Goal: Task Accomplishment & Management: Use online tool/utility

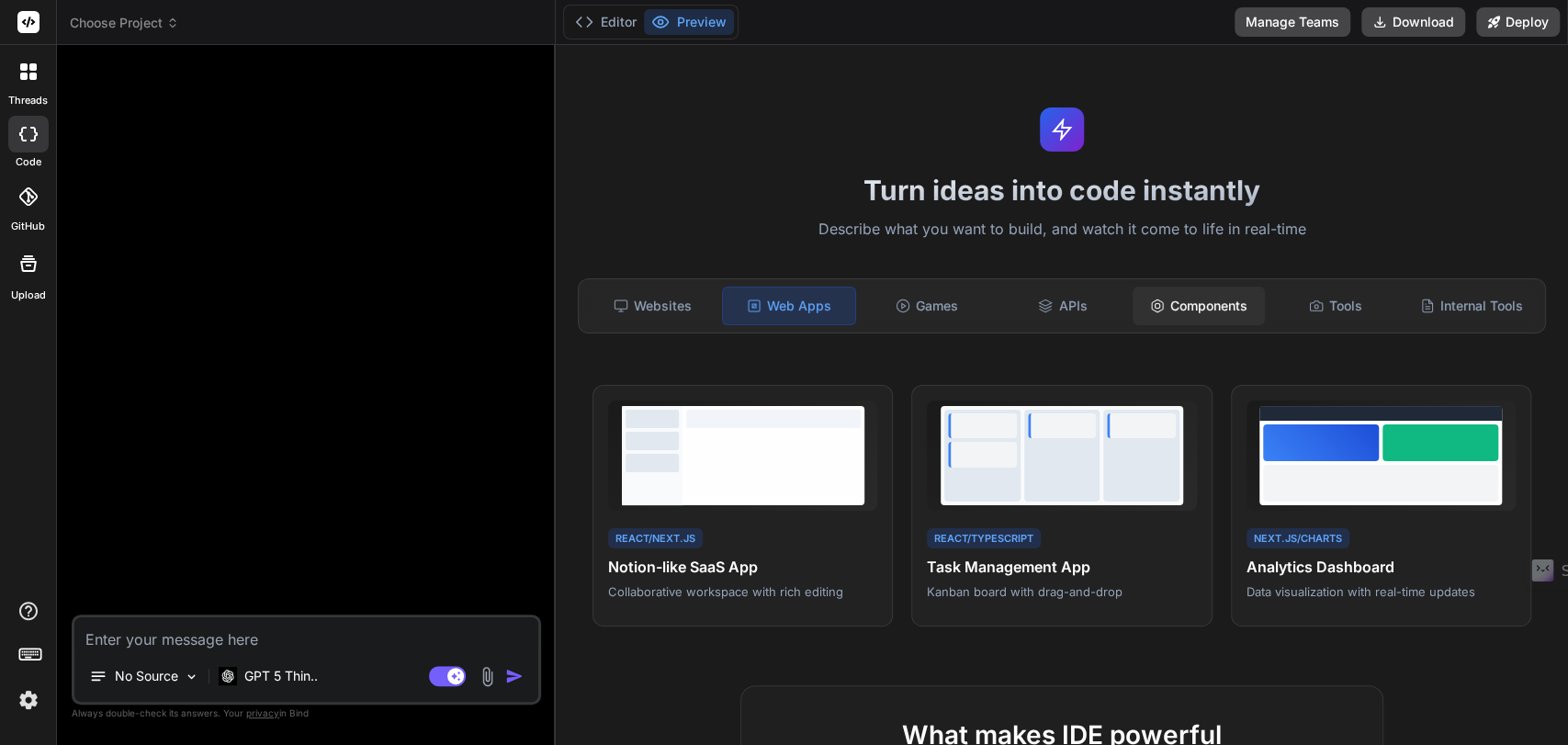
click at [1199, 300] on div "Components" at bounding box center [1198, 306] width 133 height 38
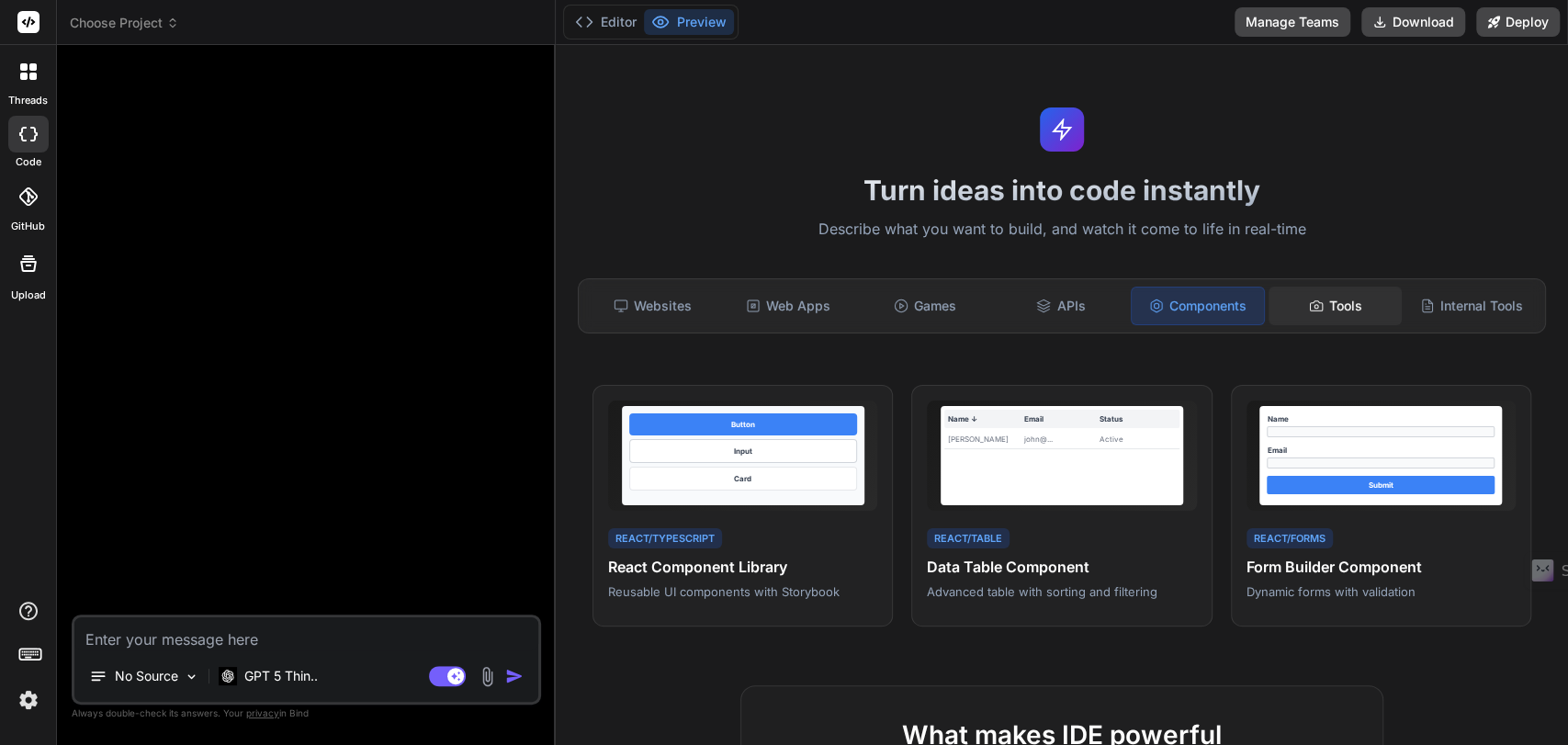
click at [1308, 313] on div "Tools" at bounding box center [1335, 306] width 133 height 38
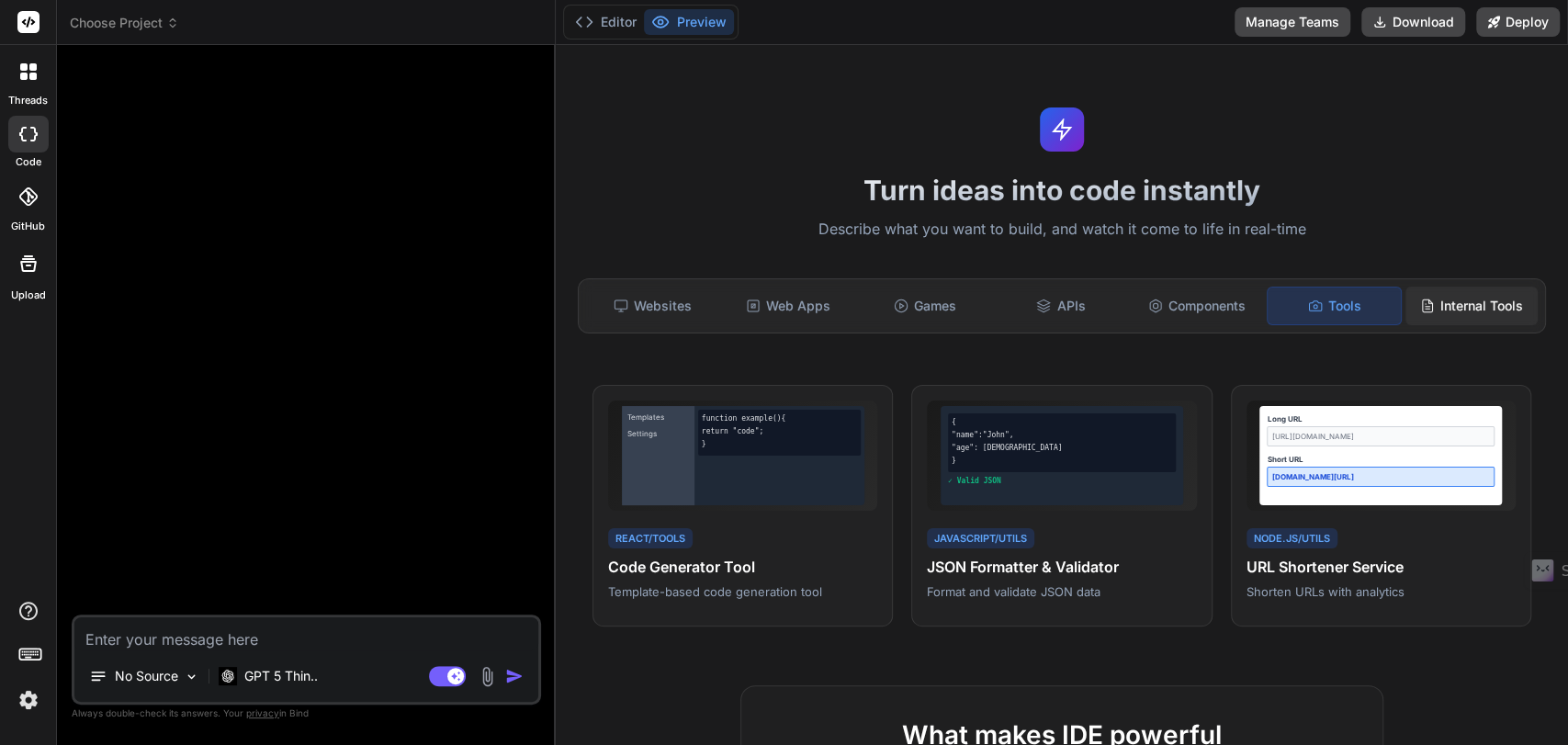
click at [1428, 301] on div "Internal Tools" at bounding box center [1472, 306] width 133 height 38
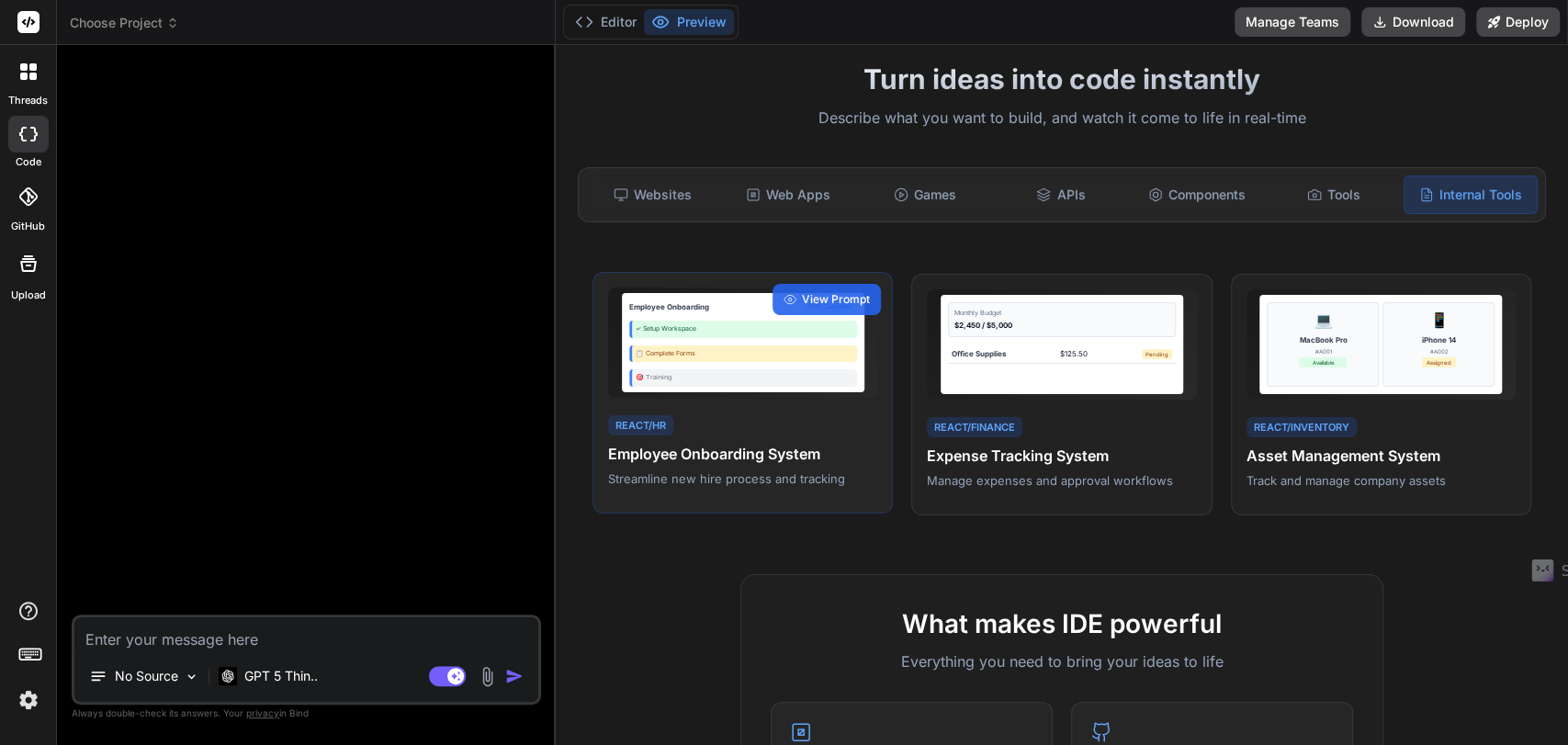
scroll to position [102, 0]
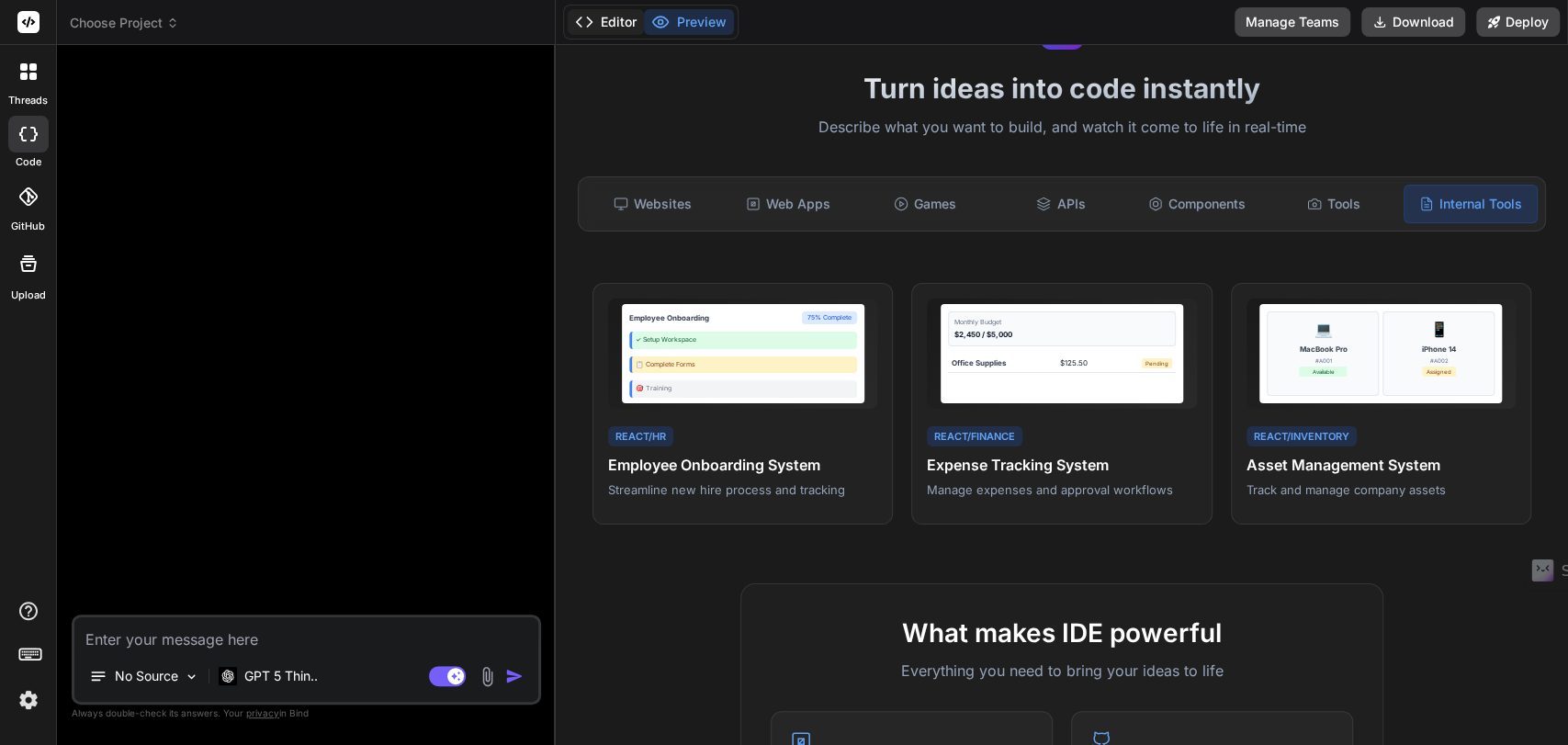
click at [610, 21] on button "Editor" at bounding box center [606, 22] width 76 height 26
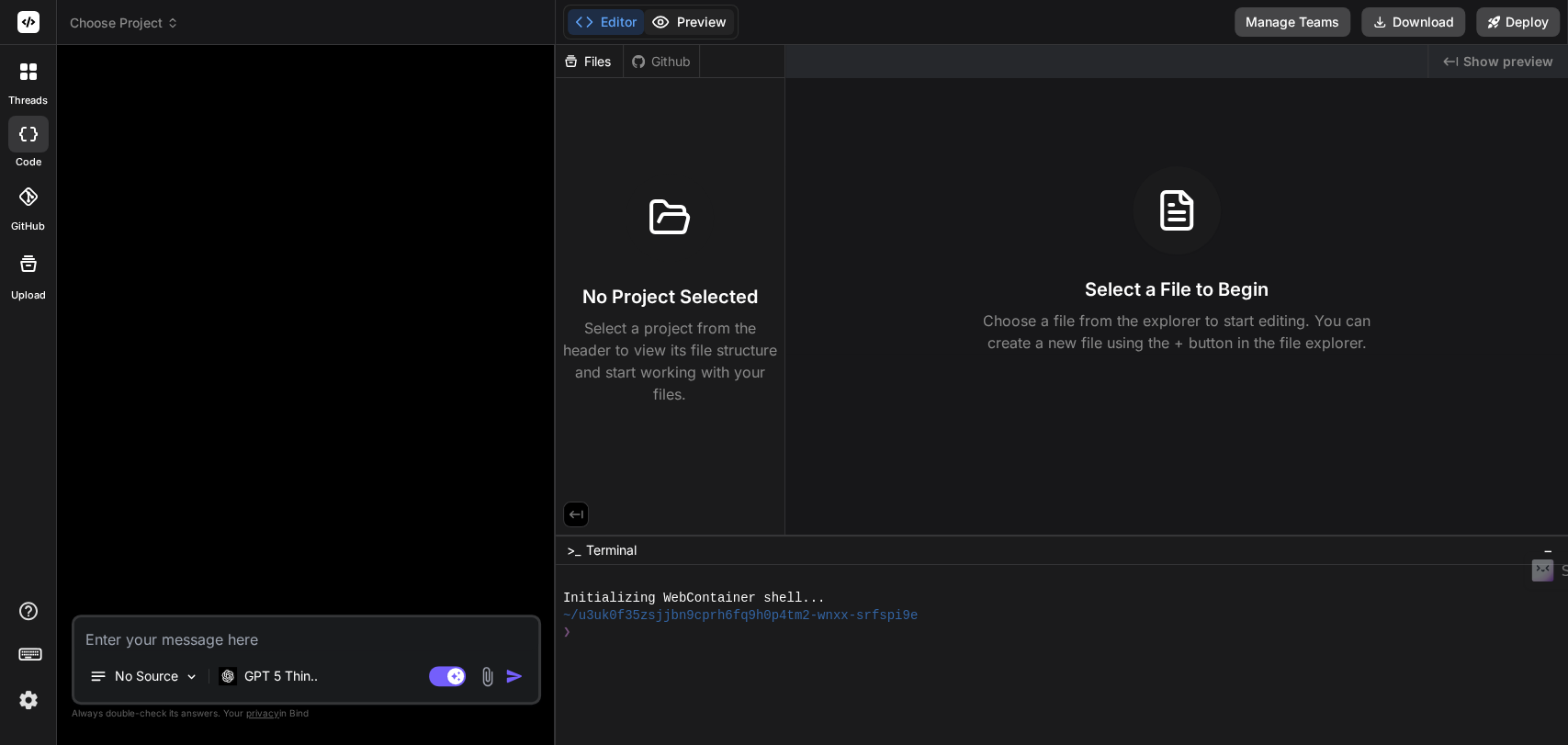
click at [680, 19] on button "Preview" at bounding box center [689, 22] width 90 height 26
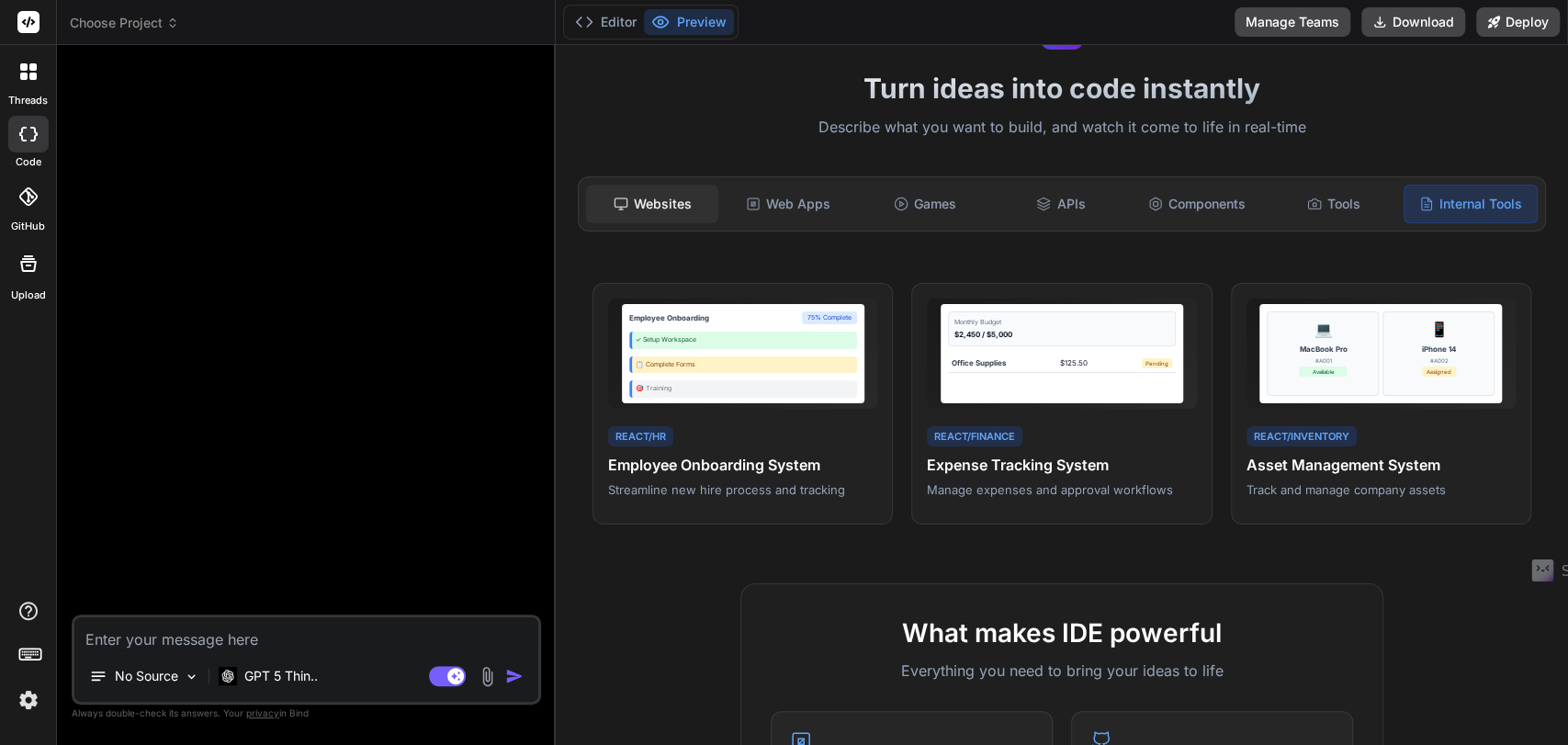
click at [609, 191] on div "Websites" at bounding box center [652, 203] width 133 height 38
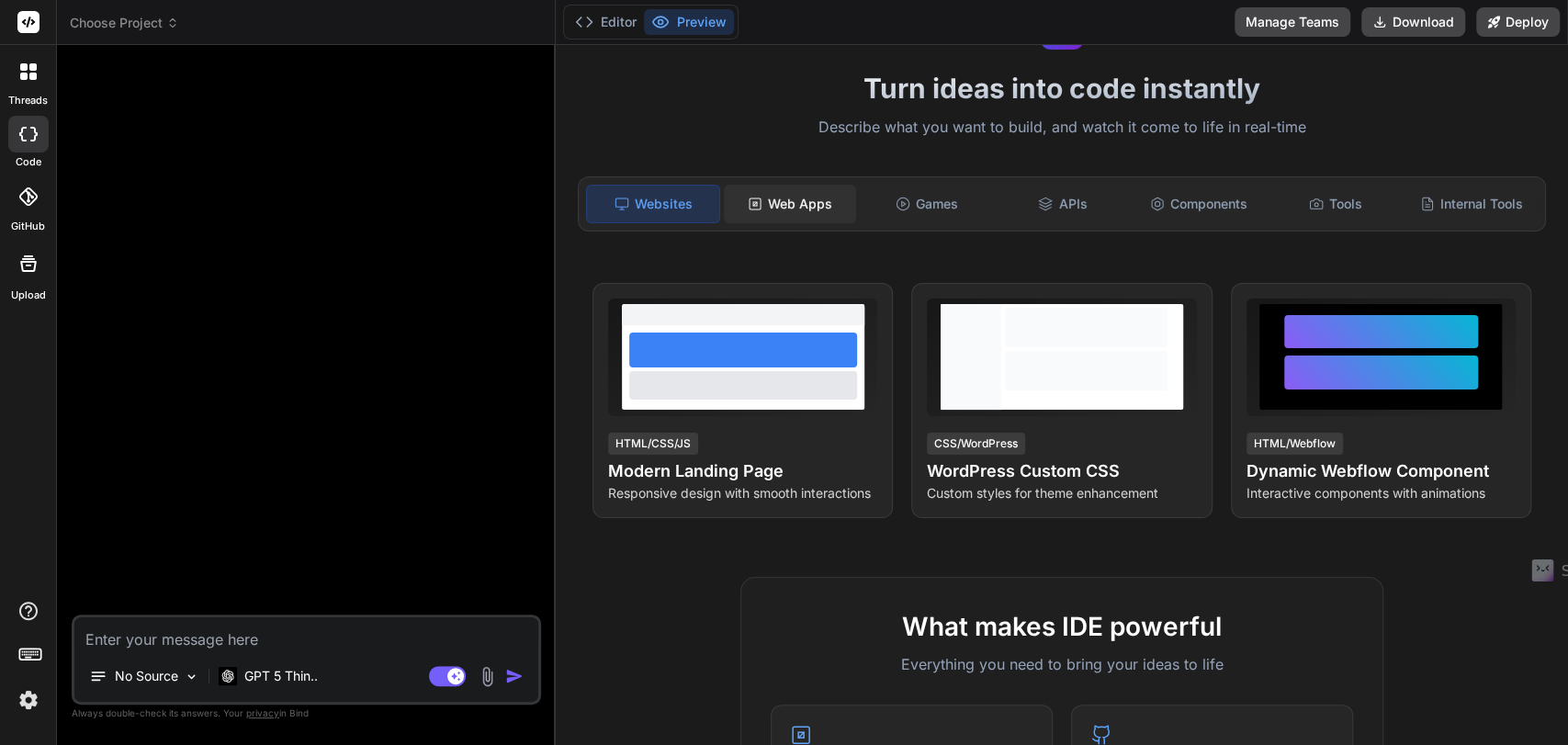
click at [804, 206] on div "Web Apps" at bounding box center [790, 203] width 133 height 38
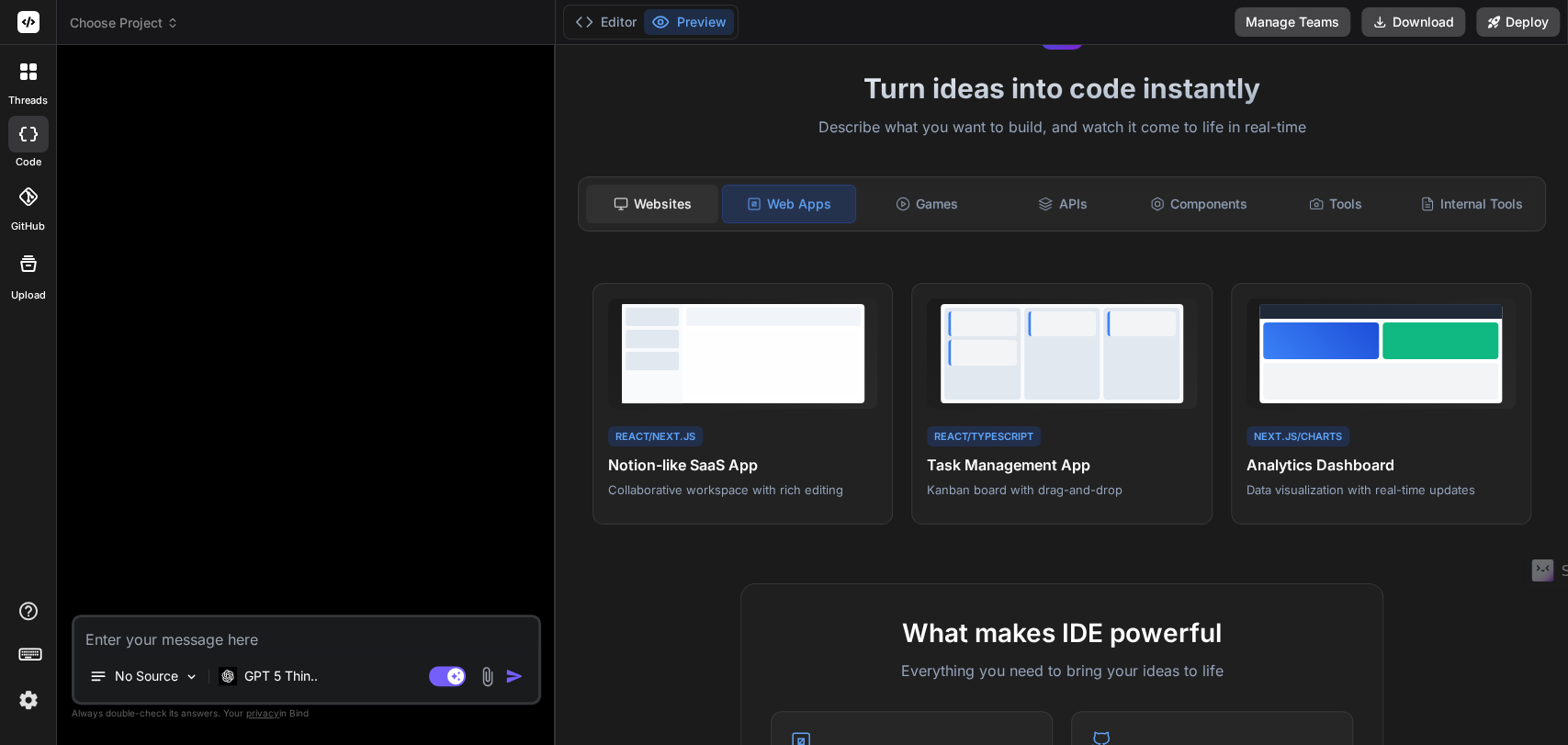
click at [601, 202] on div "Websites" at bounding box center [652, 203] width 133 height 38
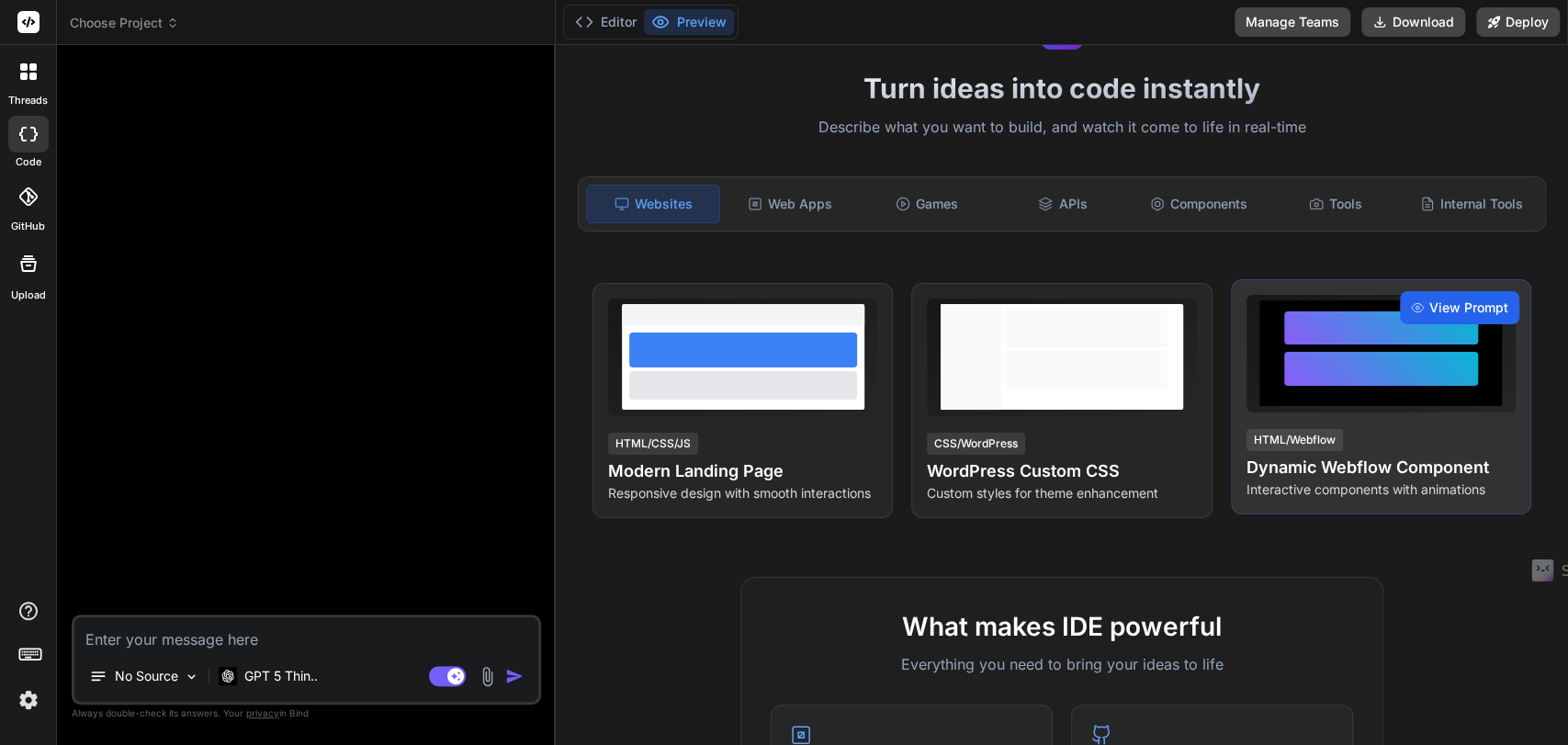
click at [1444, 303] on span "View Prompt" at bounding box center [1469, 308] width 79 height 18
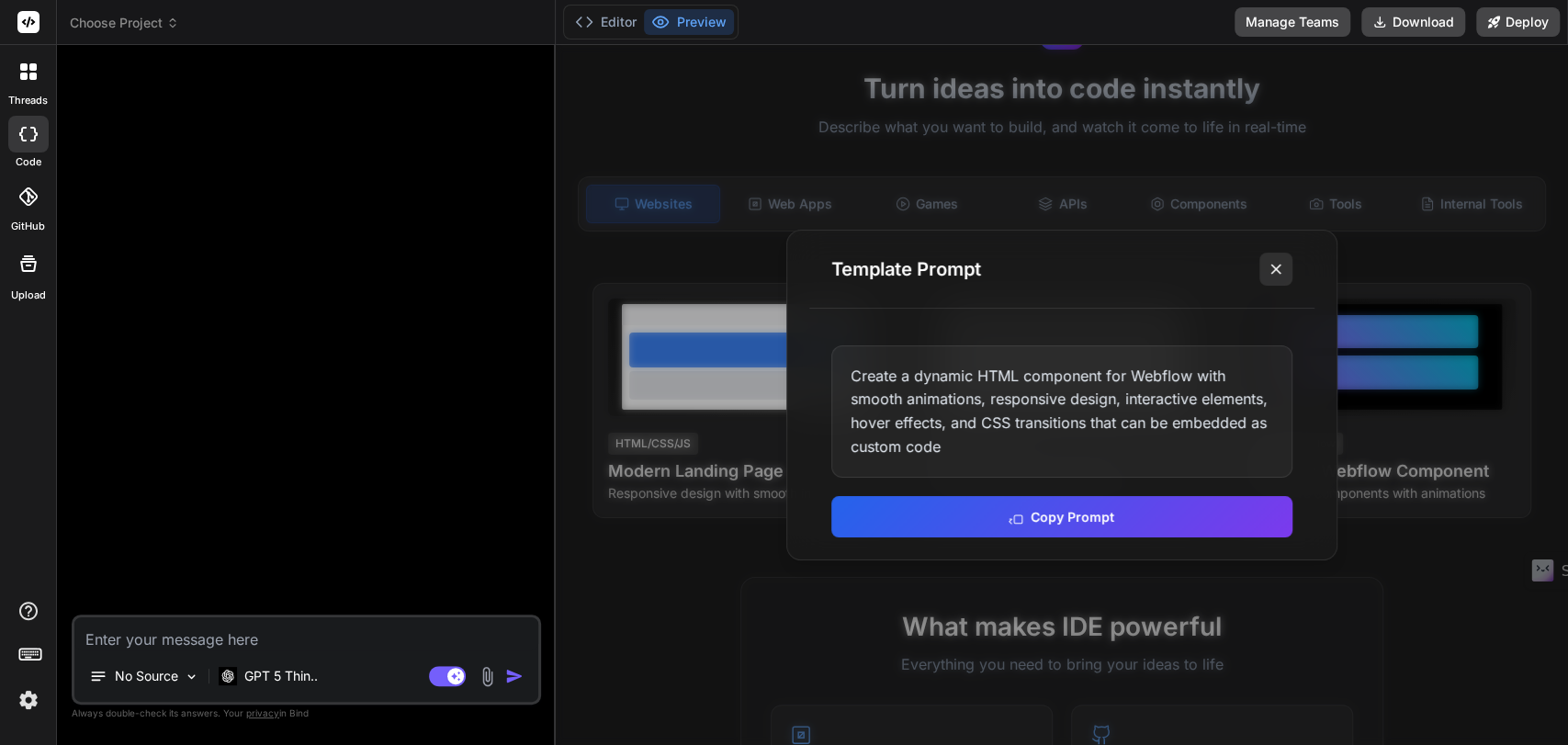
click at [1271, 274] on icon at bounding box center [1276, 268] width 18 height 18
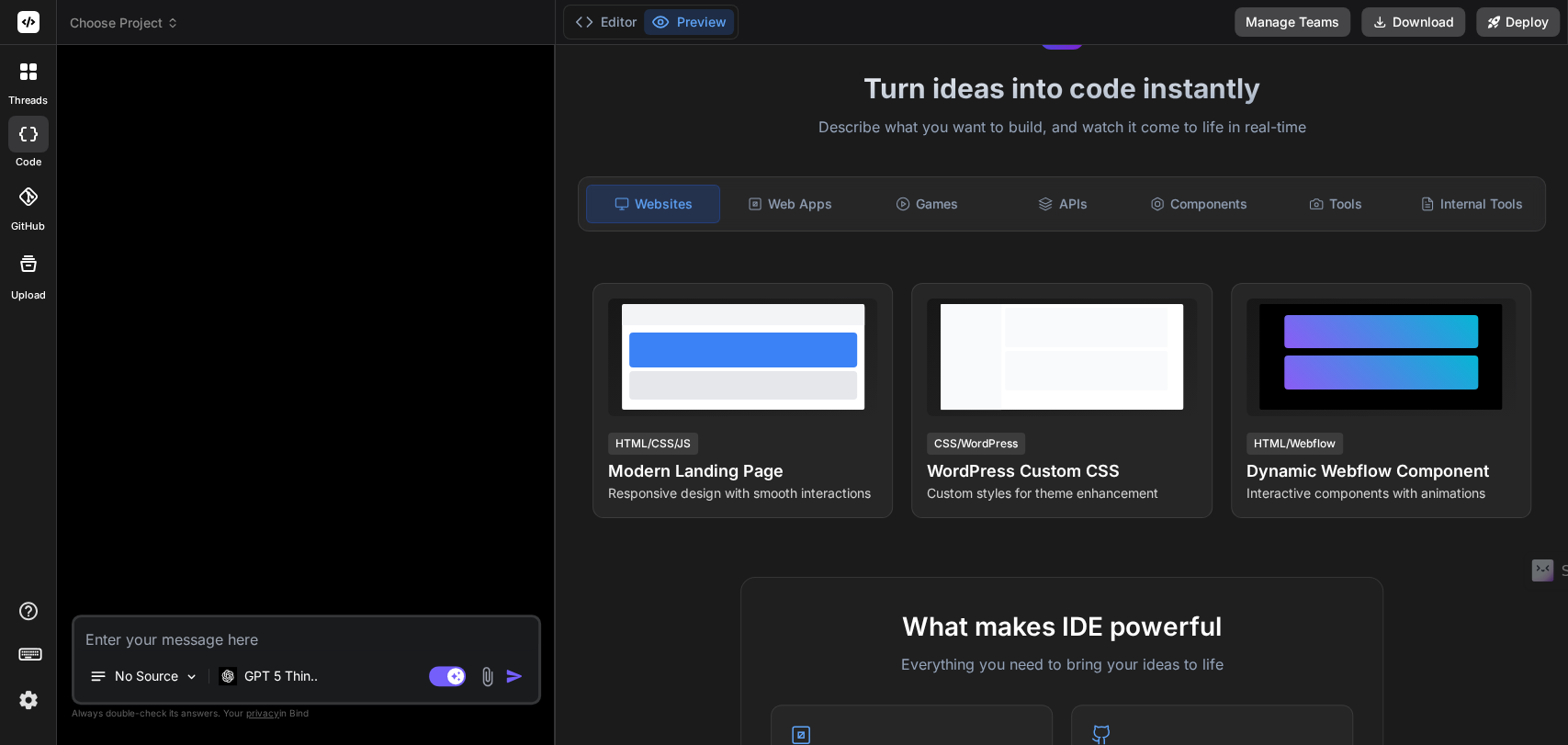
click at [204, 640] on textarea at bounding box center [307, 634] width 464 height 33
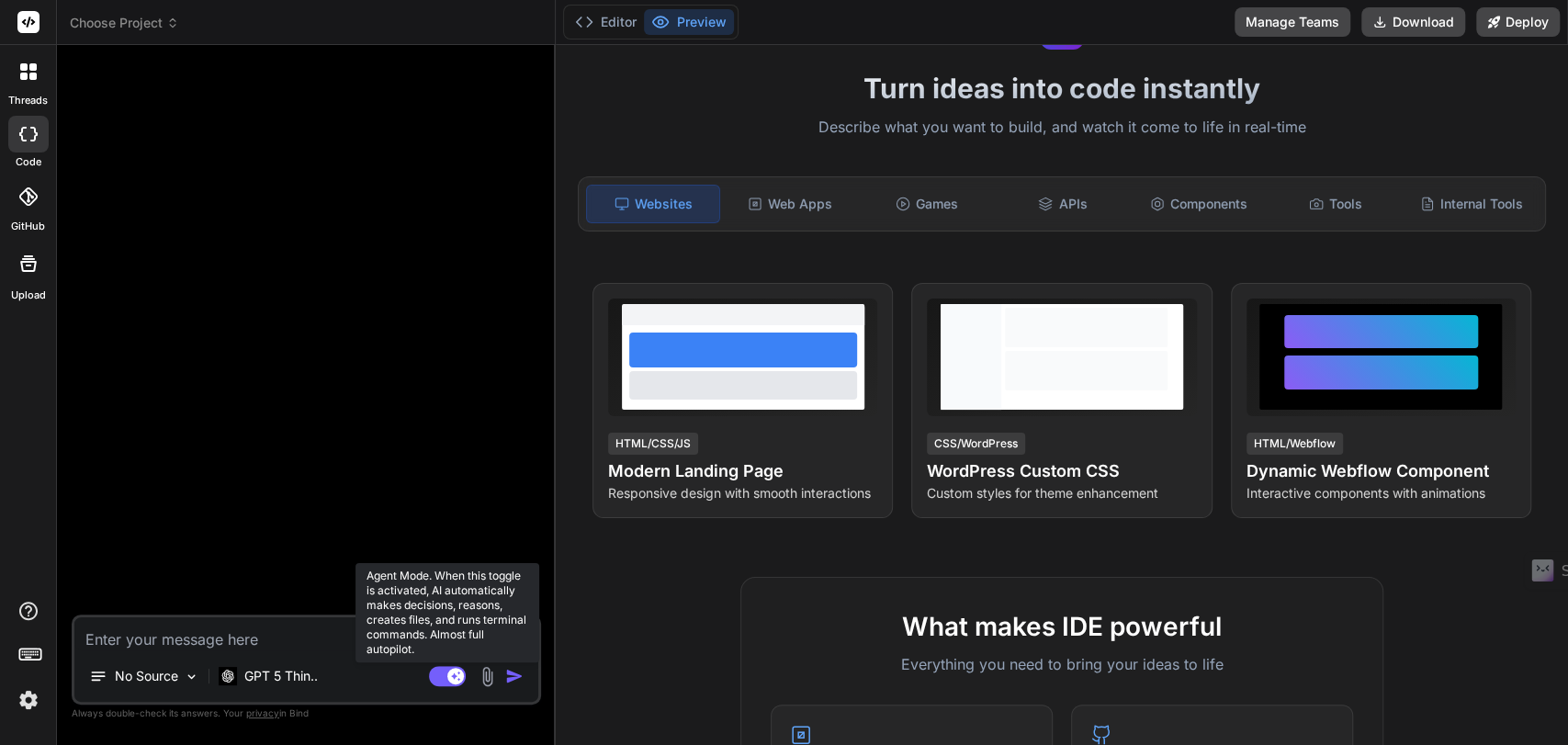
click at [455, 673] on icon at bounding box center [456, 675] width 10 height 10
click at [449, 671] on rect at bounding box center [447, 676] width 36 height 20
click at [441, 679] on rect at bounding box center [447, 676] width 36 height 20
click at [456, 684] on rect at bounding box center [447, 676] width 36 height 20
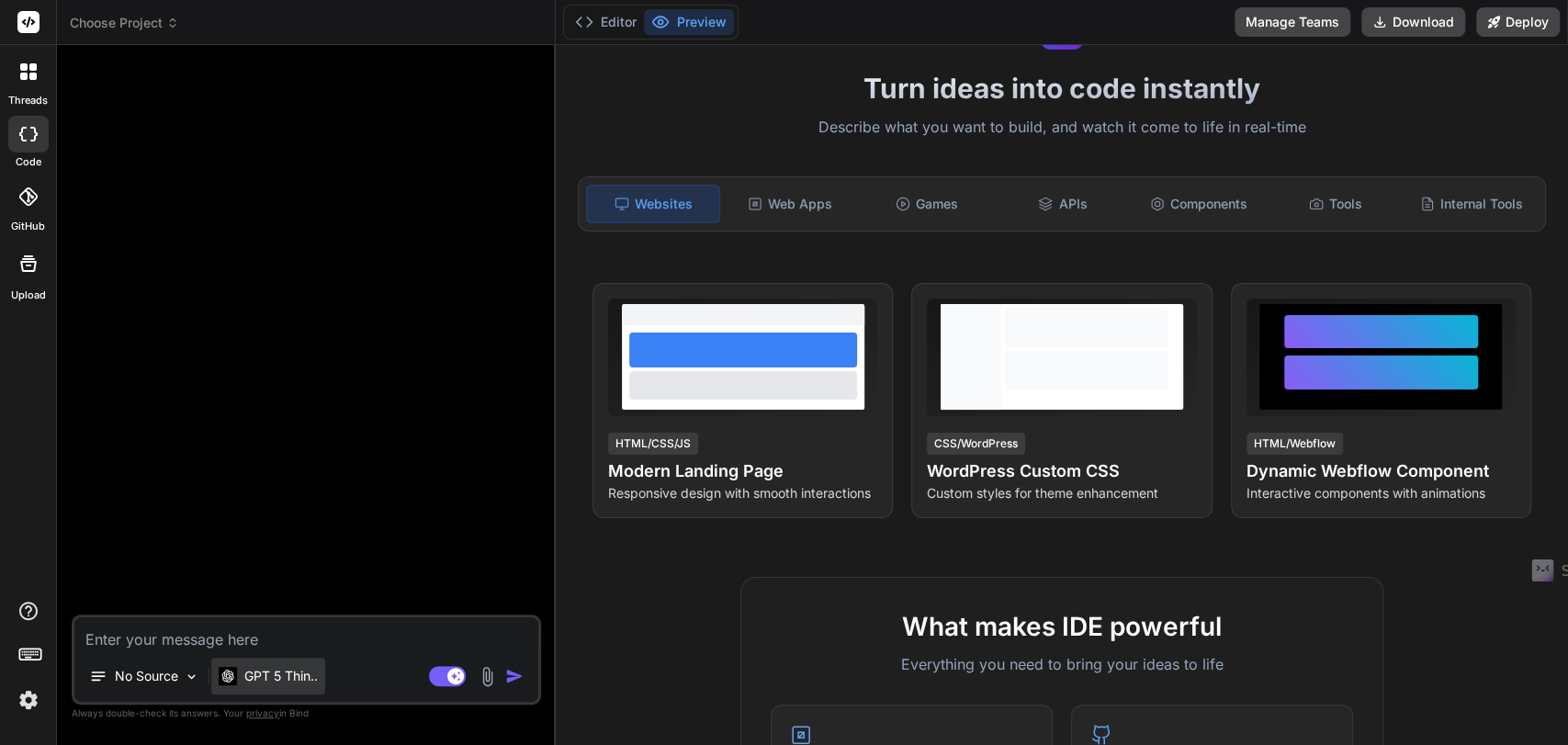
click at [275, 683] on p "GPT 5 Thin.." at bounding box center [281, 675] width 74 height 18
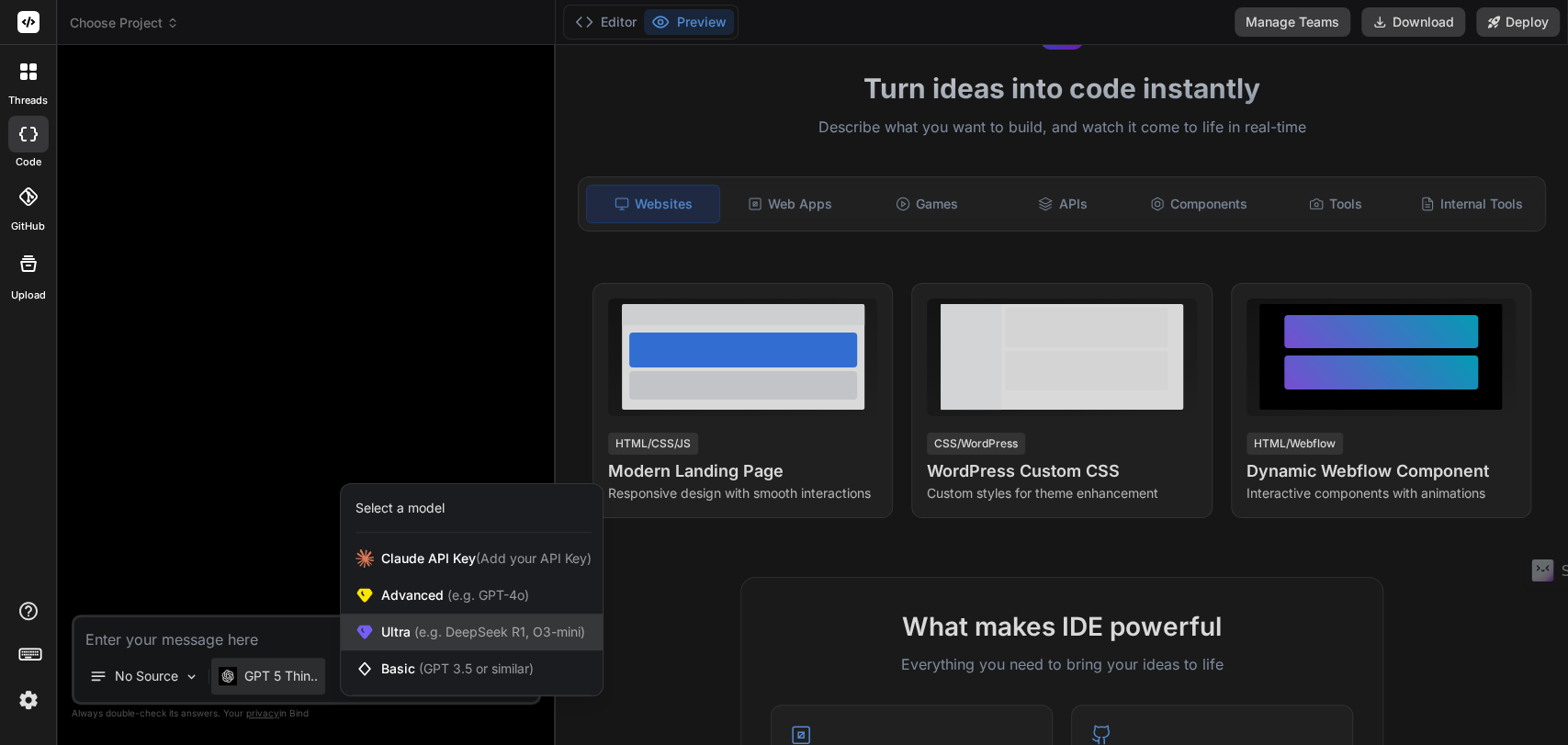
click at [425, 627] on span "(e.g. DeepSeek R1, O3-mini)" at bounding box center [498, 631] width 175 height 15
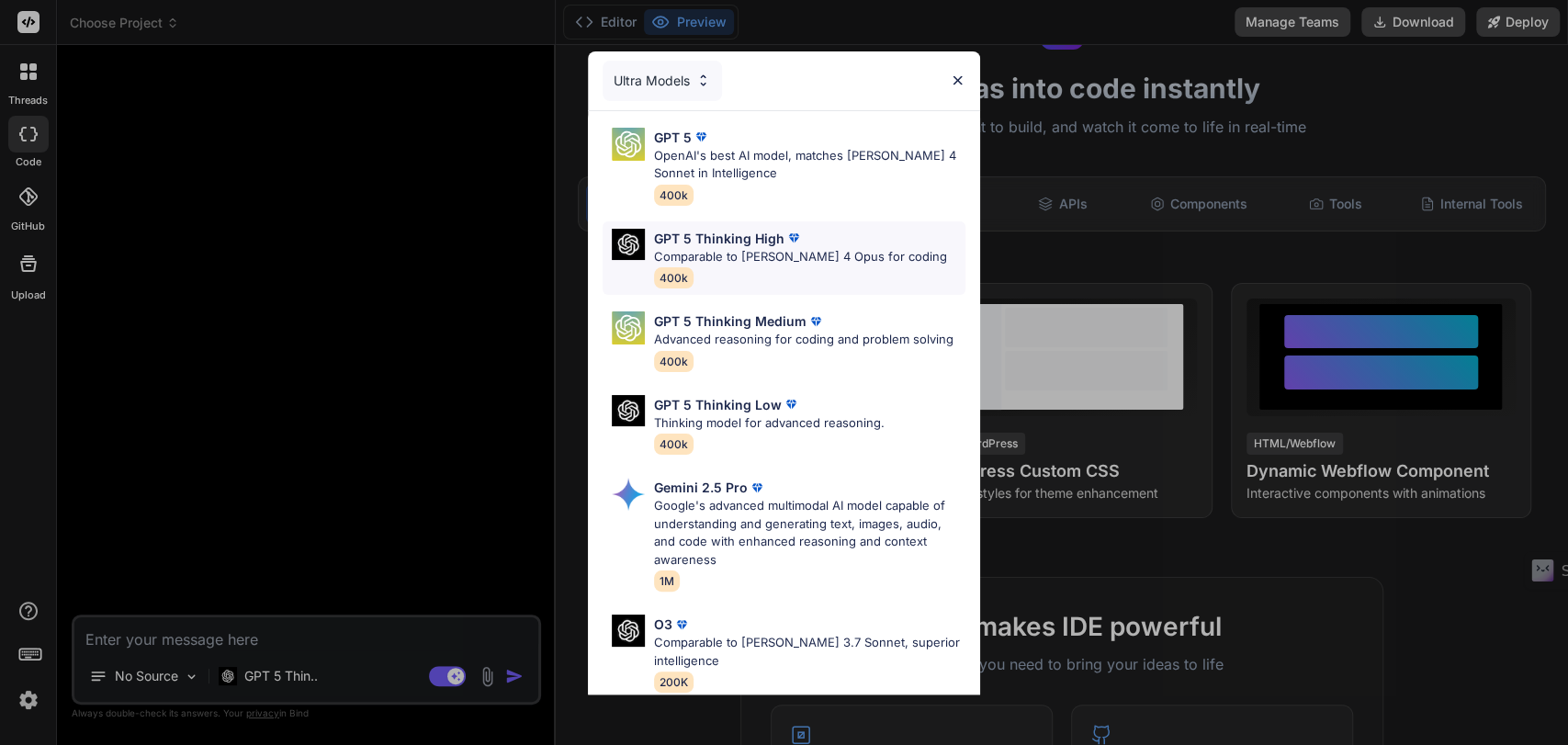
click at [720, 235] on p "GPT 5 Thinking High" at bounding box center [719, 239] width 131 height 19
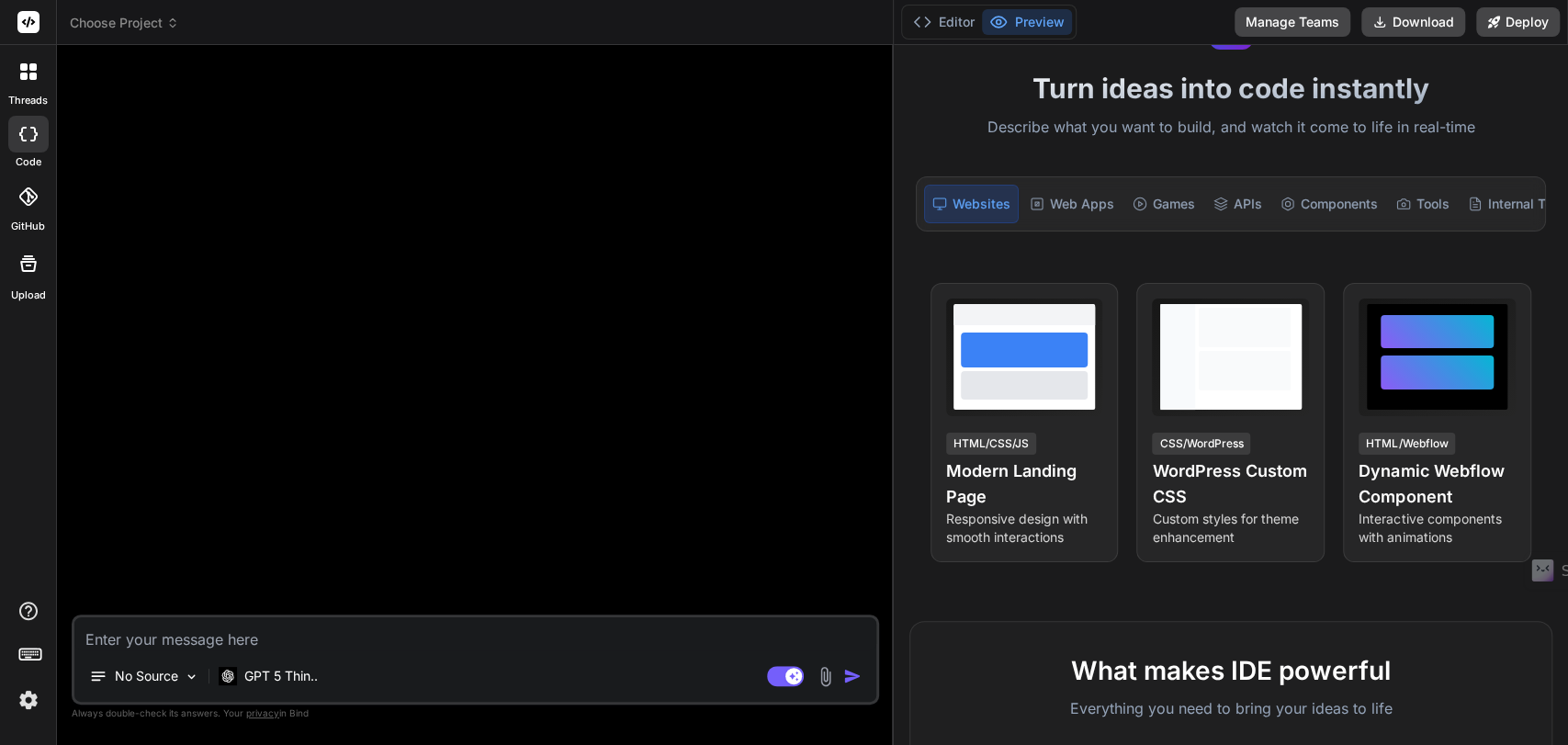
drag, startPoint x: 553, startPoint y: 457, endPoint x: 868, endPoint y: 479, distance: 315.8
click at [868, 479] on div "Bind AI Web Search Created with Pixso. Code Generator No Source GPT 5 Thin.. Ag…" at bounding box center [476, 394] width 837 height 700
click at [156, 19] on span "Choose Project" at bounding box center [124, 22] width 109 height 18
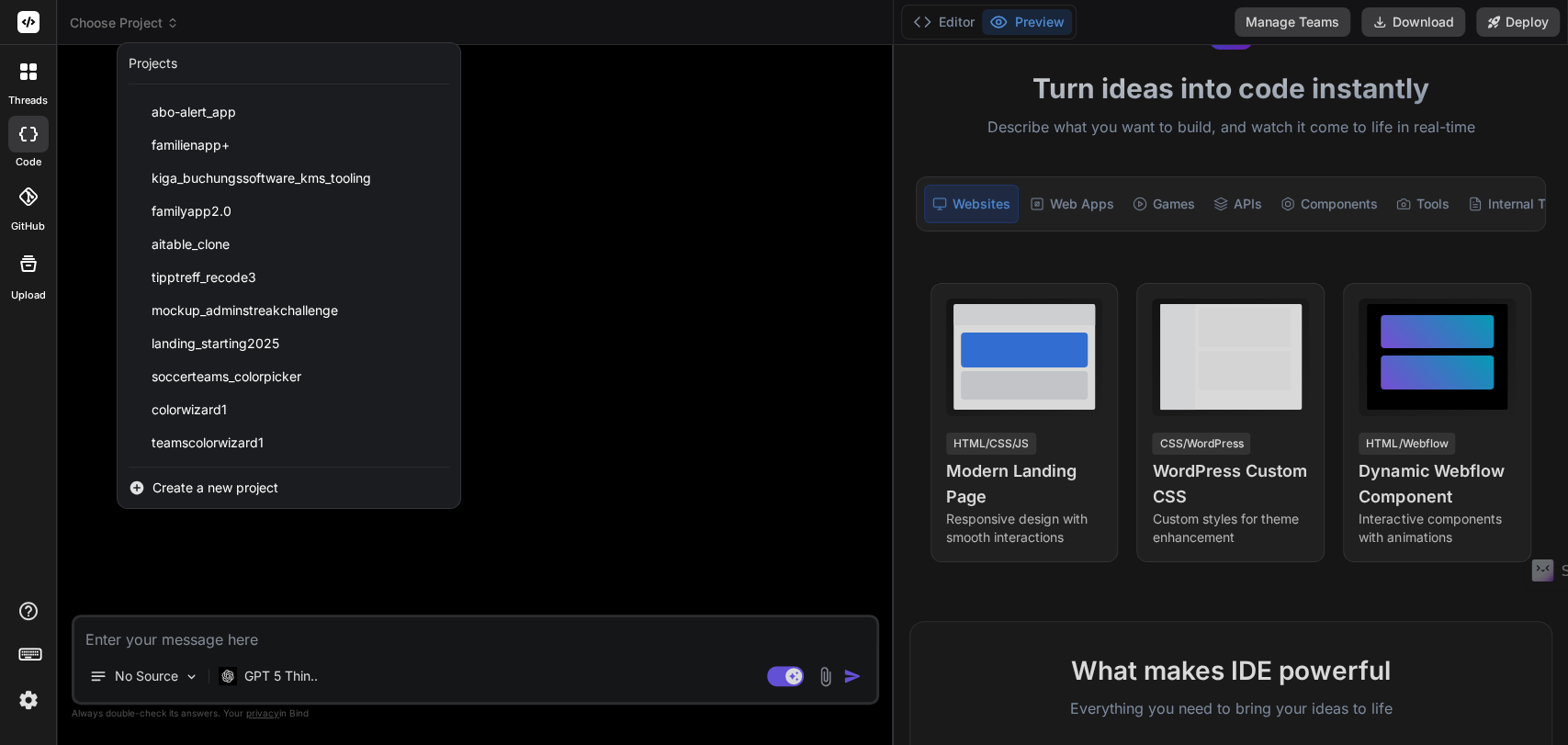
scroll to position [294, 0]
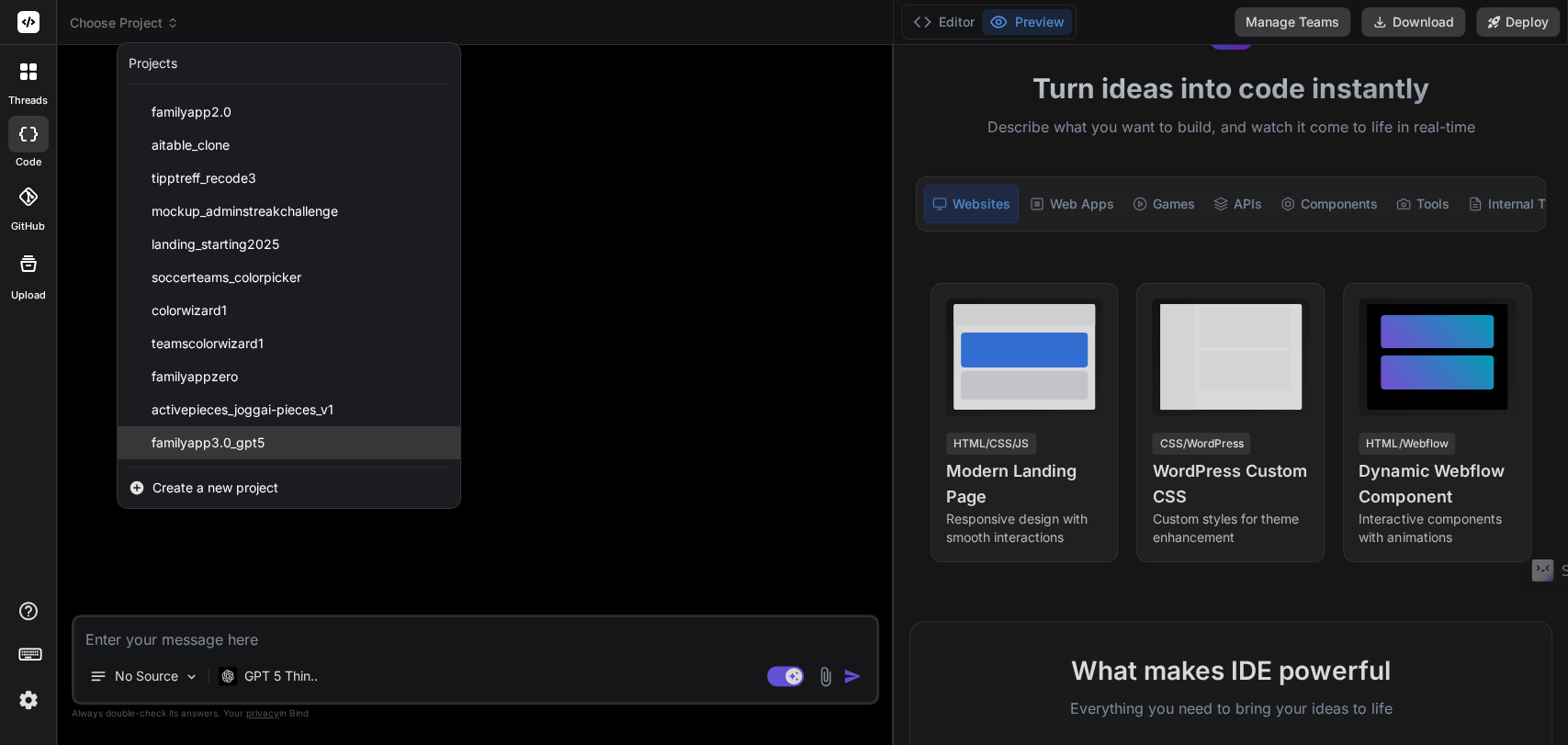
click at [217, 445] on span "familyapp3.0_gpt5" at bounding box center [208, 442] width 113 height 18
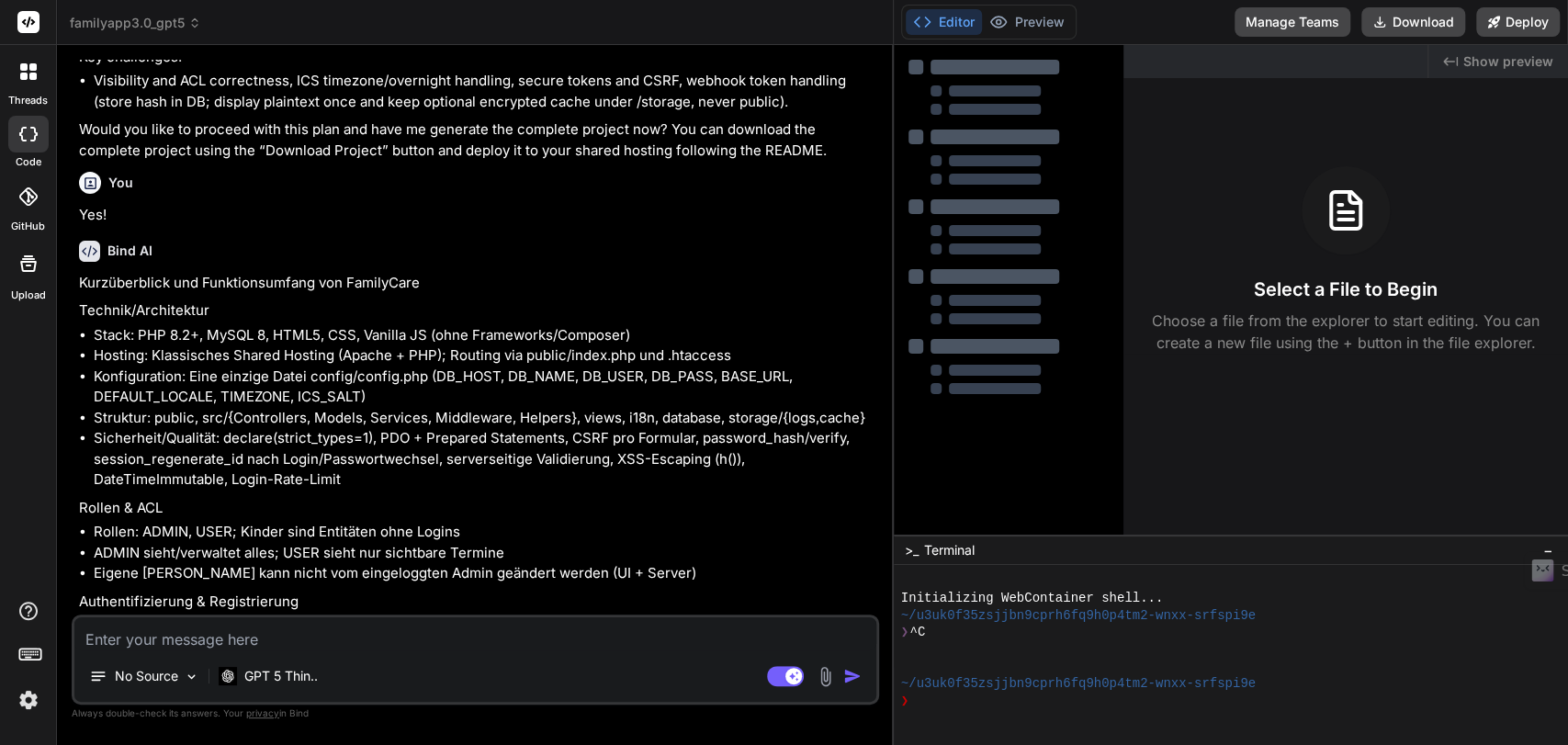
scroll to position [2958, 0]
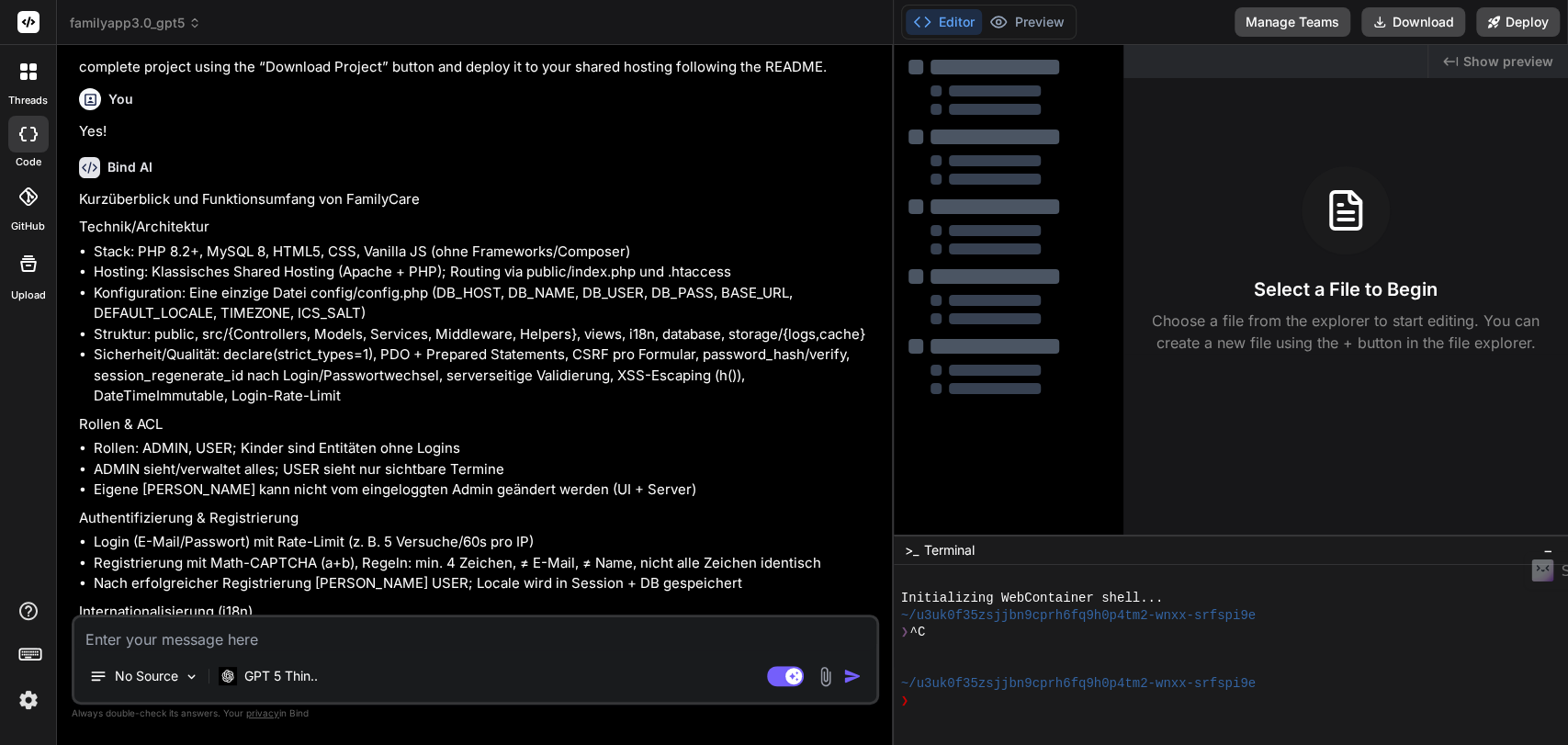
type textarea "x"
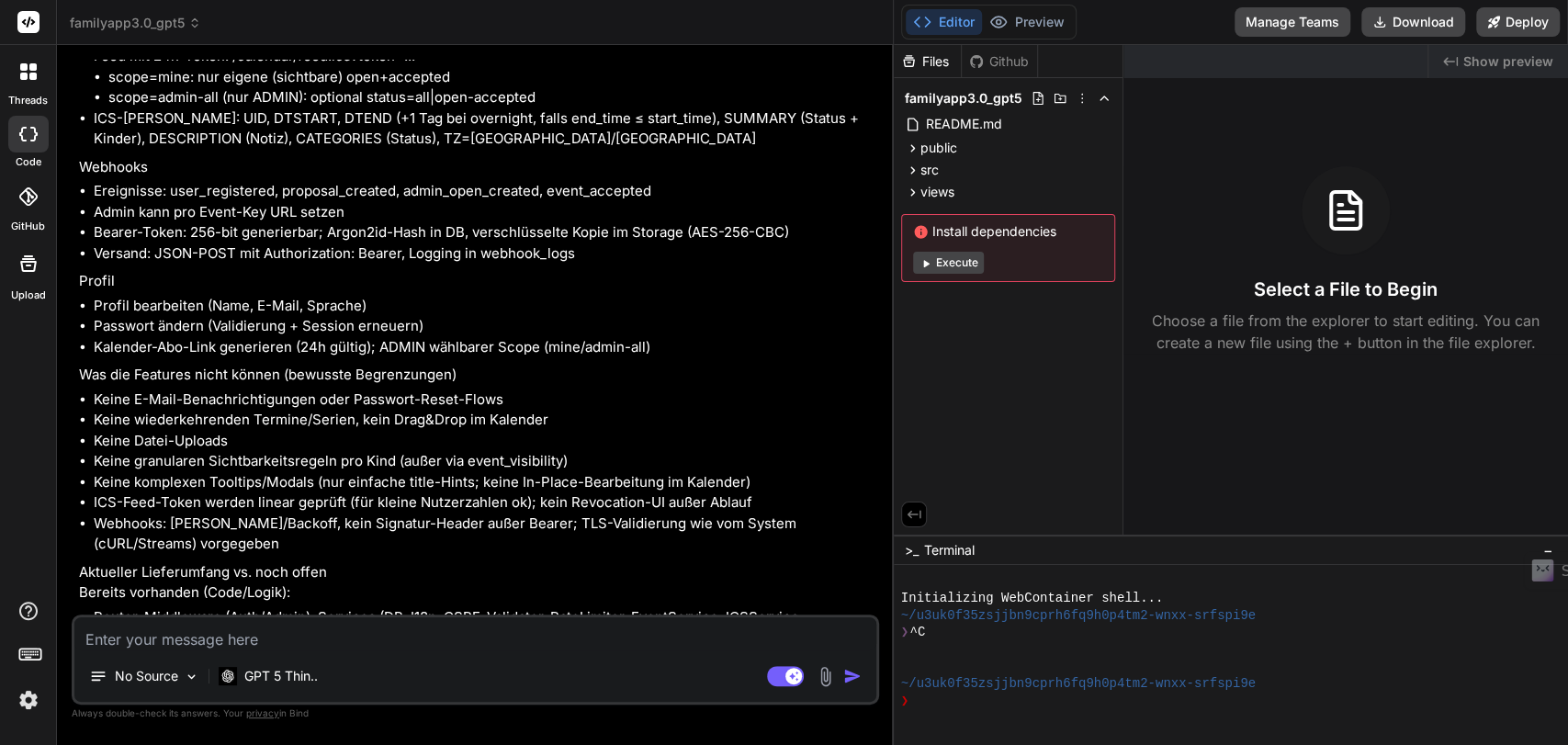
scroll to position [4081, 0]
drag, startPoint x: 95, startPoint y: 415, endPoint x: 257, endPoint y: 415, distance: 162.0
click at [257, 428] on li "Keine Datei-Uploads" at bounding box center [484, 438] width 782 height 21
click at [186, 448] on li "Keine granularen Sichtbarkeitsregeln pro Kind (außer via event_visibility)" at bounding box center [484, 458] width 782 height 21
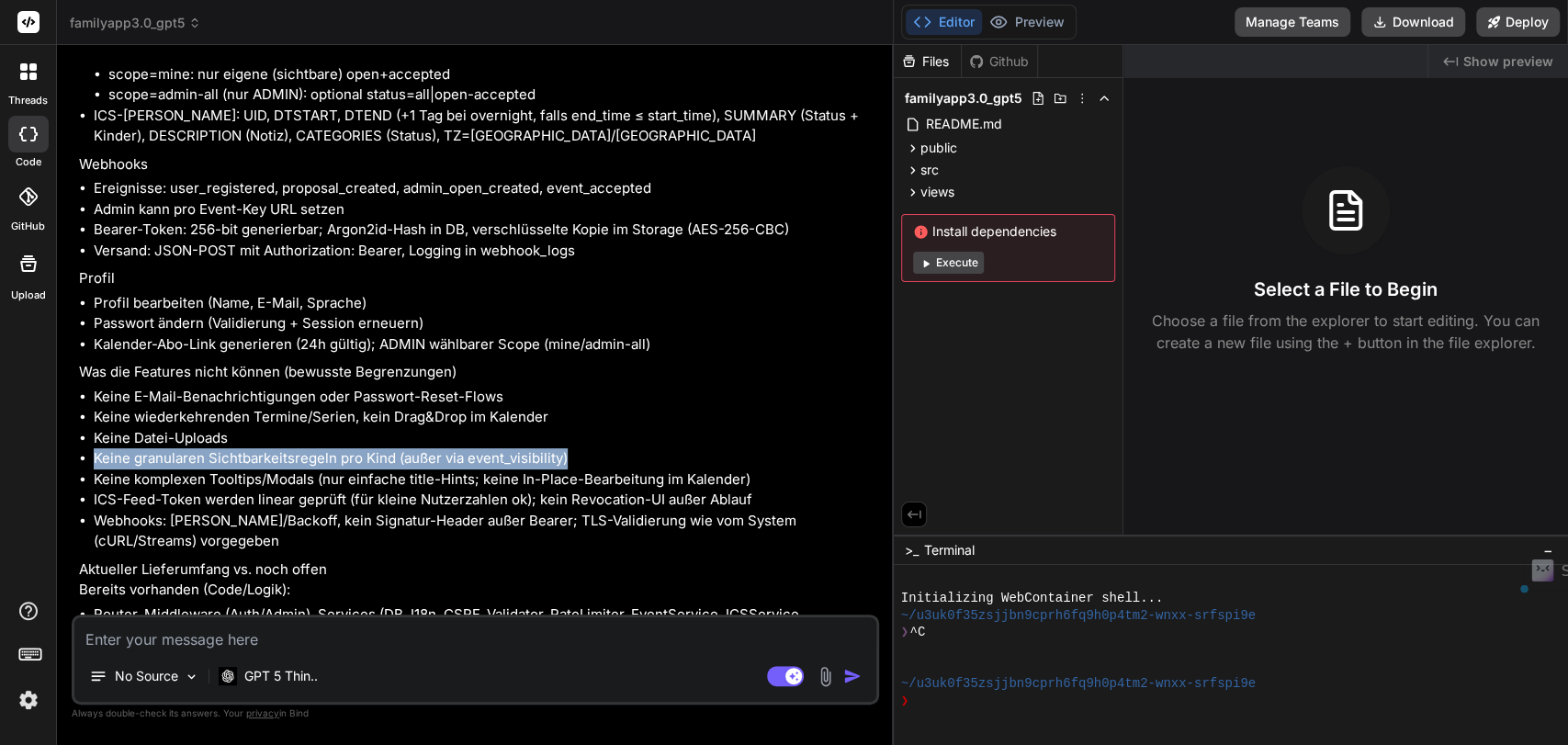
drag, startPoint x: 123, startPoint y: 428, endPoint x: 663, endPoint y: 428, distance: 540.0
click at [663, 448] on li "Keine granularen Sichtbarkeitsregeln pro Kind (außer via event_visibility)" at bounding box center [484, 458] width 782 height 21
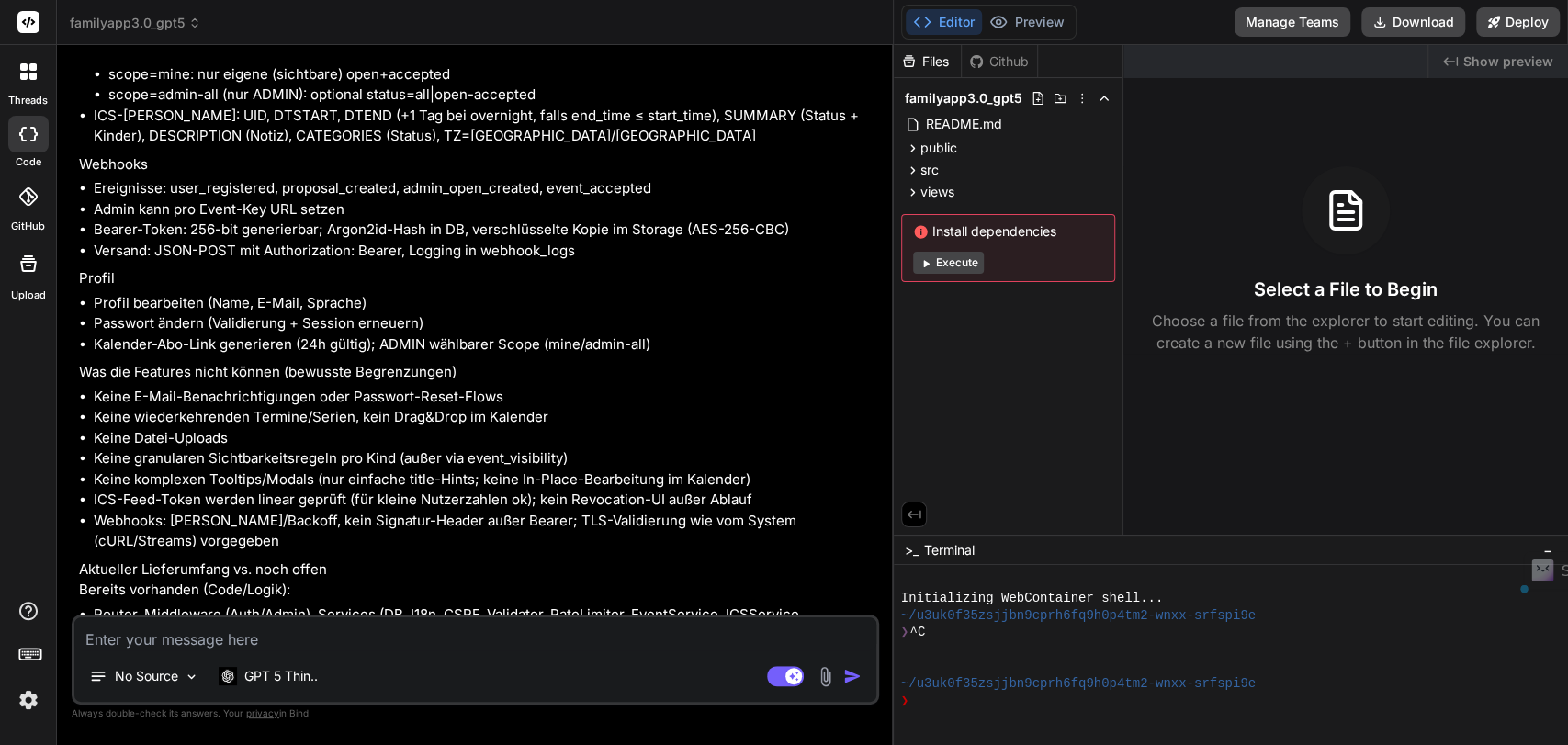
click at [174, 470] on li "Keine komplexen Tooltips/Modals (nur einfache title-Hints; keine In-Place-Bearb…" at bounding box center [484, 480] width 782 height 21
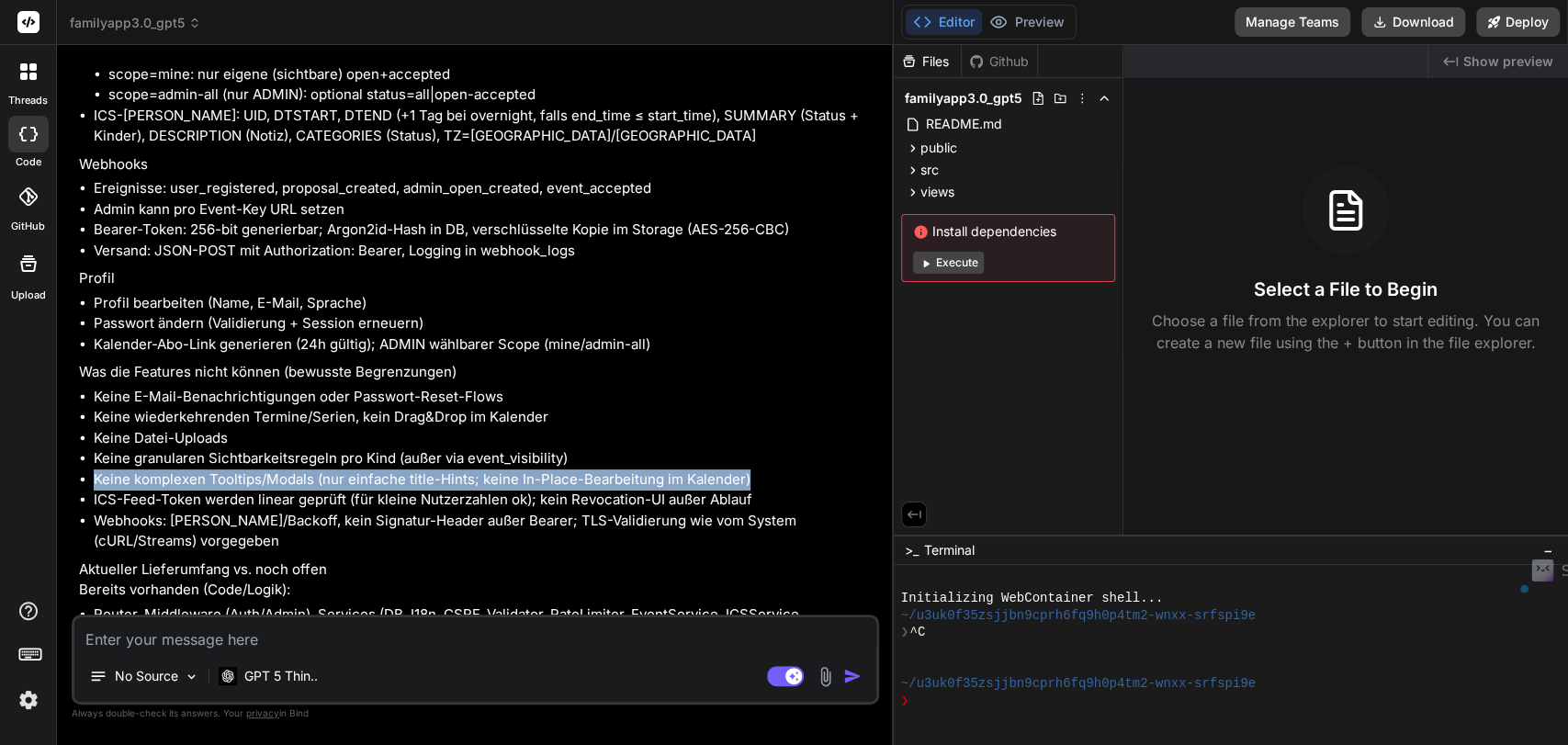
drag, startPoint x: 94, startPoint y: 463, endPoint x: 803, endPoint y: 458, distance: 709.0
click at [803, 458] on ul "Keine E-Mail-Benachrichtigungen oder Passwort-Reset-Flows Keine wiederkehrenden…" at bounding box center [477, 469] width 796 height 165
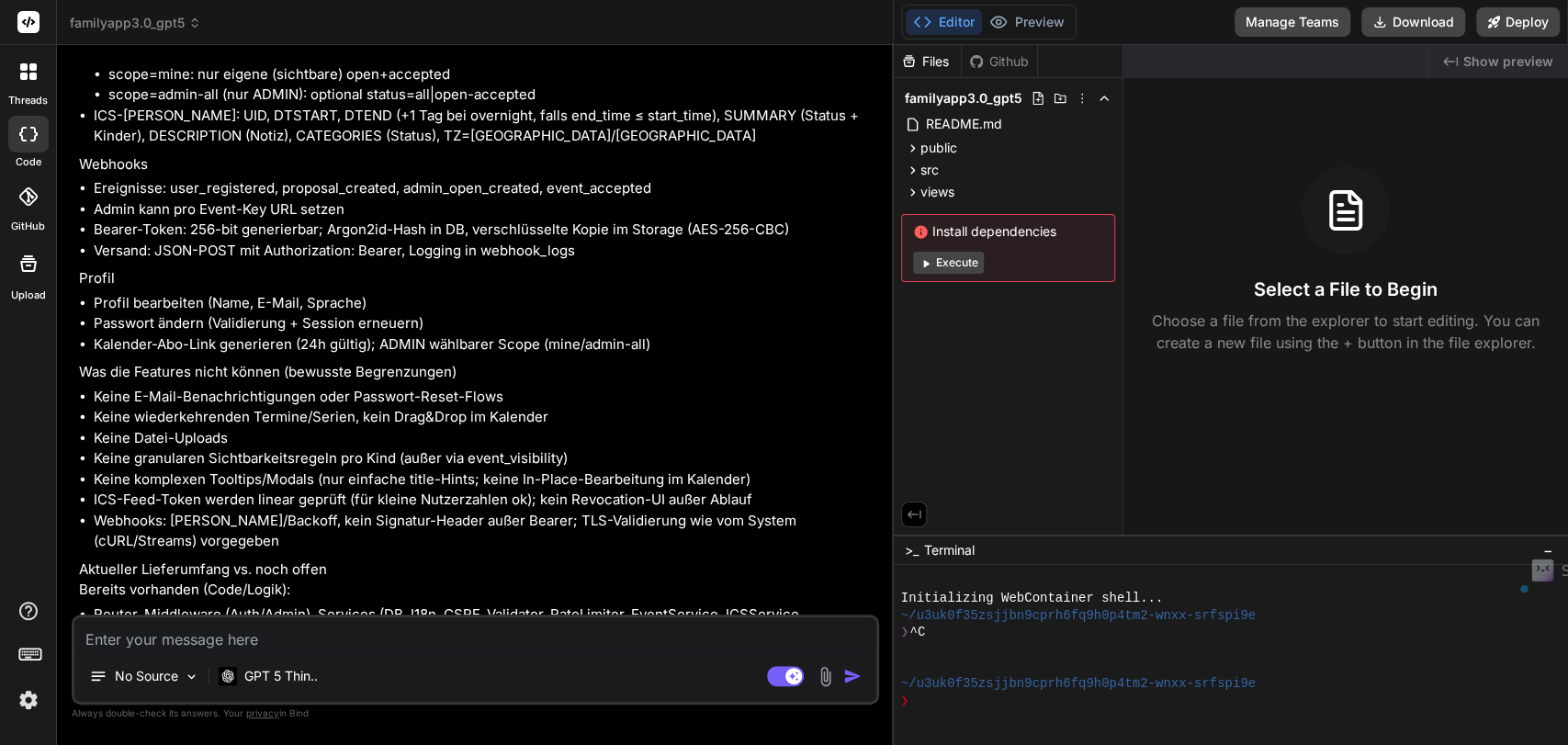
click at [212, 490] on li "ICS-Feed-Token werden linear geprüft (für kleine Nutzerzahlen ok); kein Revocat…" at bounding box center [484, 500] width 782 height 21
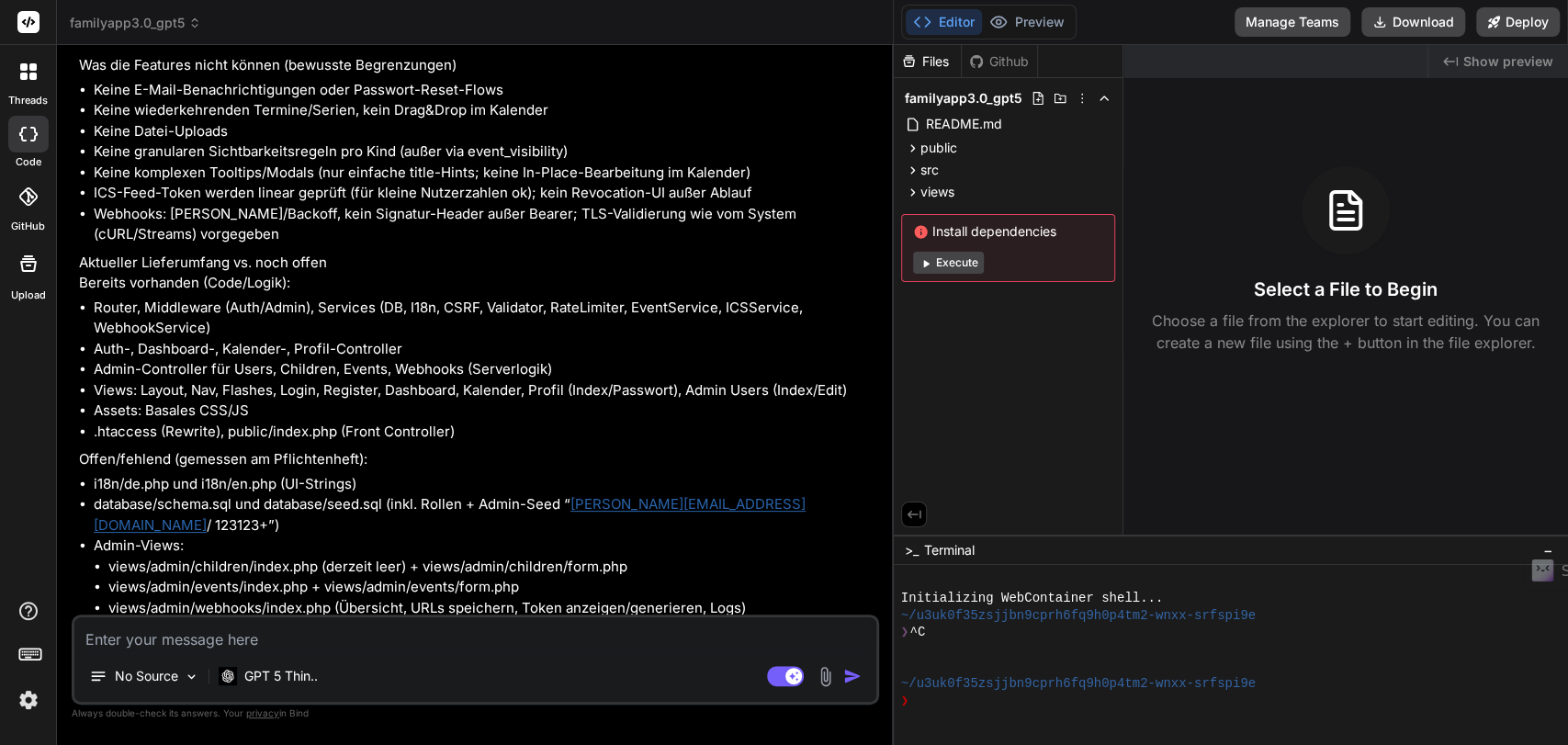
scroll to position [4422, 0]
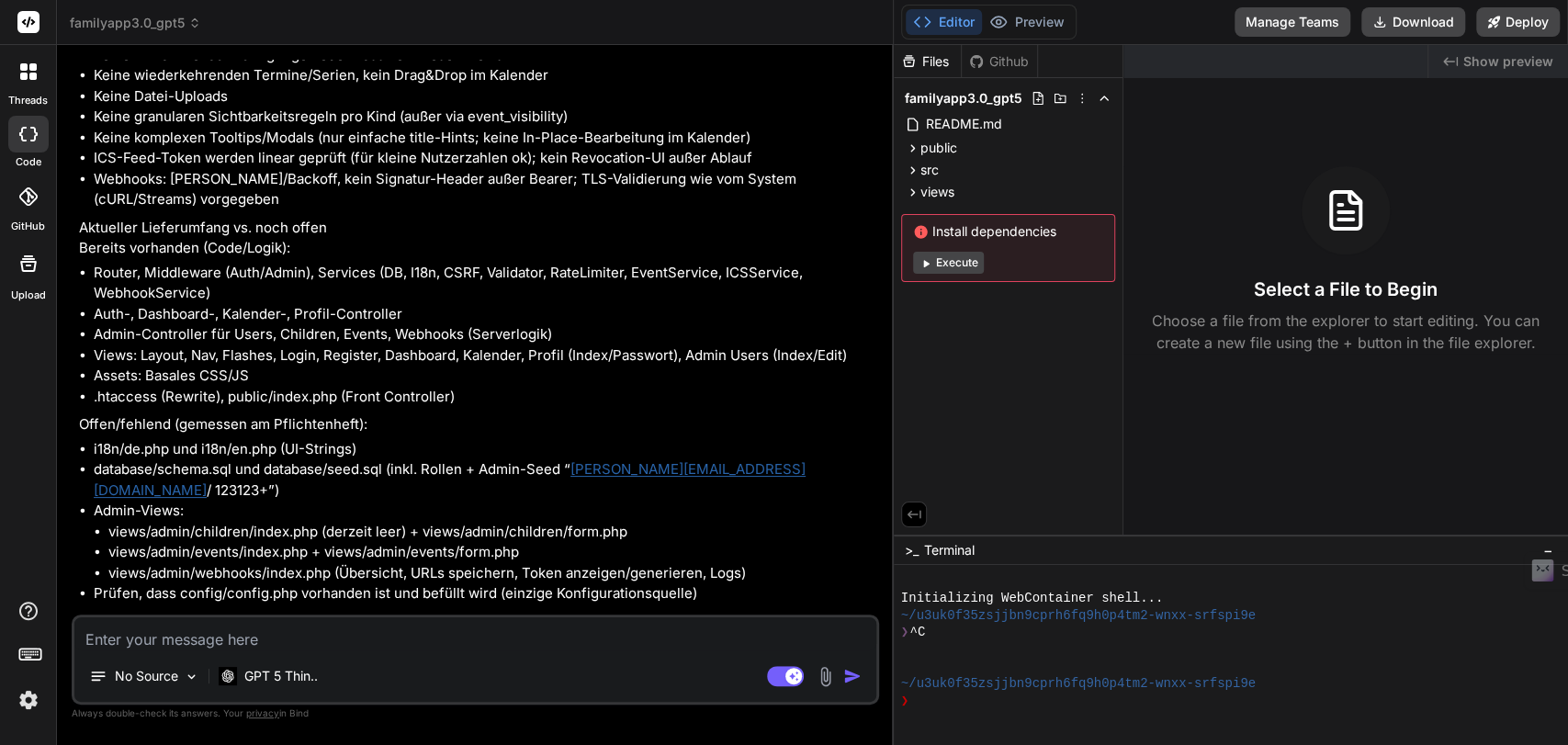
click at [275, 637] on textarea at bounding box center [476, 634] width 802 height 33
type textarea "J"
type textarea "x"
type textarea "[PERSON_NAME]"
type textarea "x"
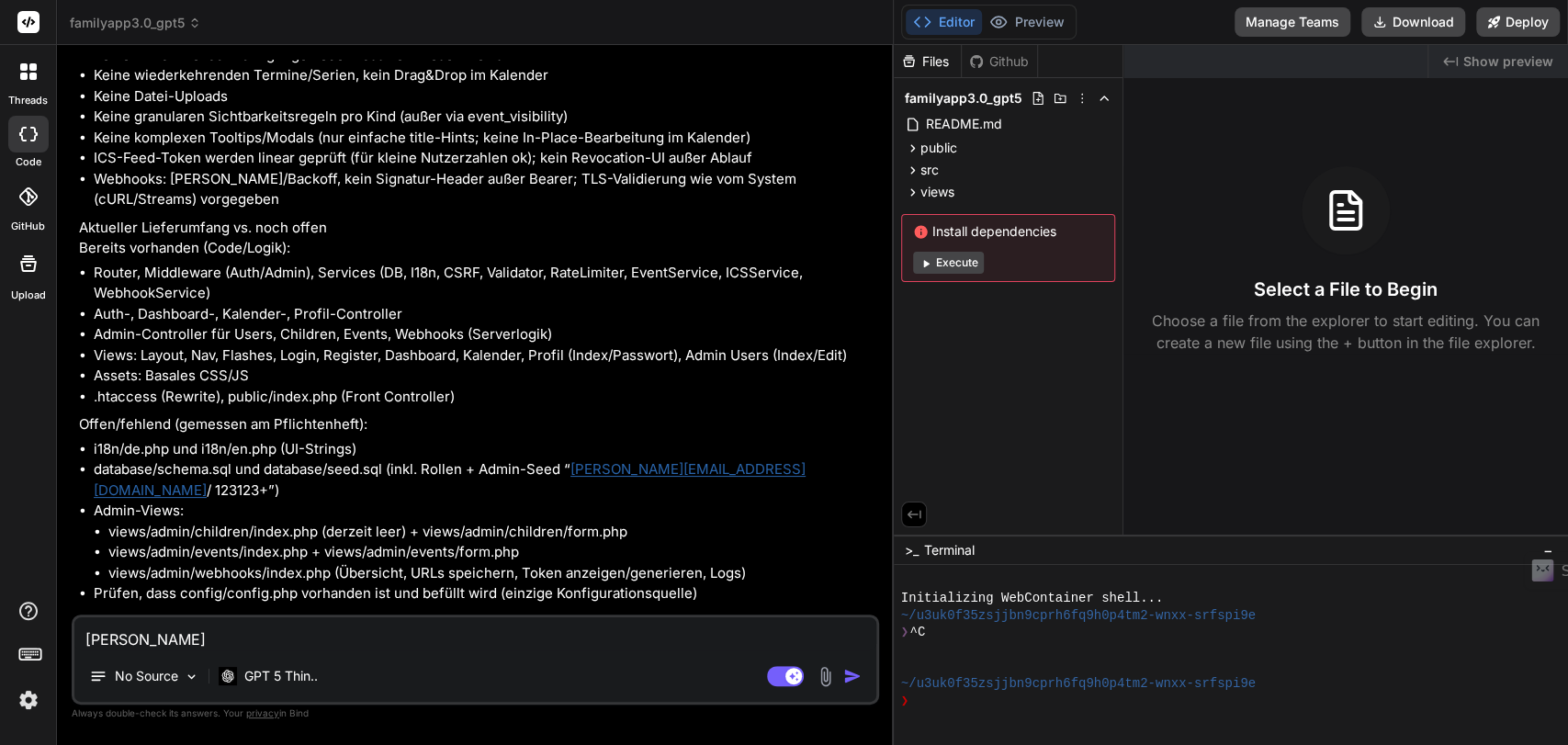
type textarea "JA,"
type textarea "x"
type textarea "JA,"
type textarea "x"
type textarea "JA, b"
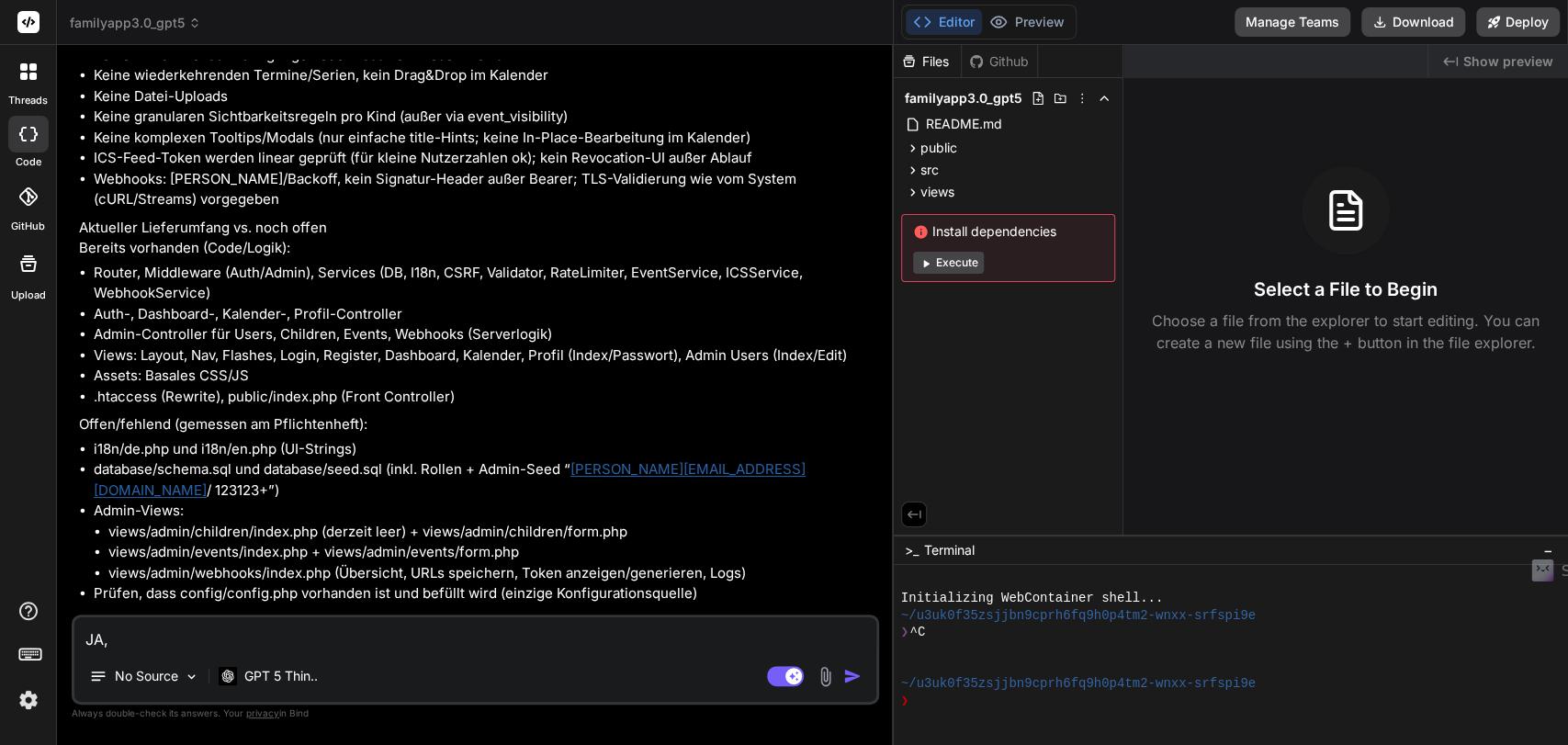
type textarea "x"
type textarea "JA, bi"
type textarea "x"
type textarea "JA, bit"
type textarea "x"
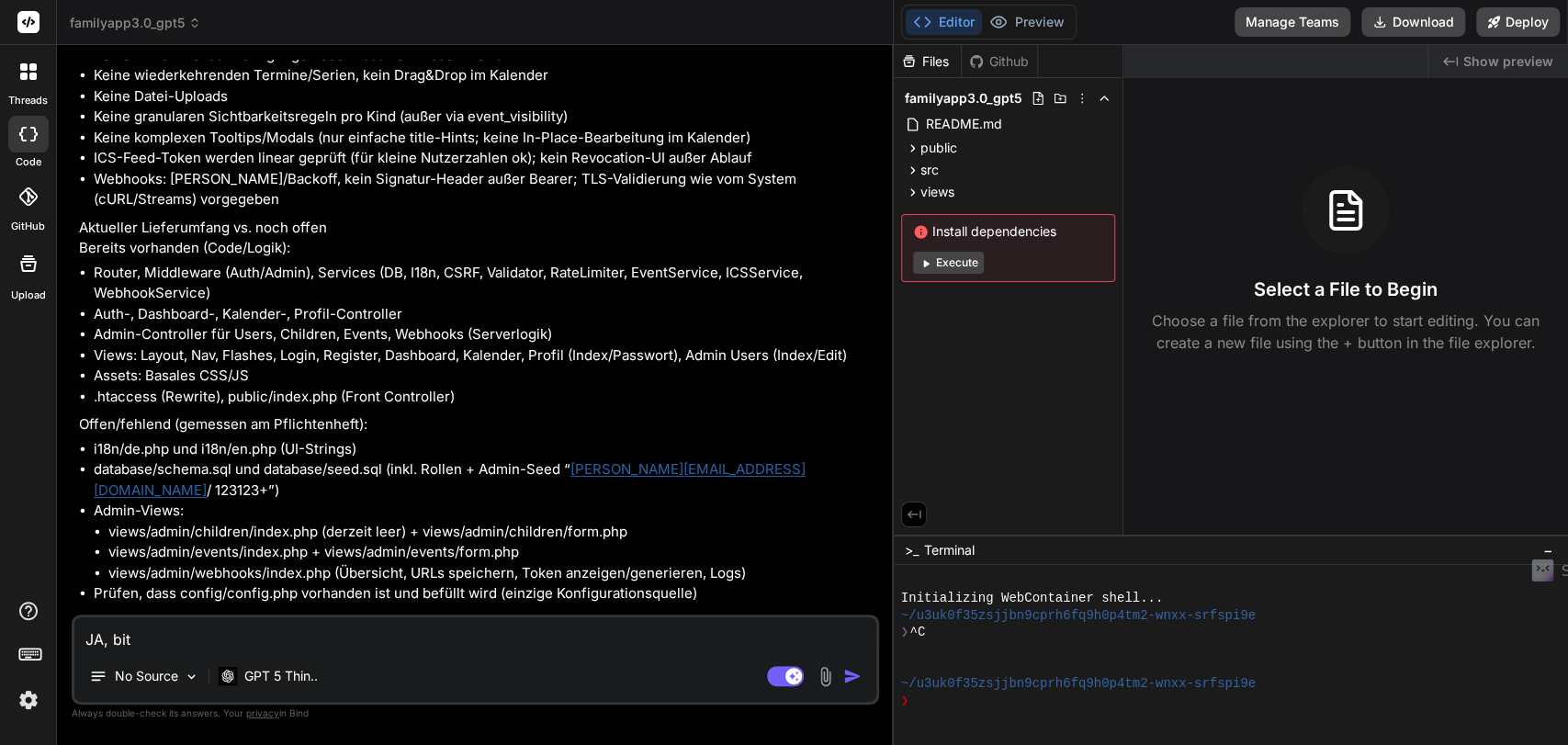
type textarea "JA, bitt"
type textarea "x"
type textarea "JA, bitte"
type textarea "x"
type textarea "JA, bitte"
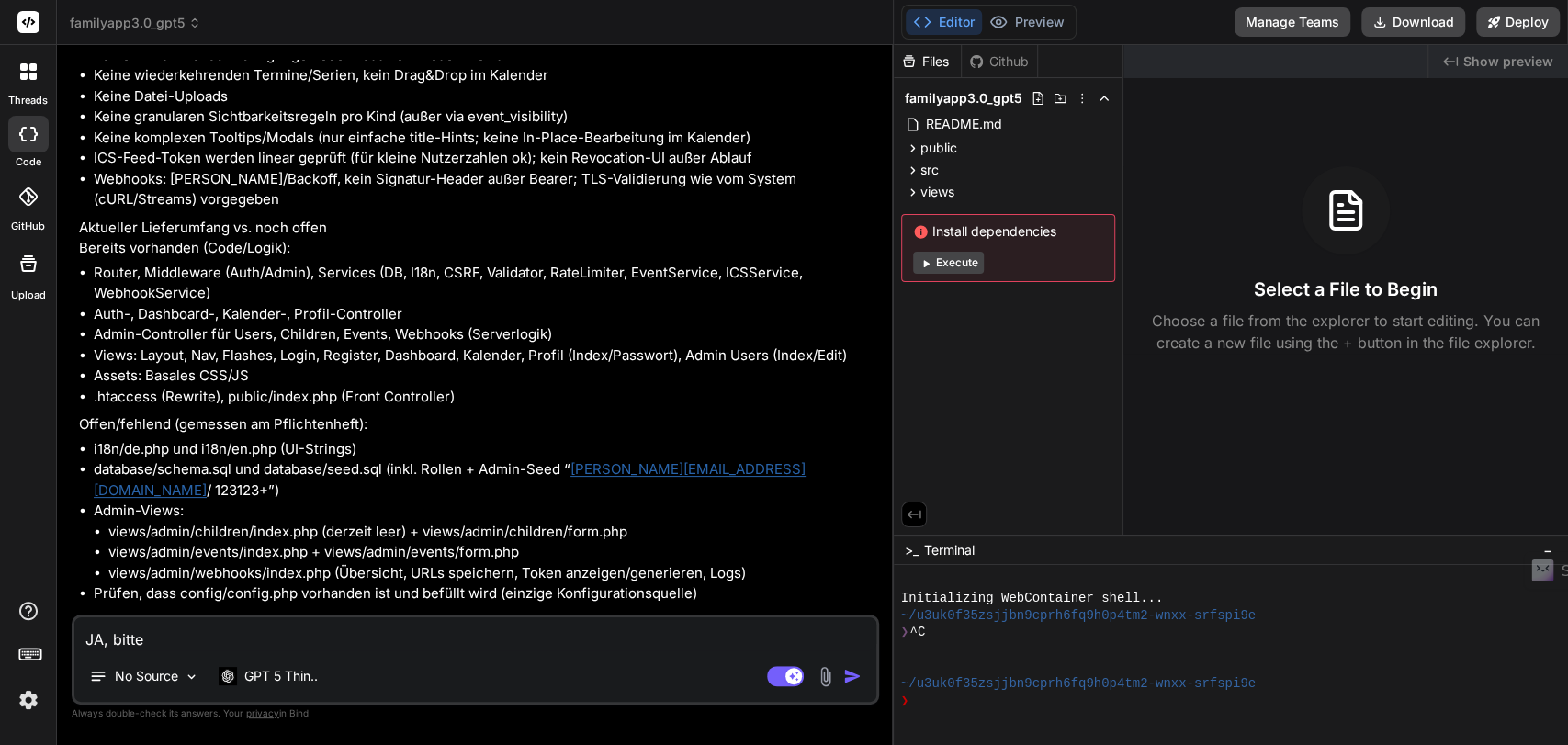
type textarea "x"
type textarea "JA, bitte v"
type textarea "x"
type textarea "JA, bitte [PERSON_NAME]"
type textarea "x"
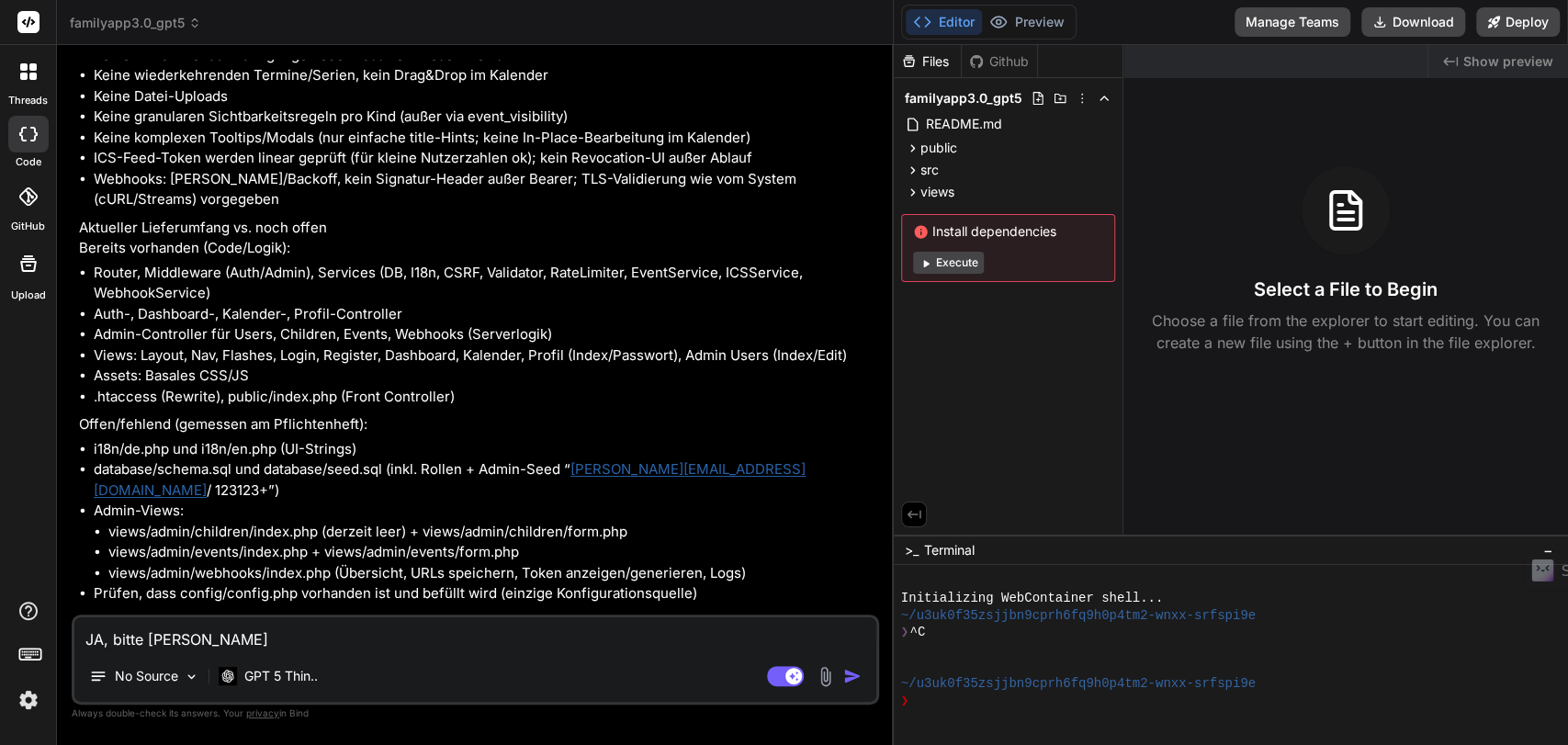
type textarea "JA, bitte ver"
type textarea "x"
type textarea "JA, bitte verf"
type textarea "x"
type textarea "JA, bitte verfo"
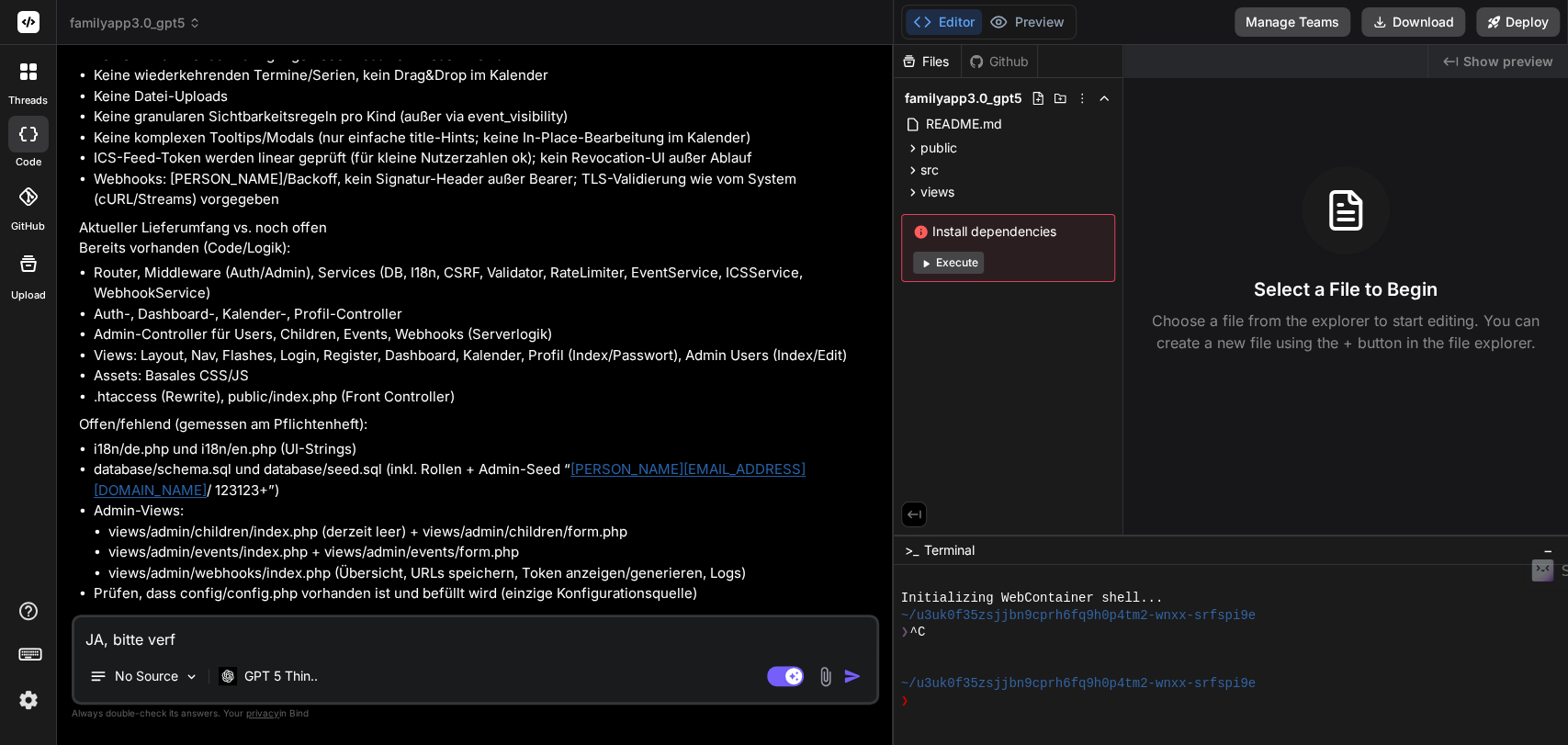
type textarea "x"
type textarea "JA, bitte verfol"
type textarea "x"
type textarea "JA, bitte verfoll"
type textarea "x"
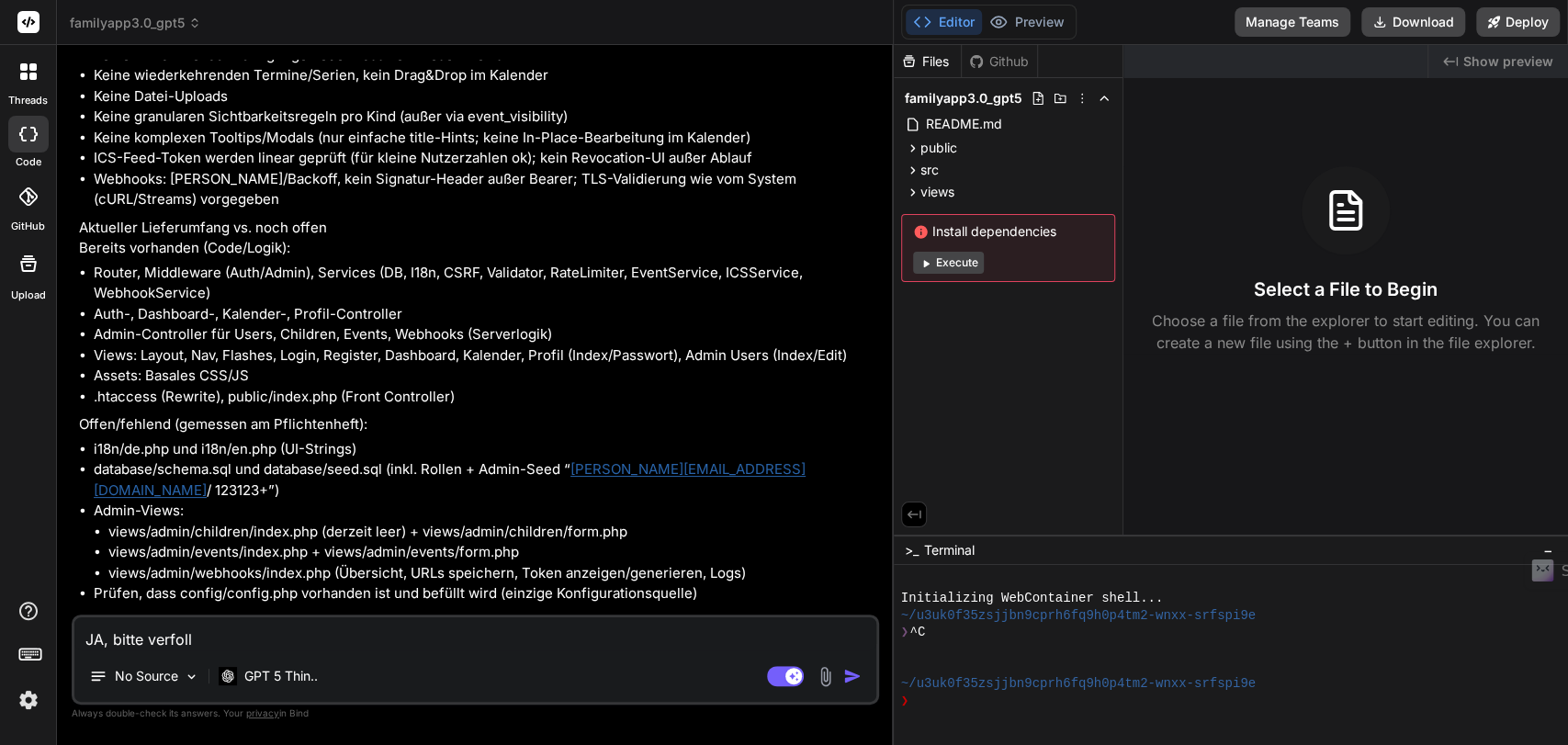
type textarea "JA, bitte verfolls"
type textarea "x"
type textarea "JA, bitte verfollst"
type textarea "x"
type textarea "JA, bitte verfollstä"
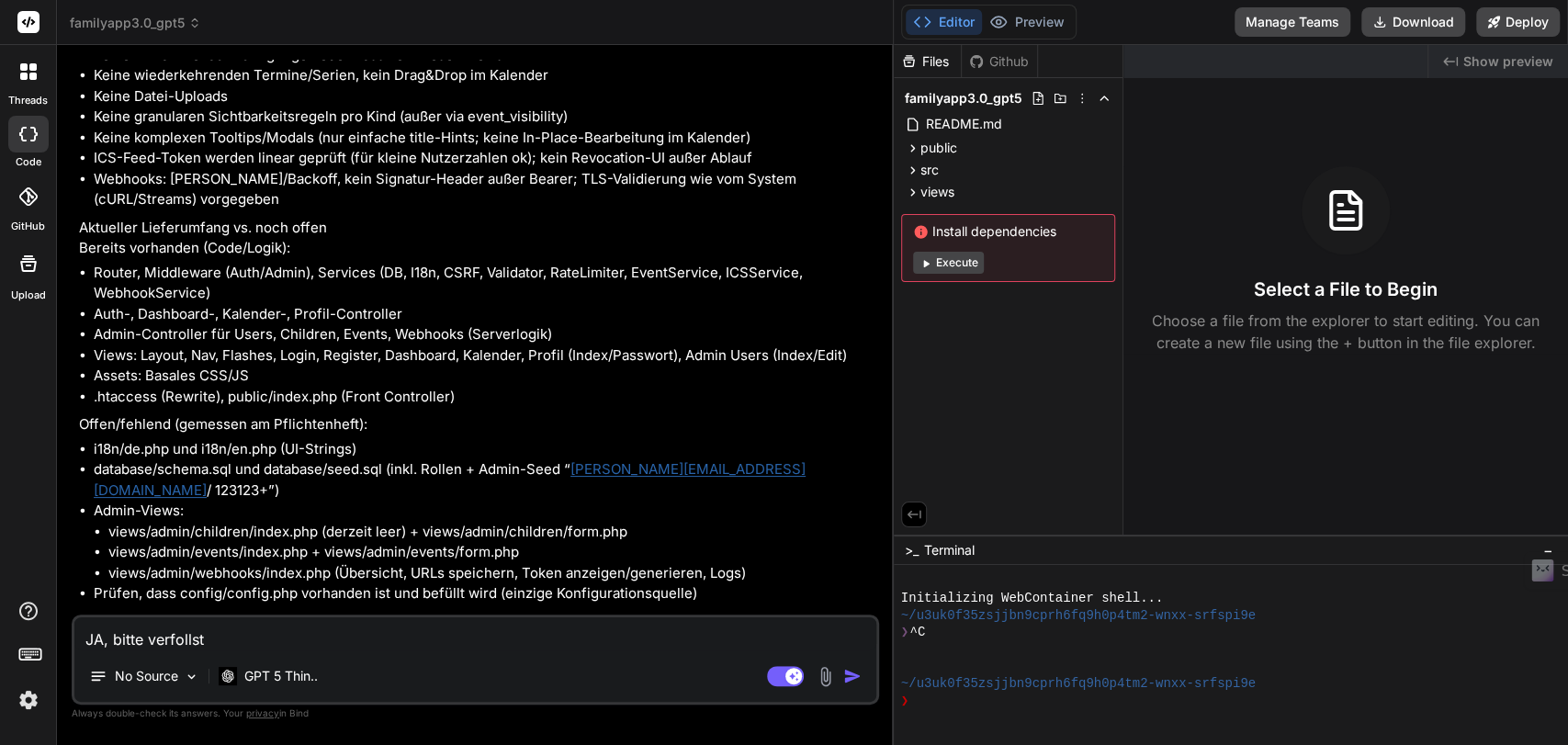
type textarea "x"
type textarea "JA, bitte verfollstän"
type textarea "x"
type textarea "JA, bitte verfollständ"
type textarea "x"
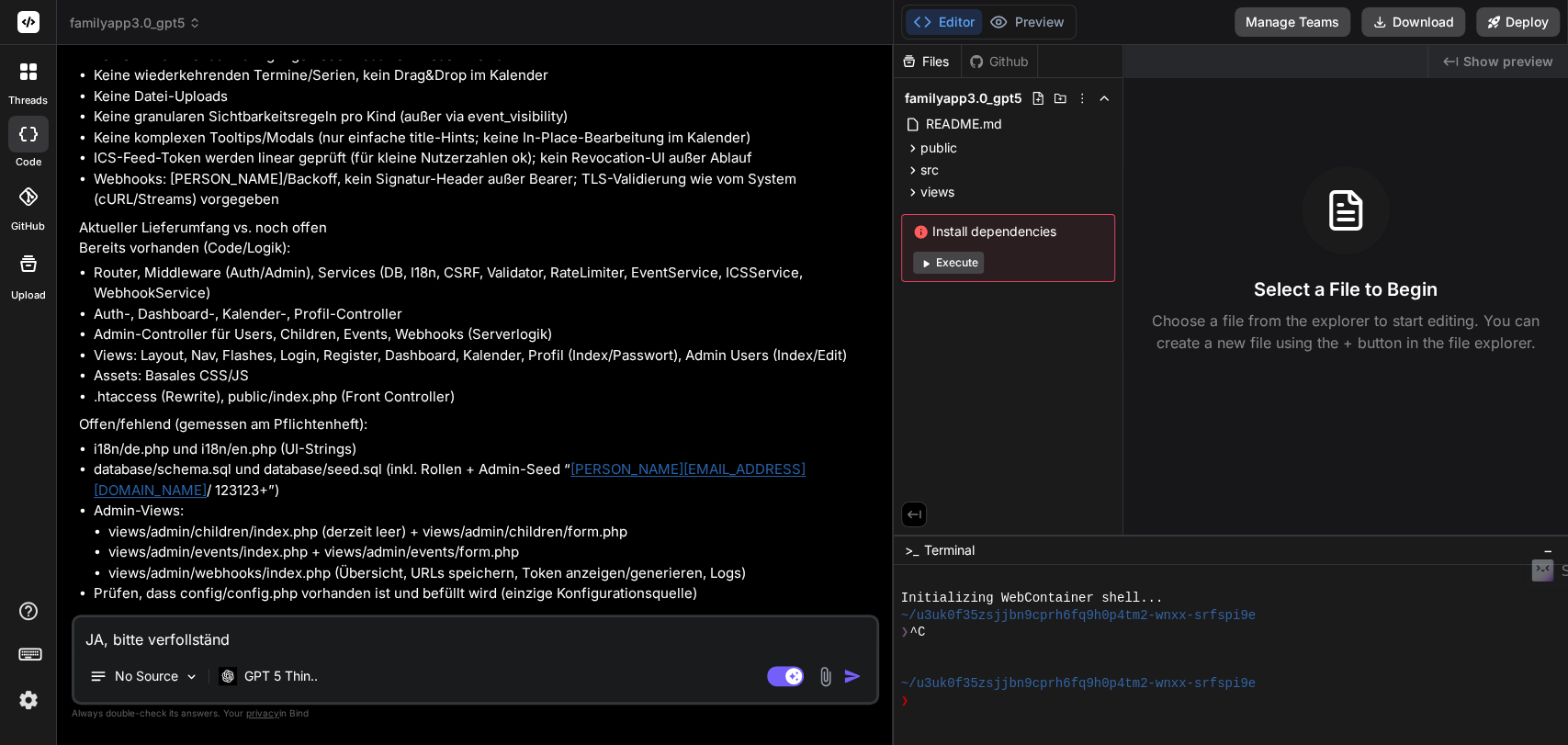
type textarea "JA, bitte verfollständi"
type textarea "x"
type textarea "JA, bitte verfollständig"
type textarea "x"
type textarea "JA, bitte verfollständige"
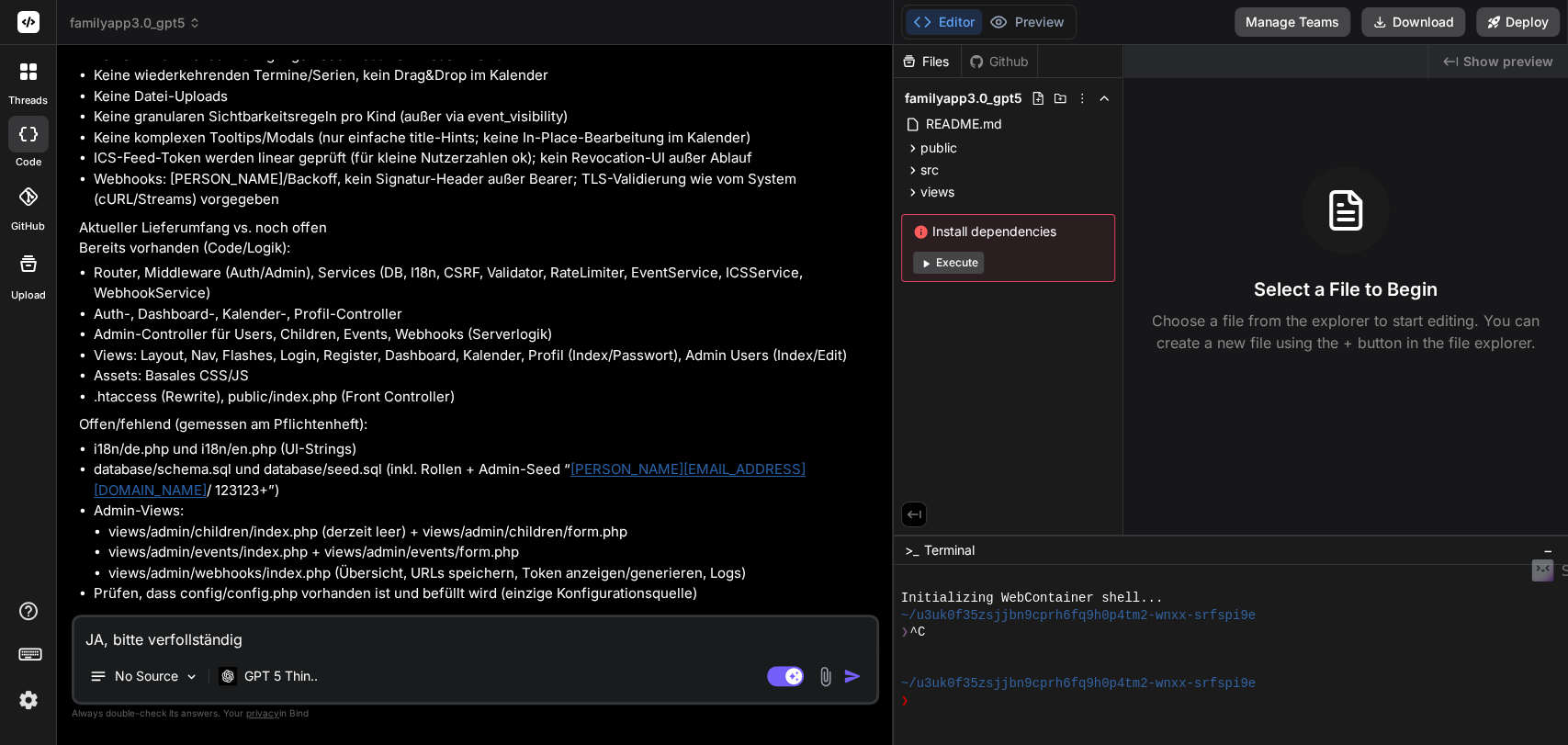
type textarea "x"
type textarea "JA, bitte verfollständigen"
type textarea "x"
click at [179, 637] on textarea "JA, bitte verfollständigen" at bounding box center [476, 634] width 802 height 33
type textarea "JA, bitte verollständigen"
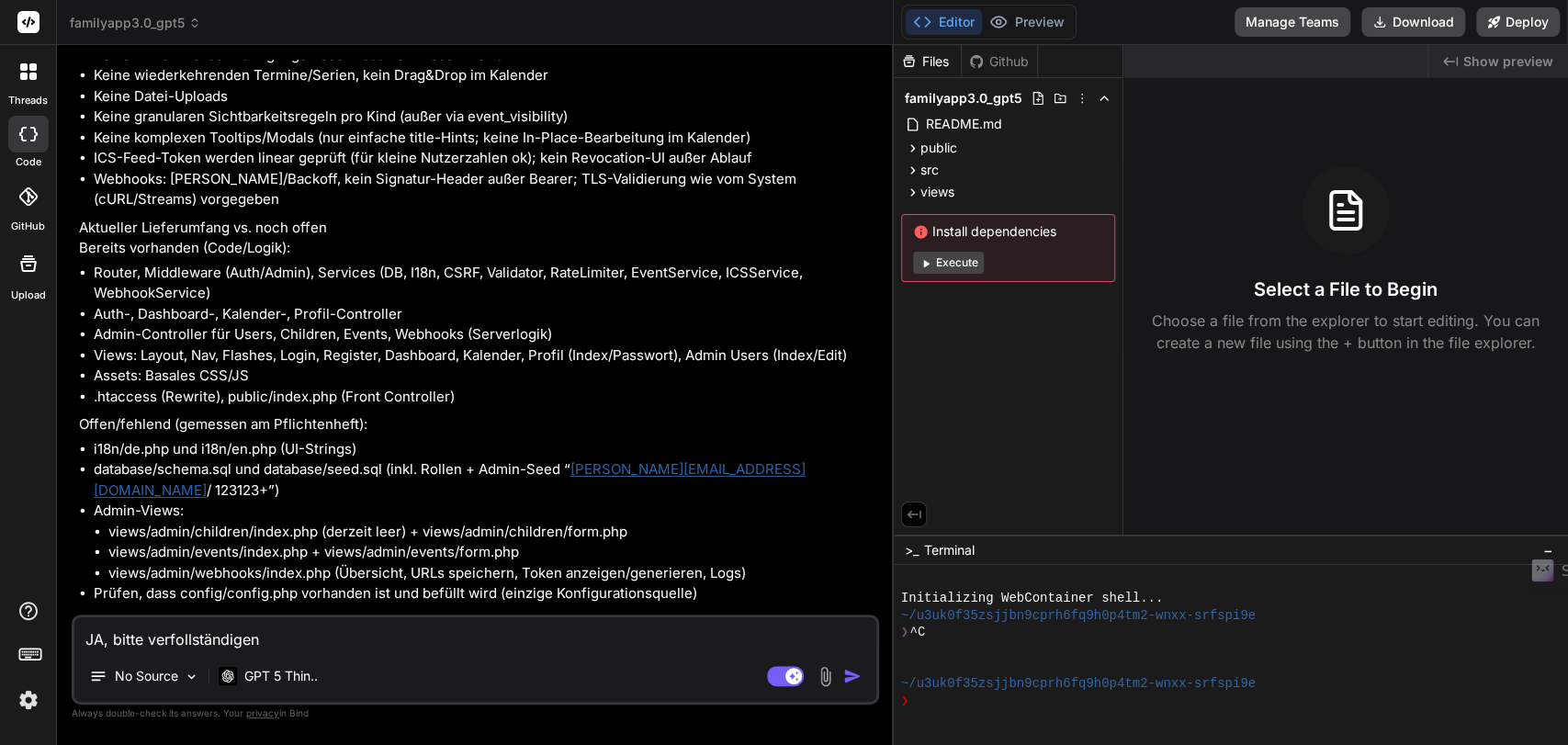
type textarea "x"
type textarea "JA, bitte vervollständigen"
type textarea "x"
click at [584, 632] on textarea "JA, bitte vervollständigen" at bounding box center [476, 634] width 802 height 33
type textarea "JA, bitte vervollständigen!"
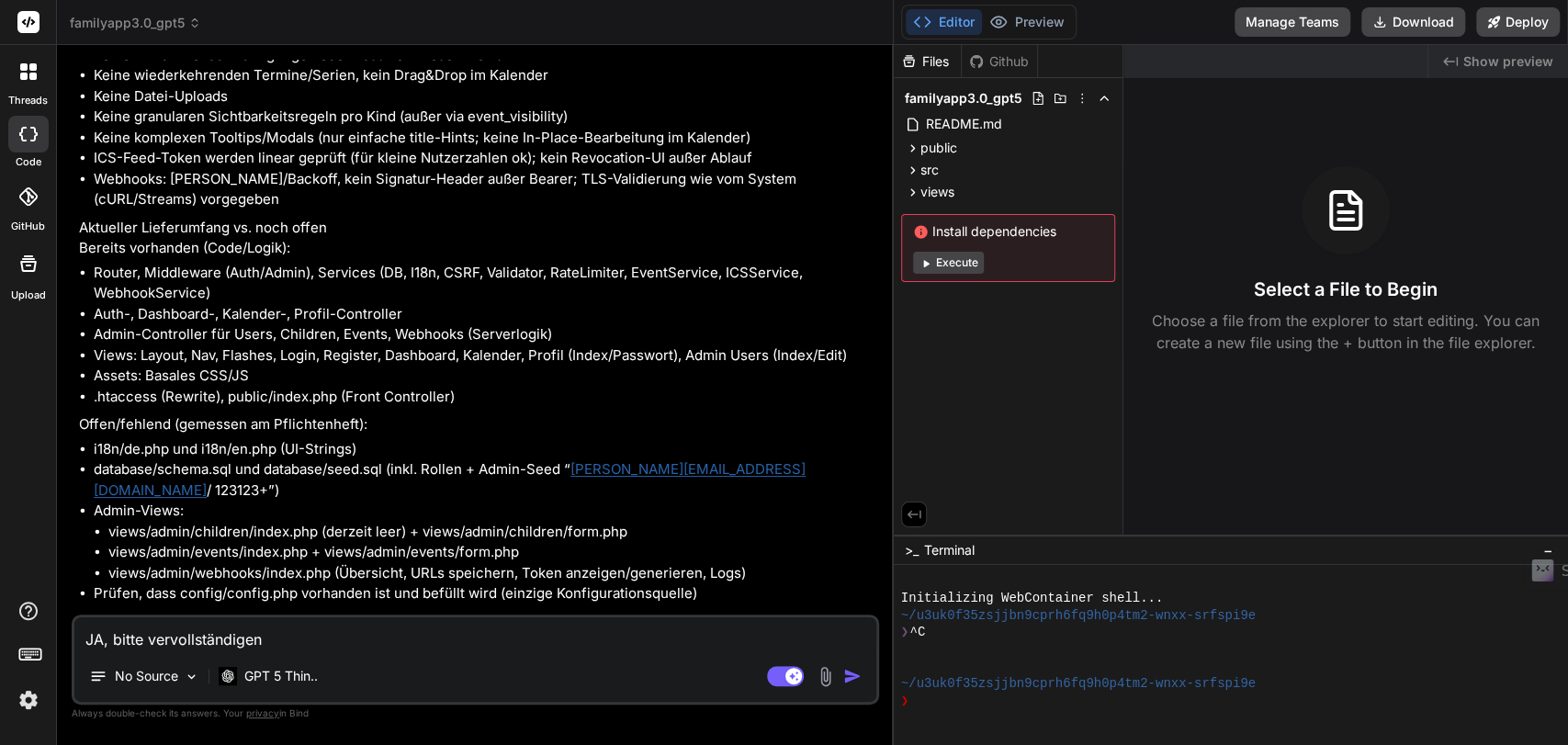
type textarea "x"
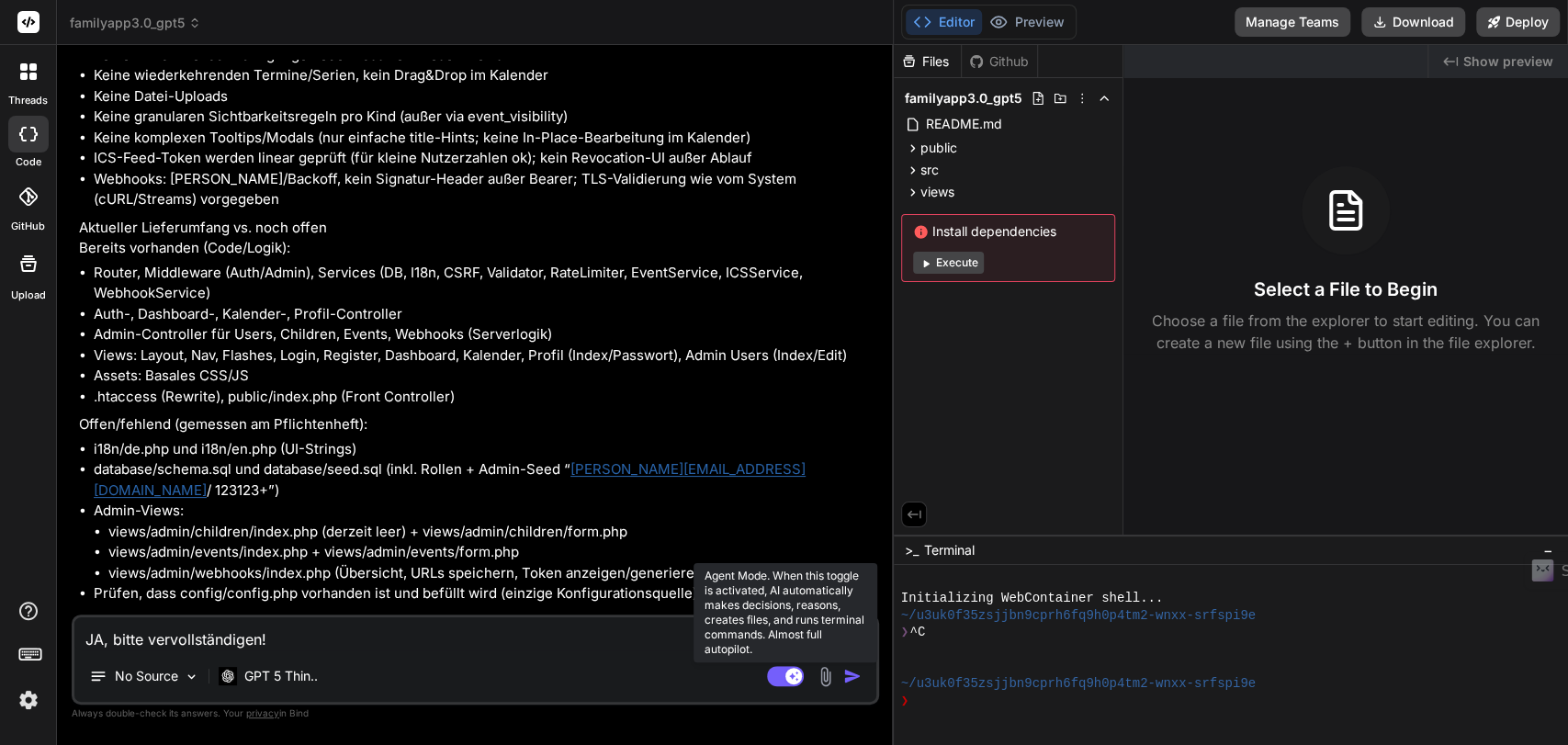
type textarea "JA, bitte vervollständigen!"
click at [774, 674] on rect at bounding box center [785, 676] width 36 height 20
click at [792, 680] on rect at bounding box center [785, 676] width 36 height 20
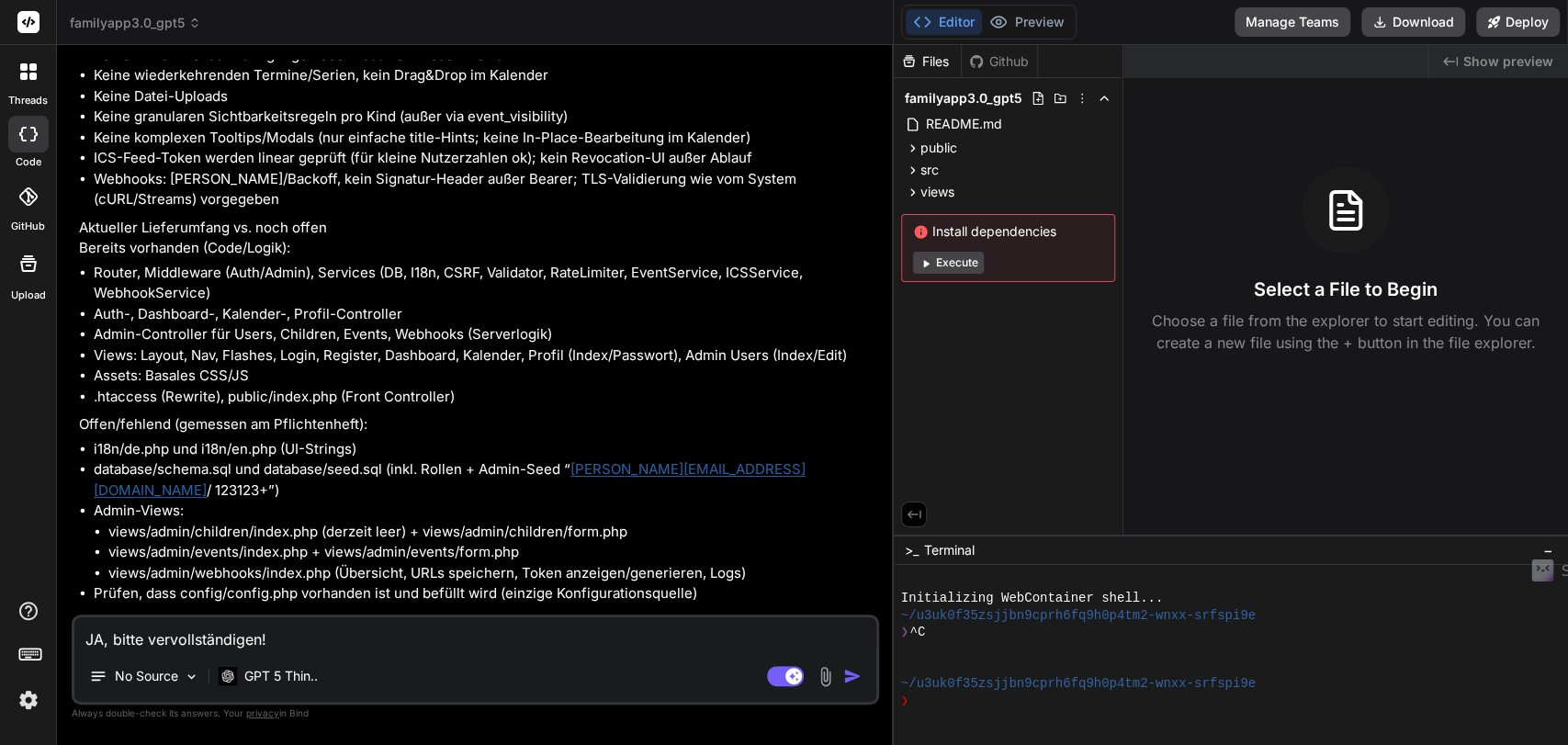
click at [859, 674] on img "button" at bounding box center [852, 675] width 18 height 18
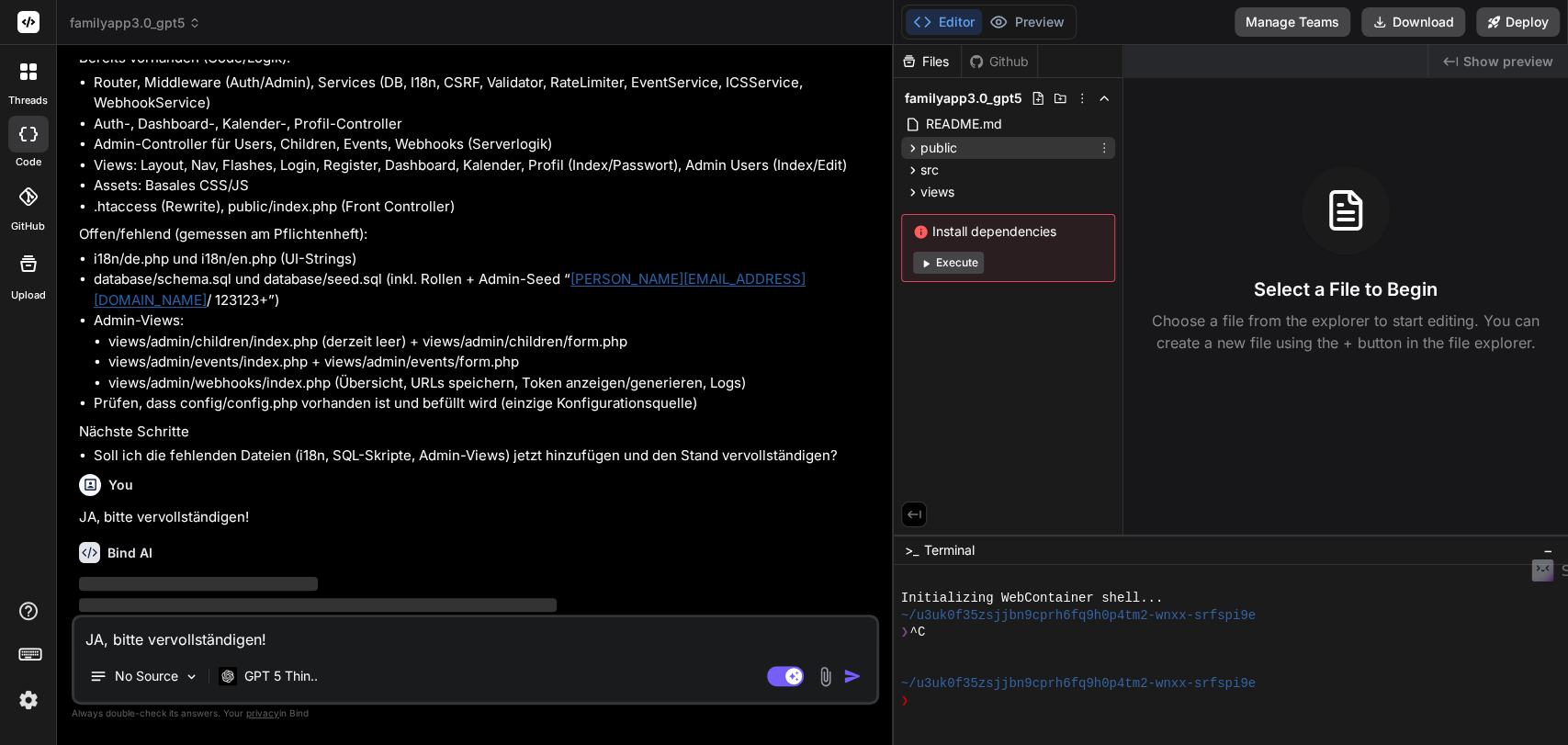
click at [908, 148] on icon at bounding box center [913, 148] width 15 height 15
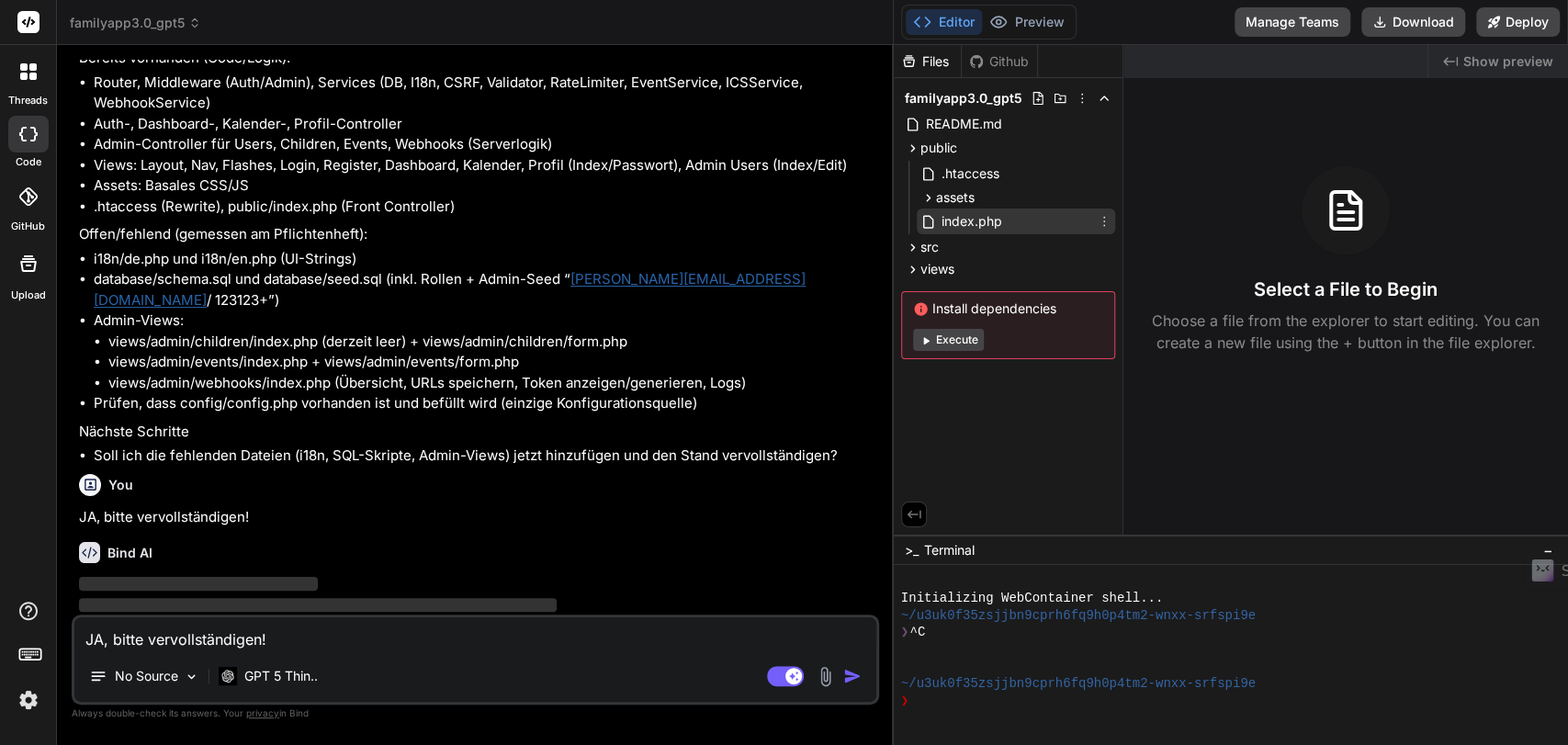
click at [972, 226] on span "index.php" at bounding box center [971, 221] width 64 height 22
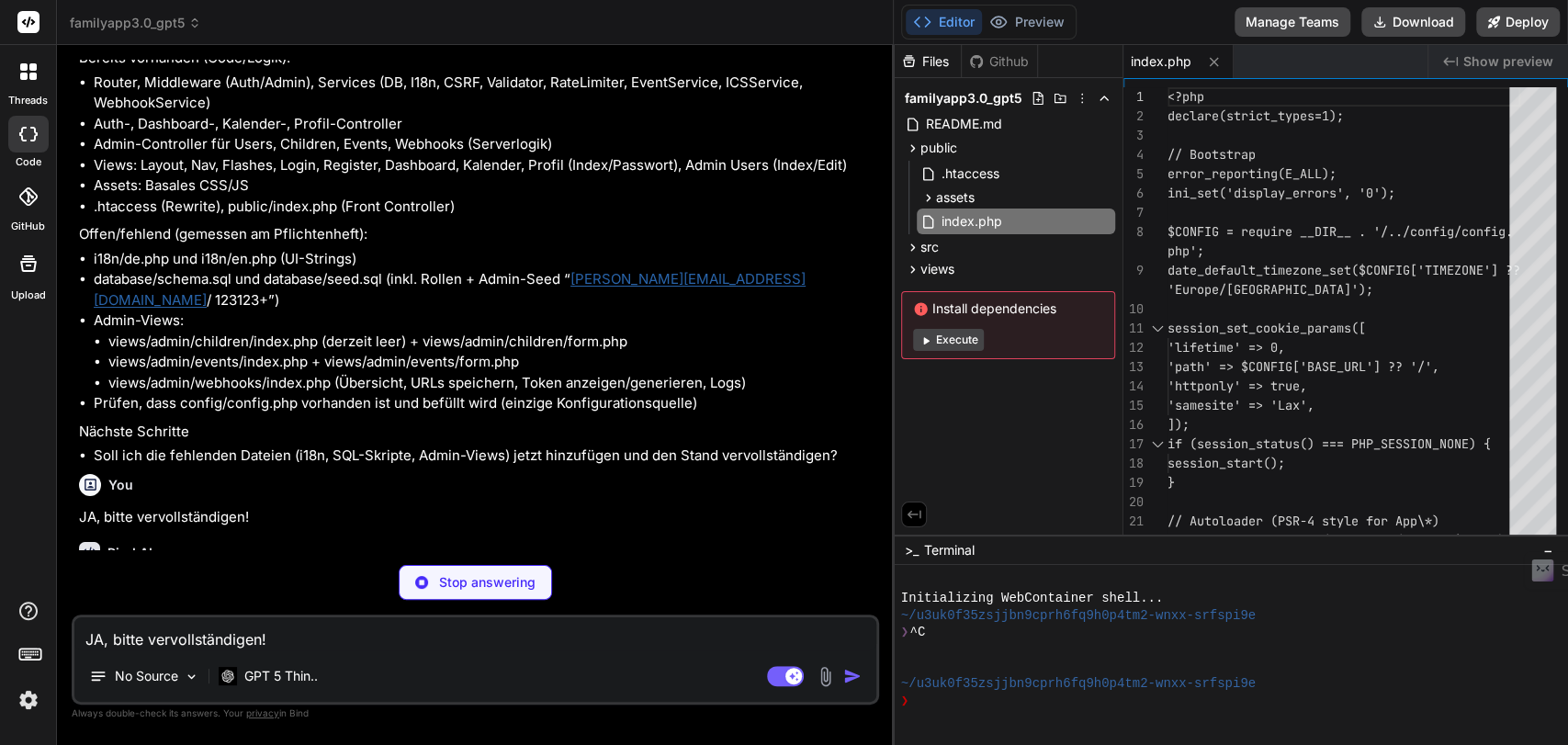
type textarea "x"
type textarea "'TIMEZONE' => '[GEOGRAPHIC_DATA]/[GEOGRAPHIC_DATA]', 'ICS_SALT' => 'change-this…"
type textarea "x"
type textarea "'TIMEZONE' => '[GEOGRAPHIC_DATA]/[GEOGRAPHIC_DATA]', 'ICS_SALT' => 'replace-wit…"
type textarea "x"
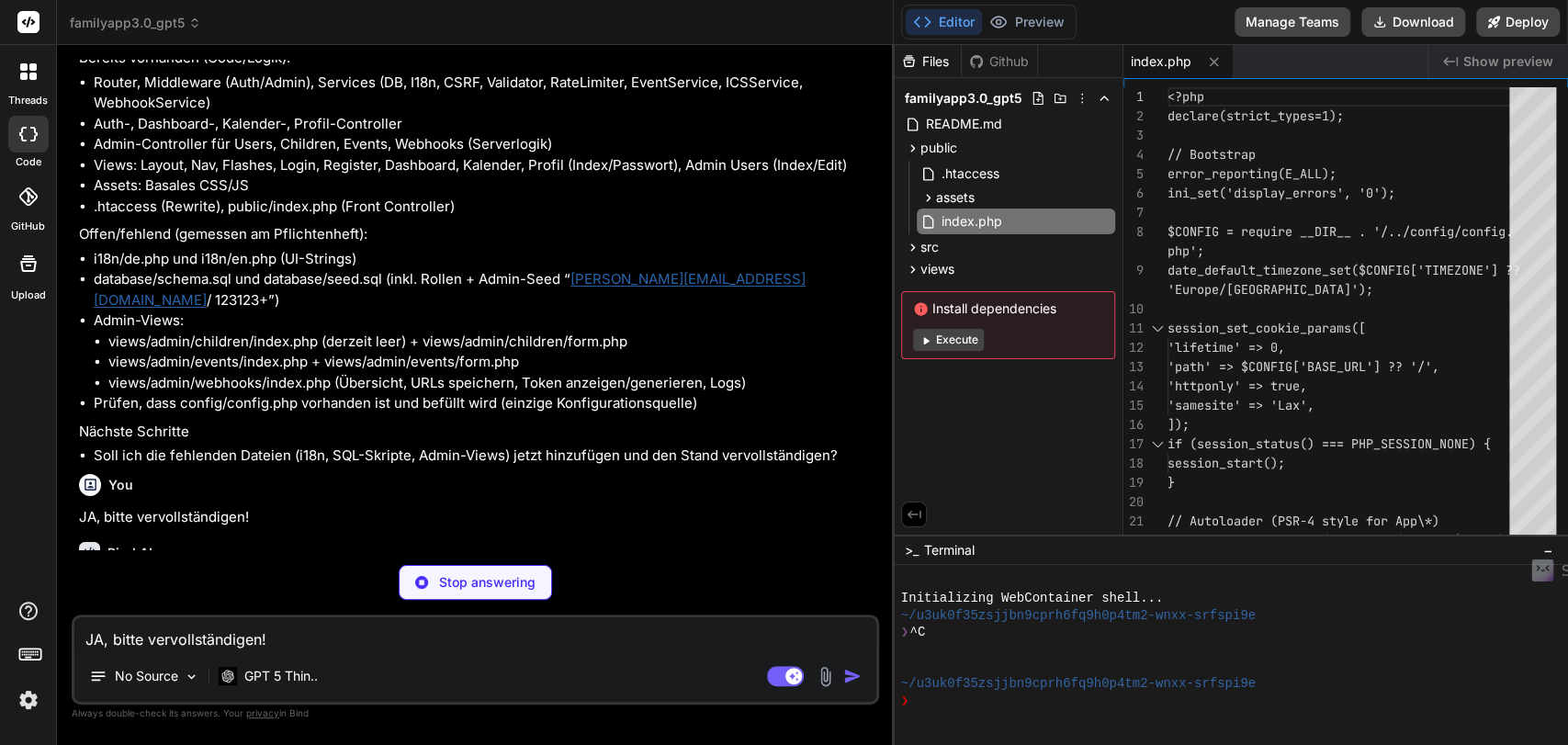
type textarea "RewriteCond %{REQUEST_FILENAME} -f [OR] RewriteCond %{REQUEST_FILENAME} -d Rewr…"
type textarea "x"
type textarea "$base = rtrim($CONFIG['BASE_URL'] ?? '/', '/'); $path = '/' . ltrim($path, '/')…"
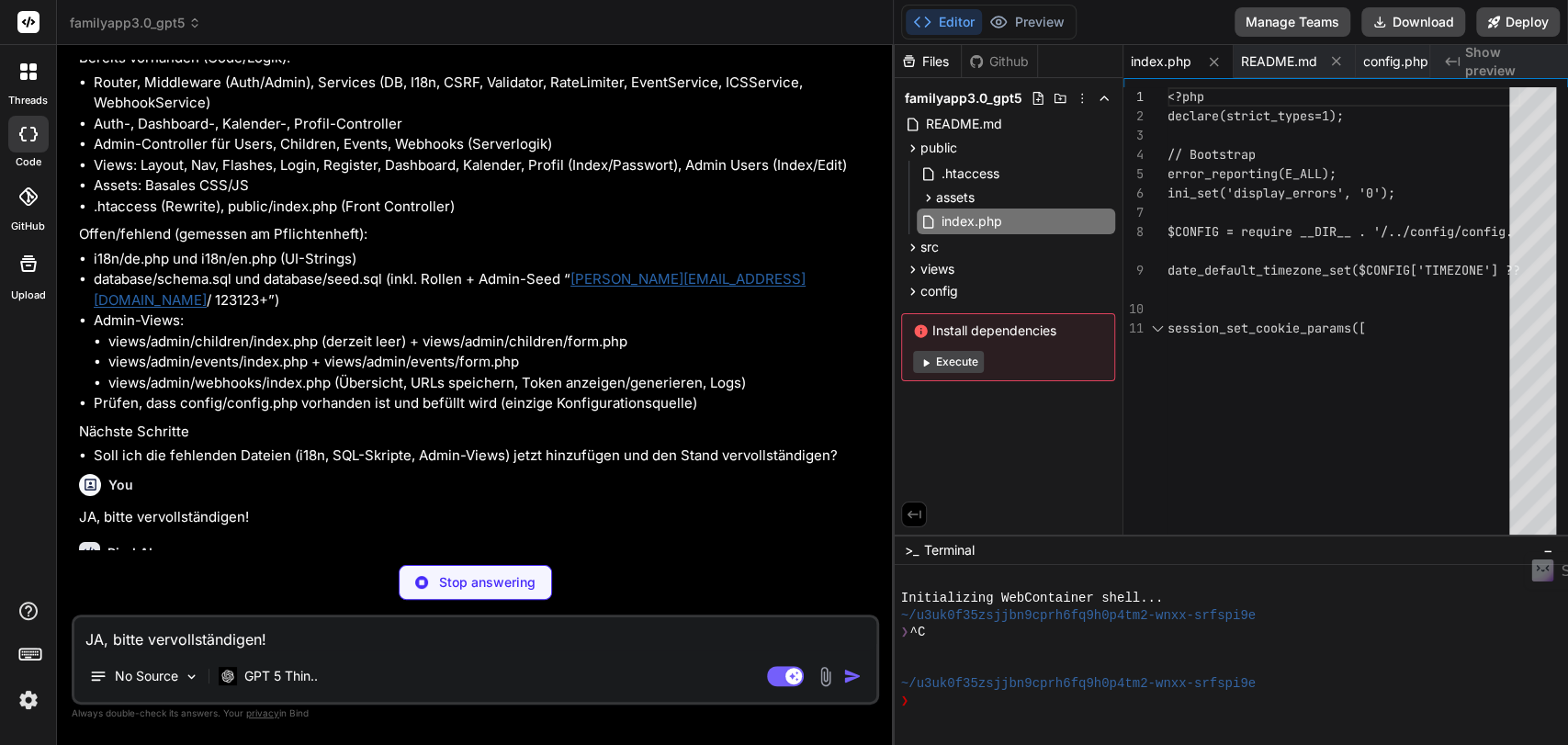
type textarea "x"
type textarea "align-items: center; justify-content: center; } .modal { background:#fff; borde…"
type textarea "x"
type textarea "})();"
type textarea "x"
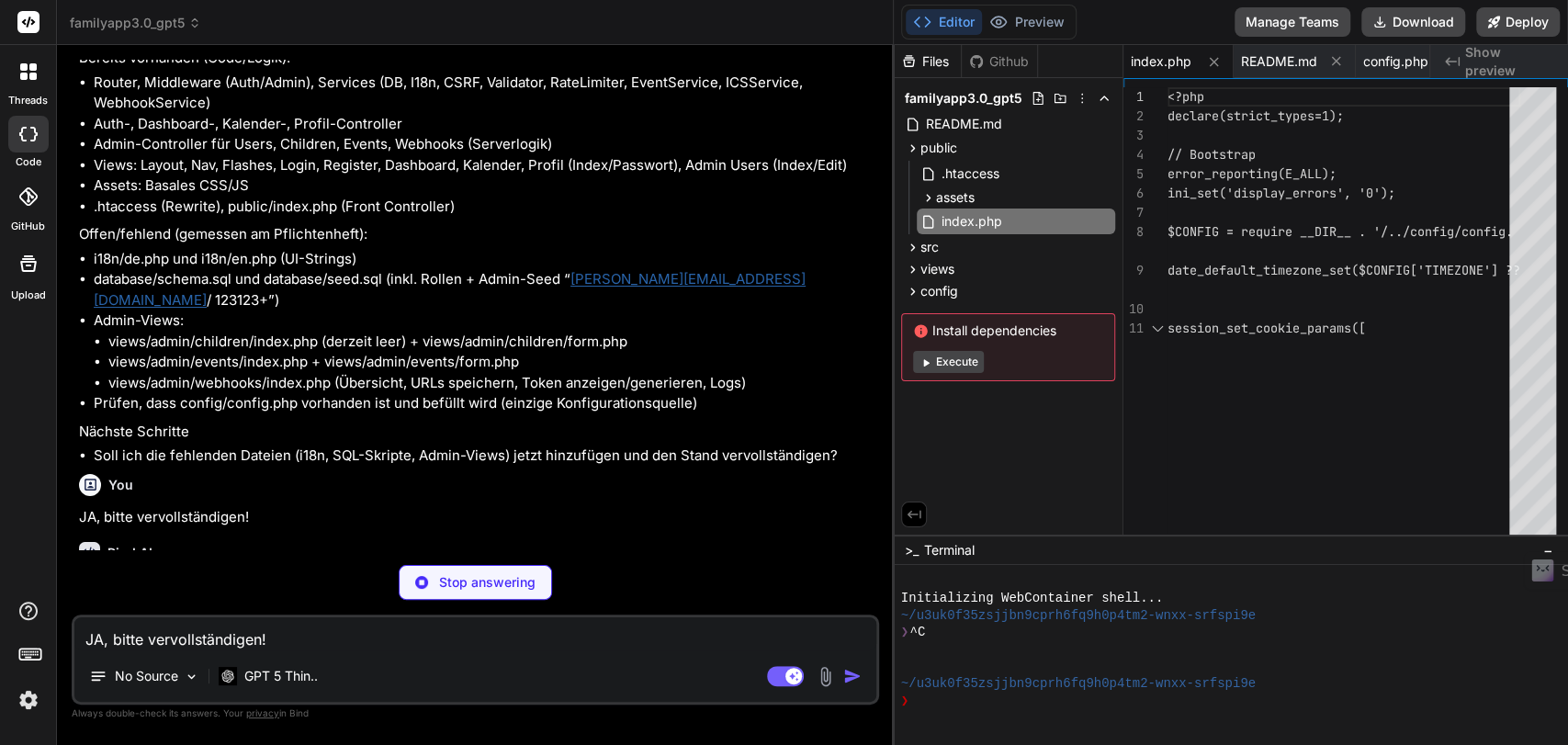
type textarea "function csrf_field(string $token): string { return '<input type="hidden" name=…"
type textarea "x"
type textarea "} }"
type textarea "x"
type textarea "{ return $this->strings[$key] ?? $key; } }"
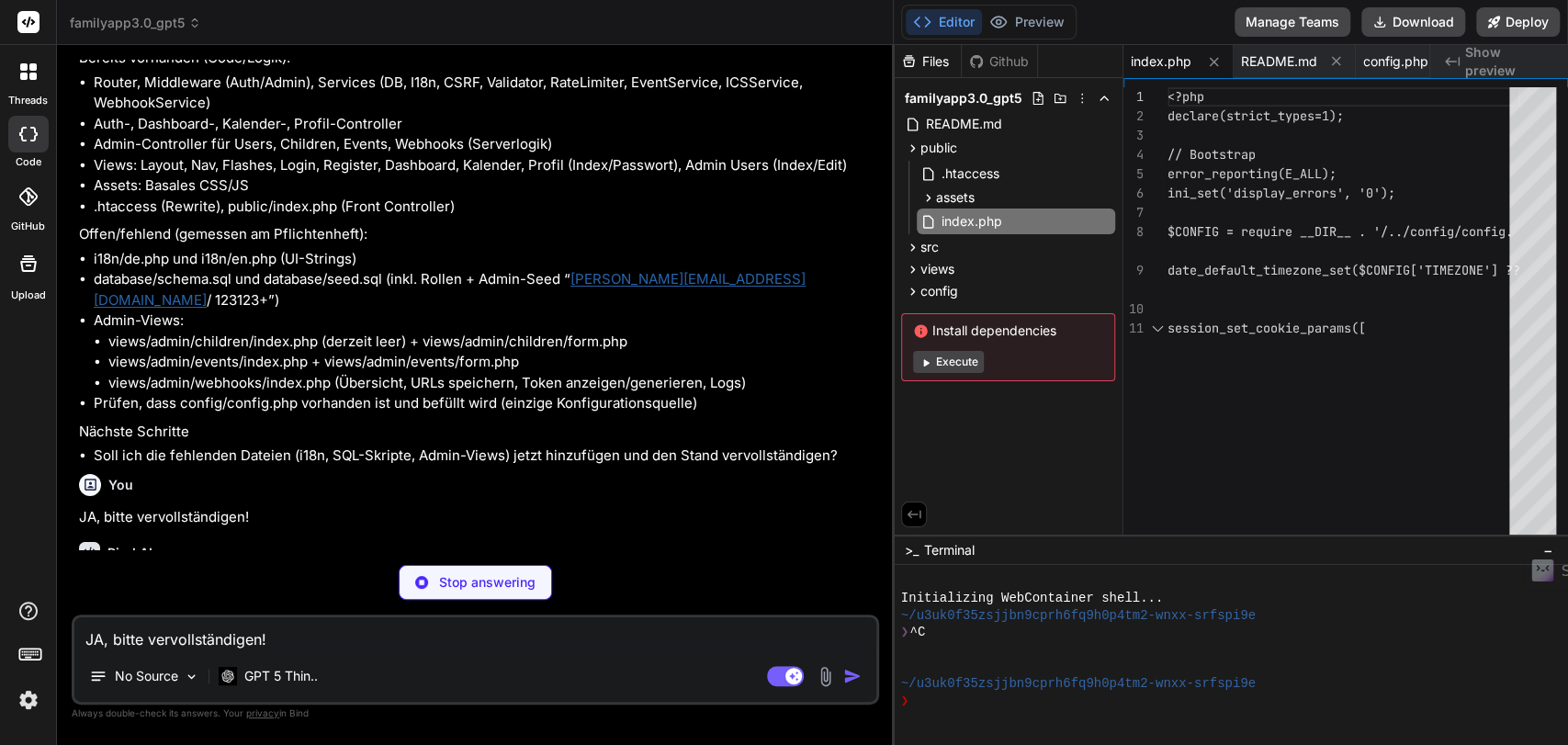
type textarea "x"
type textarea "["secure"] ?? false), (bool)$params["httponly"]); } session_destroy(); } }"
type textarea "x"
type textarea "} }"
type textarea "x"
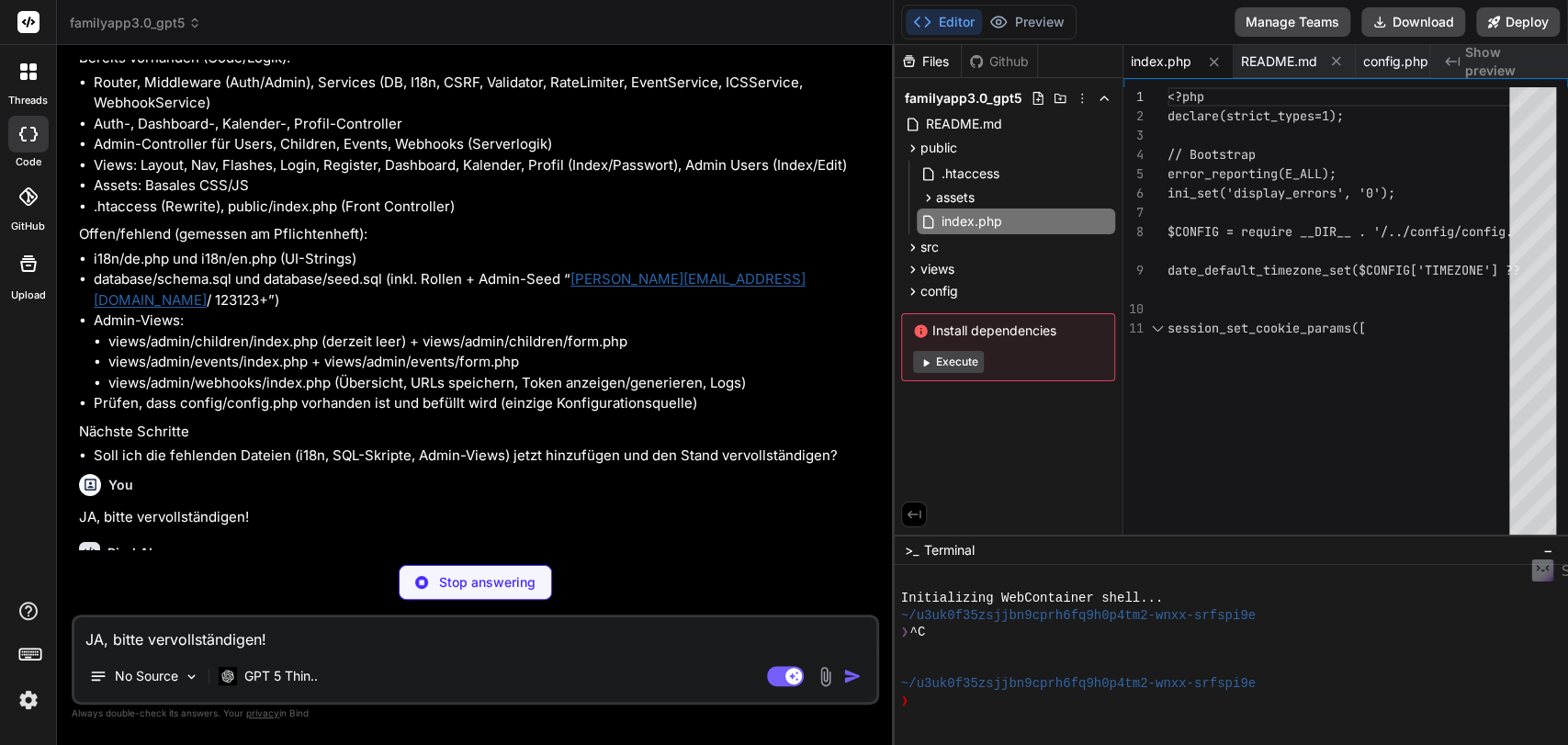
type textarea "x"
type textarea "}"
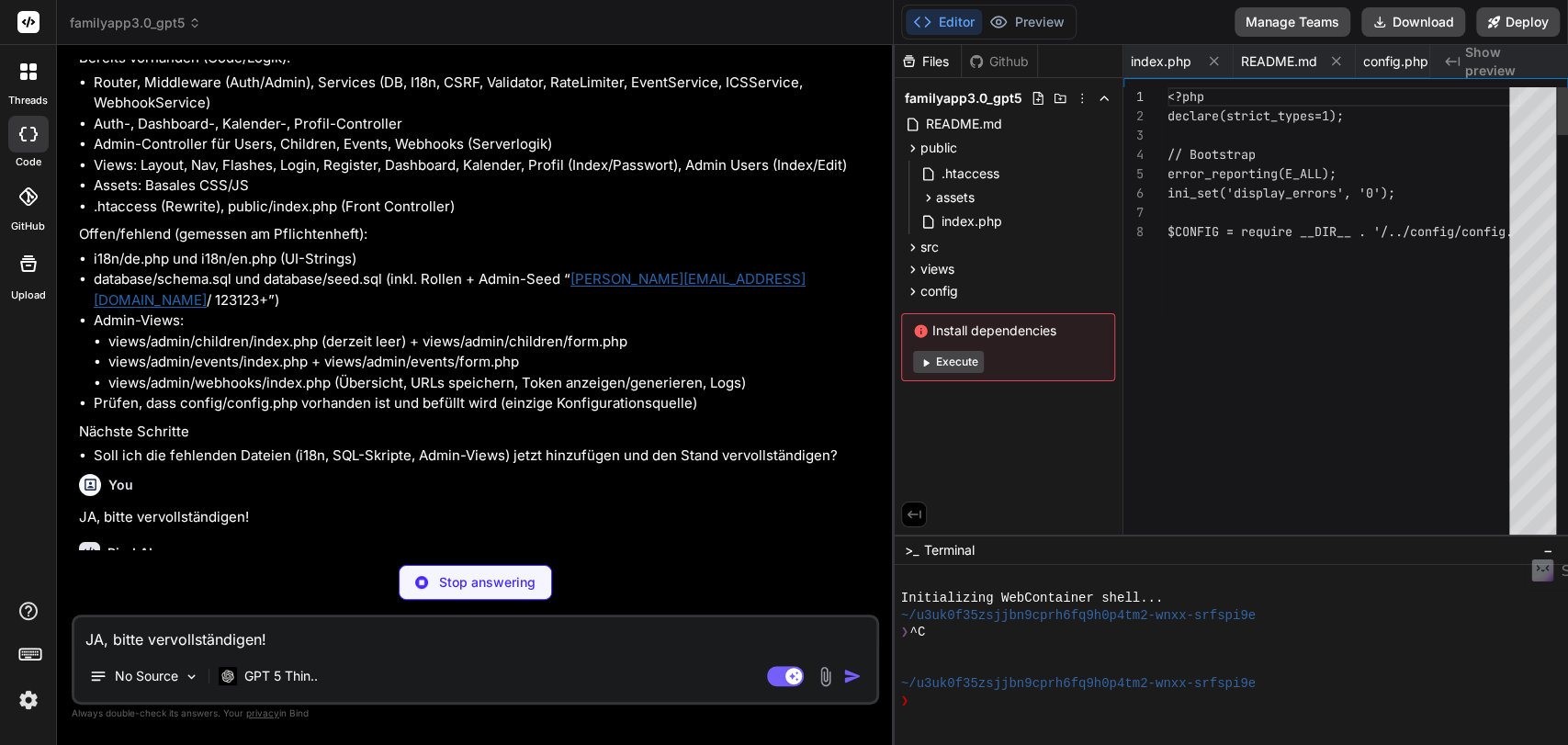
type textarea "x"
type textarea "$now = (new DateTimeImmutable())->format('Y-m-d H:i:s'); $stmt = $this->pdo->pr…"
type textarea "x"
type textarea "} }"
type textarea "x"
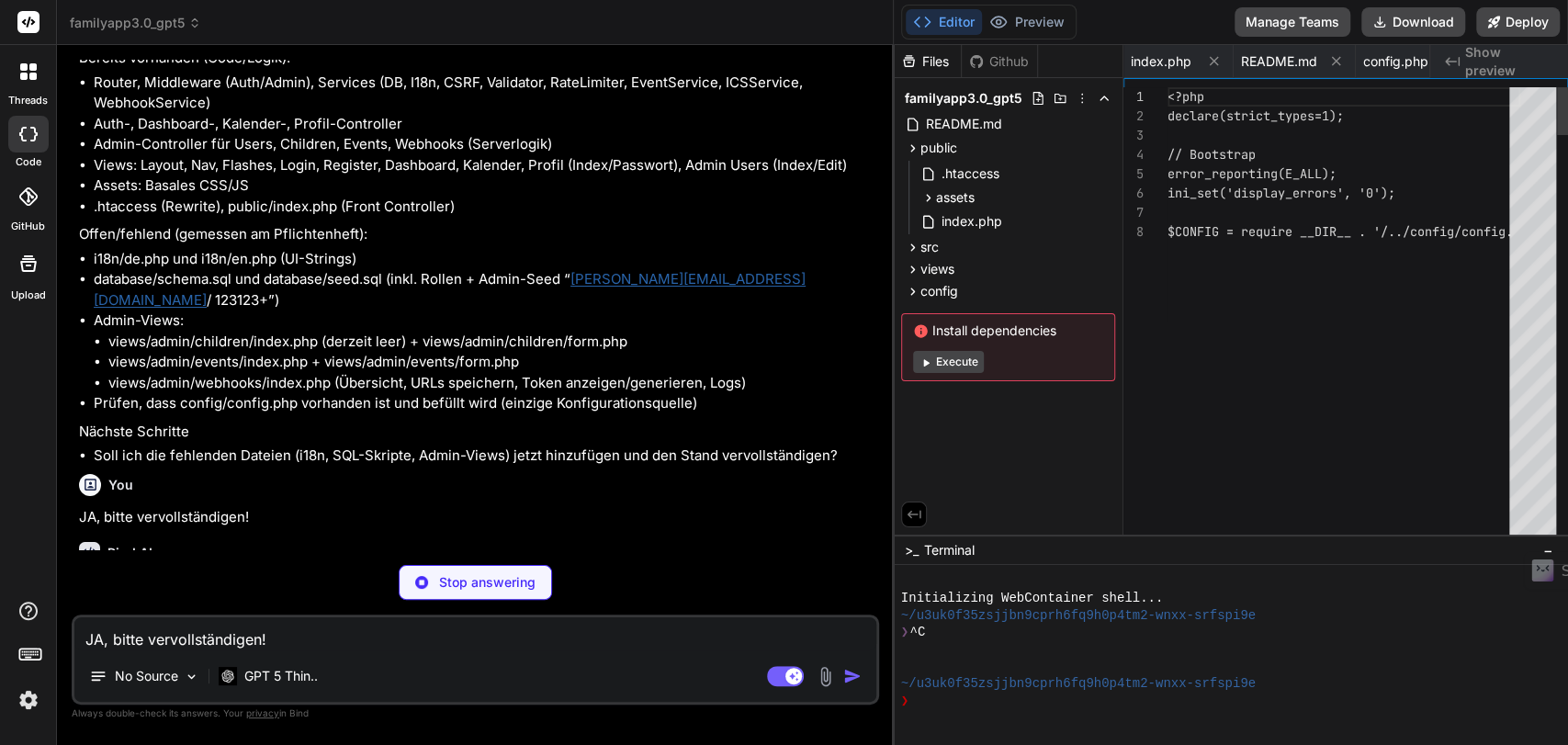
type textarea "]); } }"
type textarea "x"
type textarea "}"
type textarea "x"
type textarea "return true; } }"
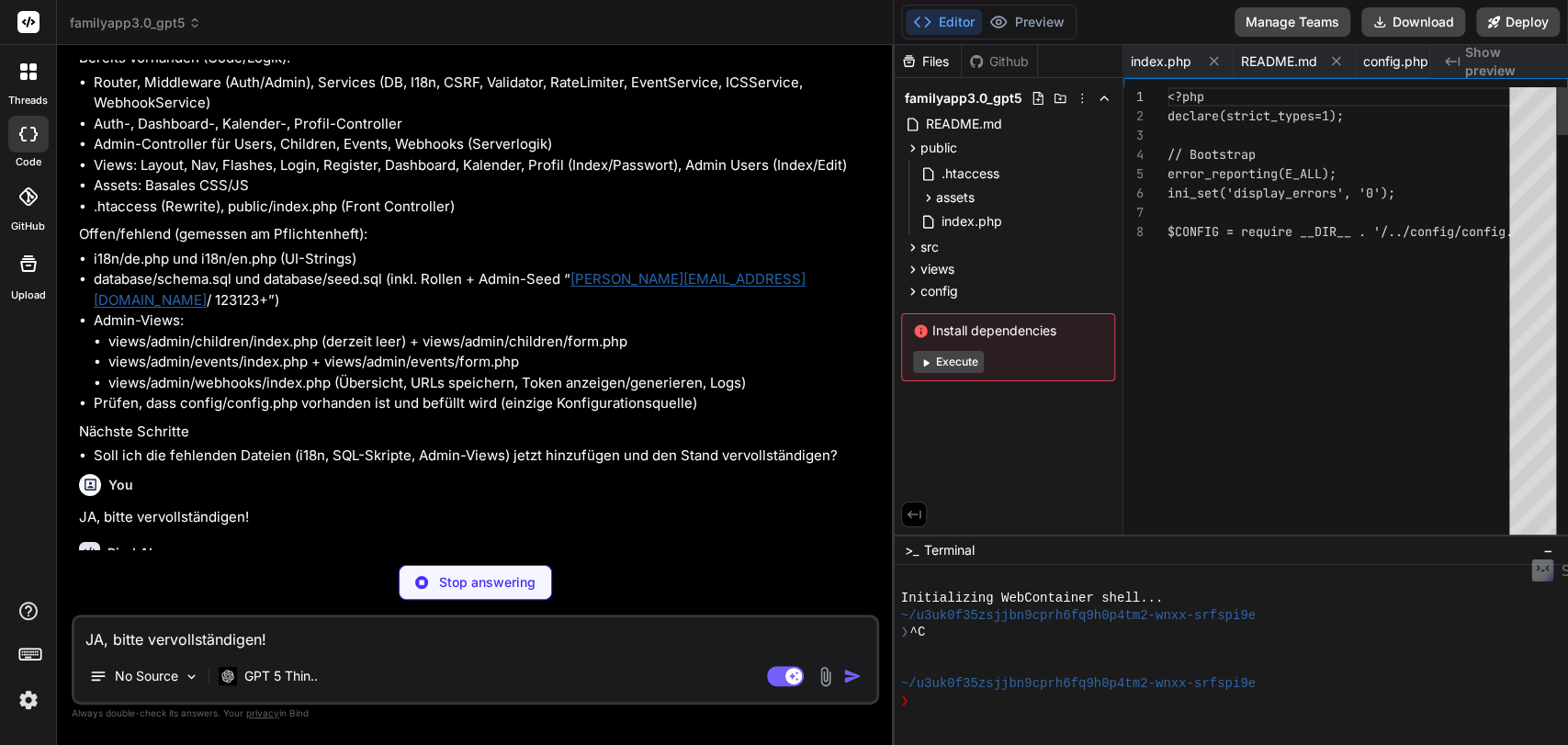
type textarea "x"
type textarea "public function all(): array { return $this->pdo->query("SELECT * FROM roles OR…"
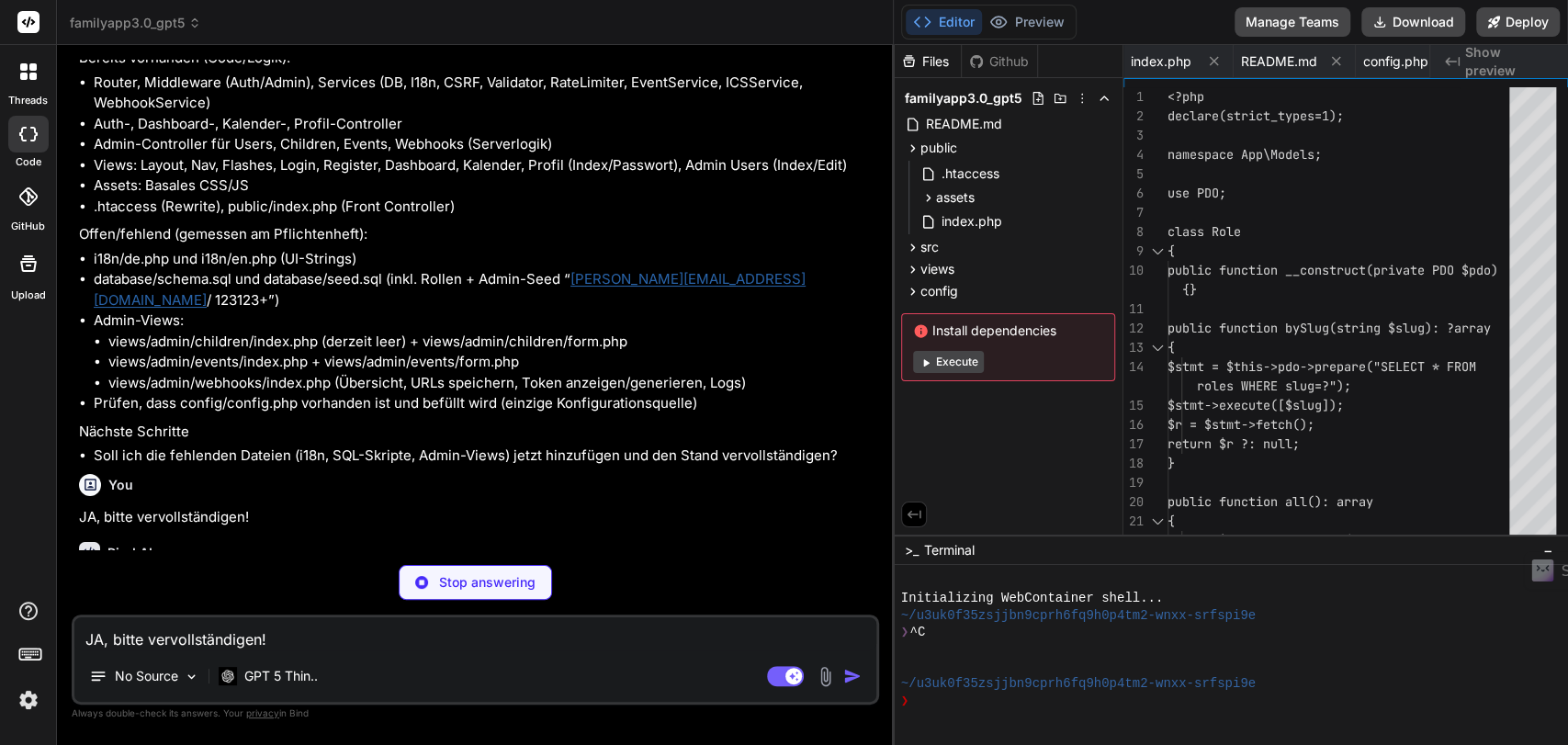
type textarea "x"
type textarea "} }"
type textarea "x"
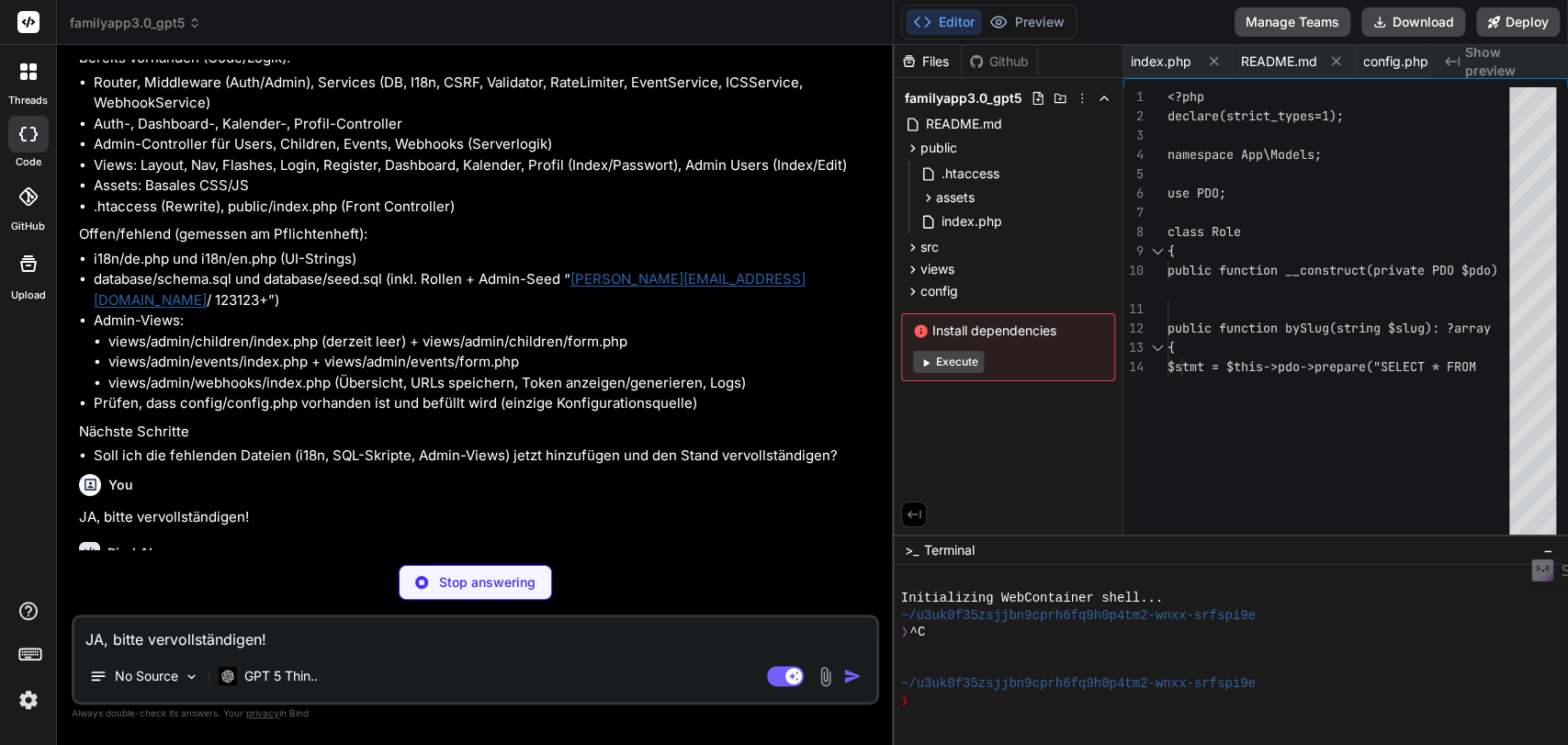
type textarea "x"
type textarea "} } return null; } }"
type textarea "x"
type textarea "} $this->auth->logout(); redirect('/login'); return ''; } }"
type textarea "x"
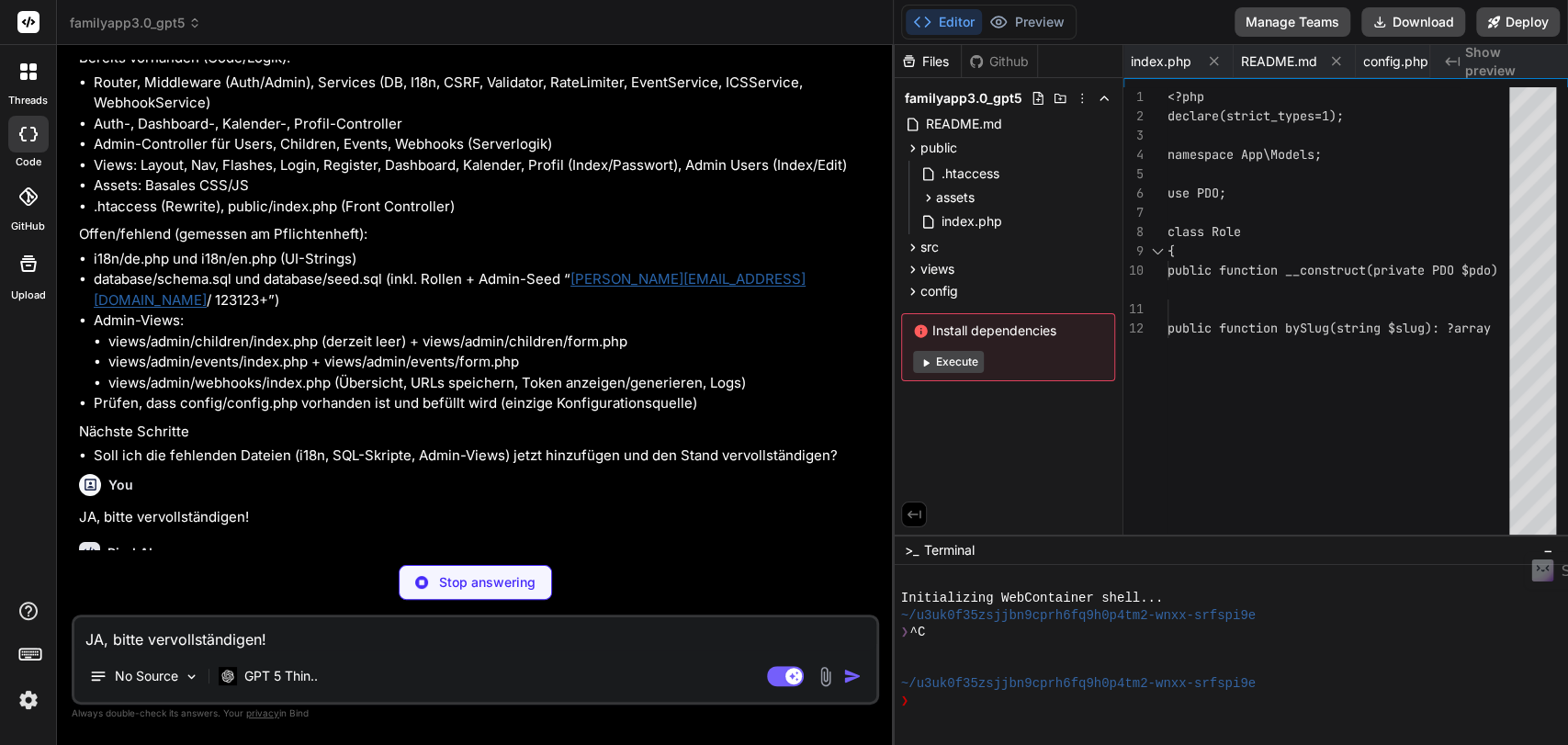
type textarea "ob_start(); $view = __DIR__ . '/../../views/dashboard/index.php'; require __DIR…"
type textarea "x"
type textarea "$this->config))->buildICSForEvents($events, 'FamilyCare Feed'); header('Content…"
type textarea "x"
type textarea "token=' . urlencode($plain)); flash_set('success', 'Subscription link generated…"
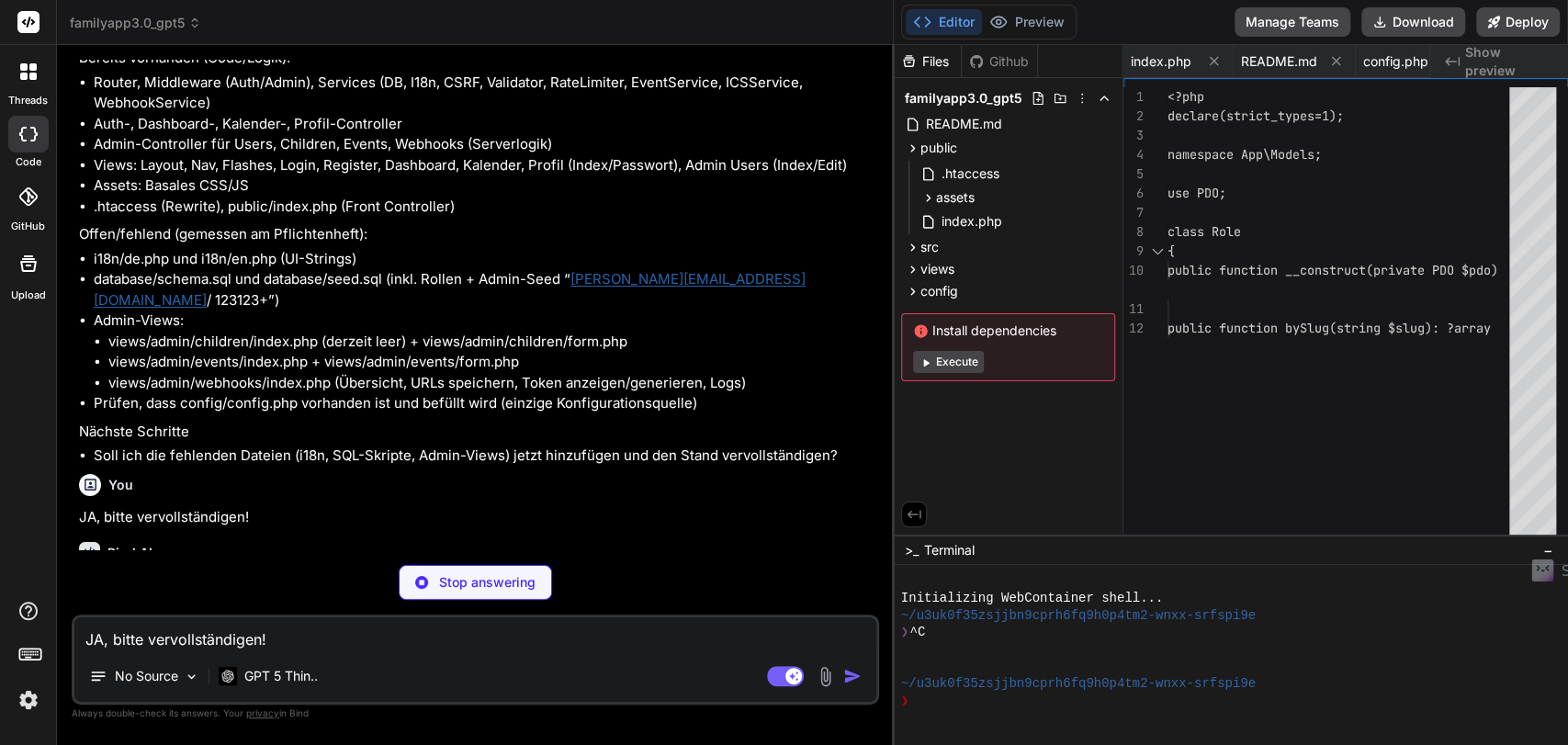
type textarea "x"
type textarea "$roleId = (int)($_POST['role_id'] ?? 0); (new UserModel($this->pdo))->updateRol…"
type textarea "x"
type textarea "} (new ChildModel($this->pdo))->softDelete($id); flash_set('success', 'Child ar…"
type textarea "x"
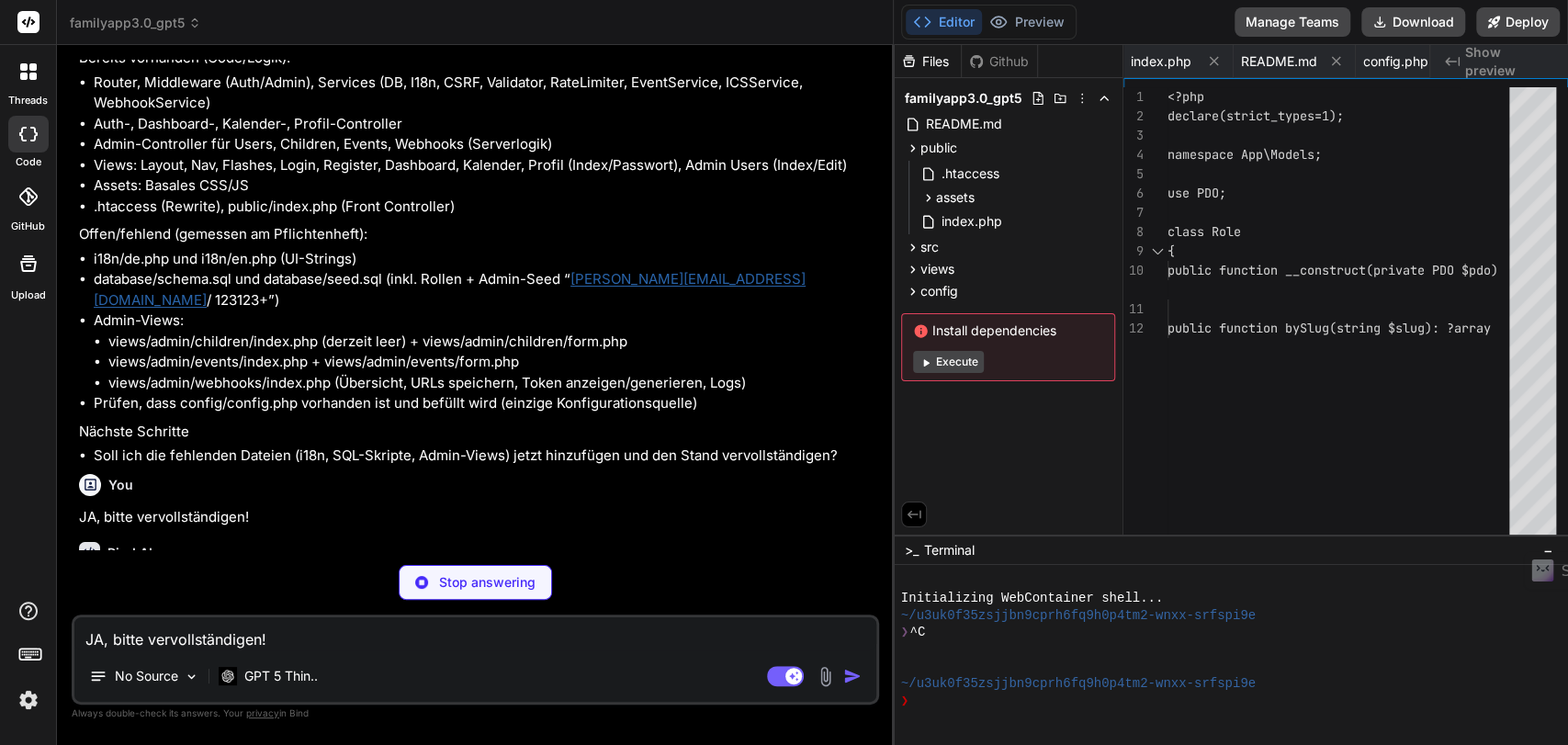
type textarea "x"
type textarea "return ''; } }"
type textarea "x"
type textarea "</div> </div> </body> </html>"
type textarea "x"
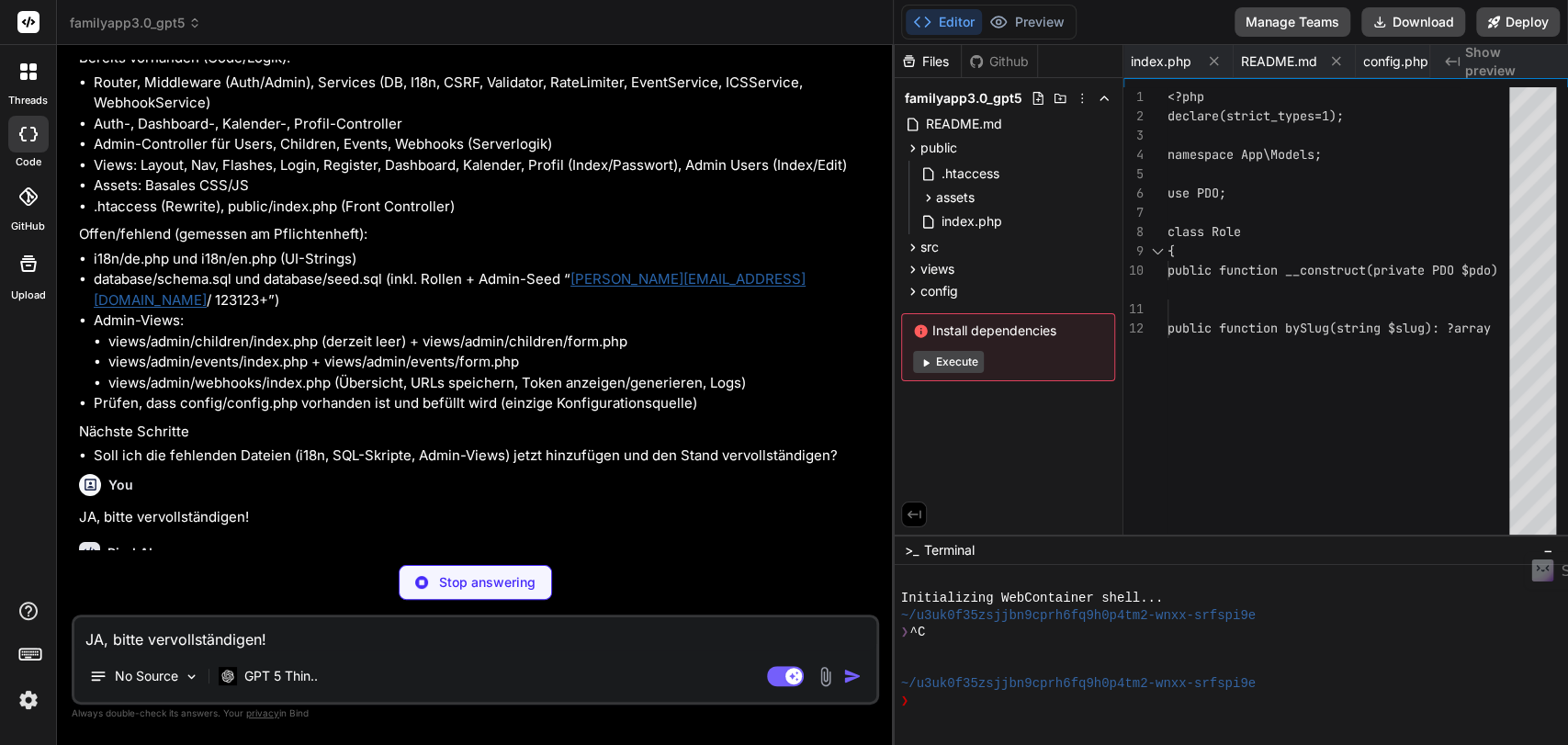
type textarea "</div>"
type textarea "x"
type textarea "<?php foreach ($flashes as $type => $messages): ?> <?php foreach ($messages as …"
type textarea "x"
type textarea "<h3>FamilyCare</h3> <p><?php echo h(t('login_intro')); ?></p> </div> </div>"
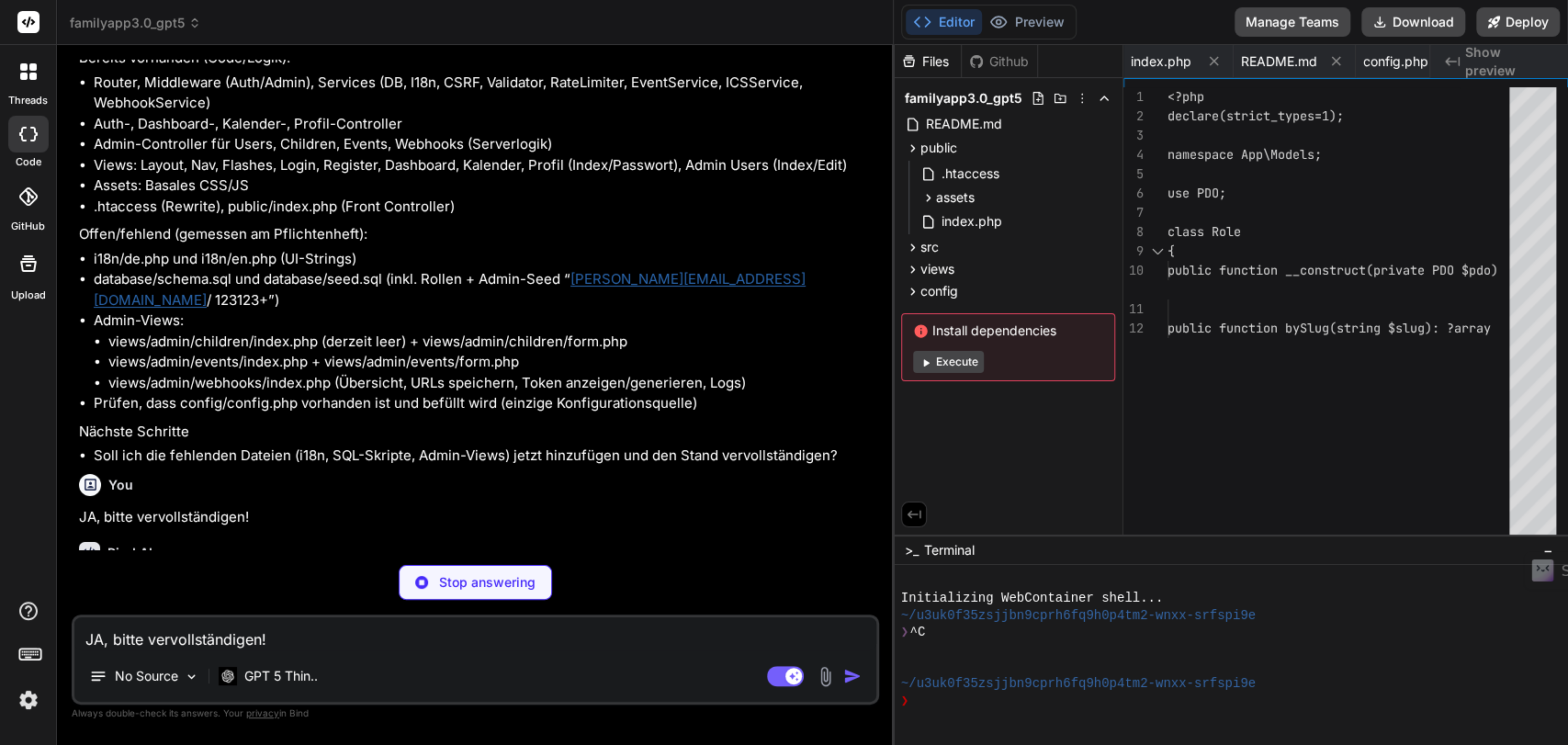
type textarea "x"
type textarea "</div>"
type textarea "x"
type textarea "</div> </div> </div>"
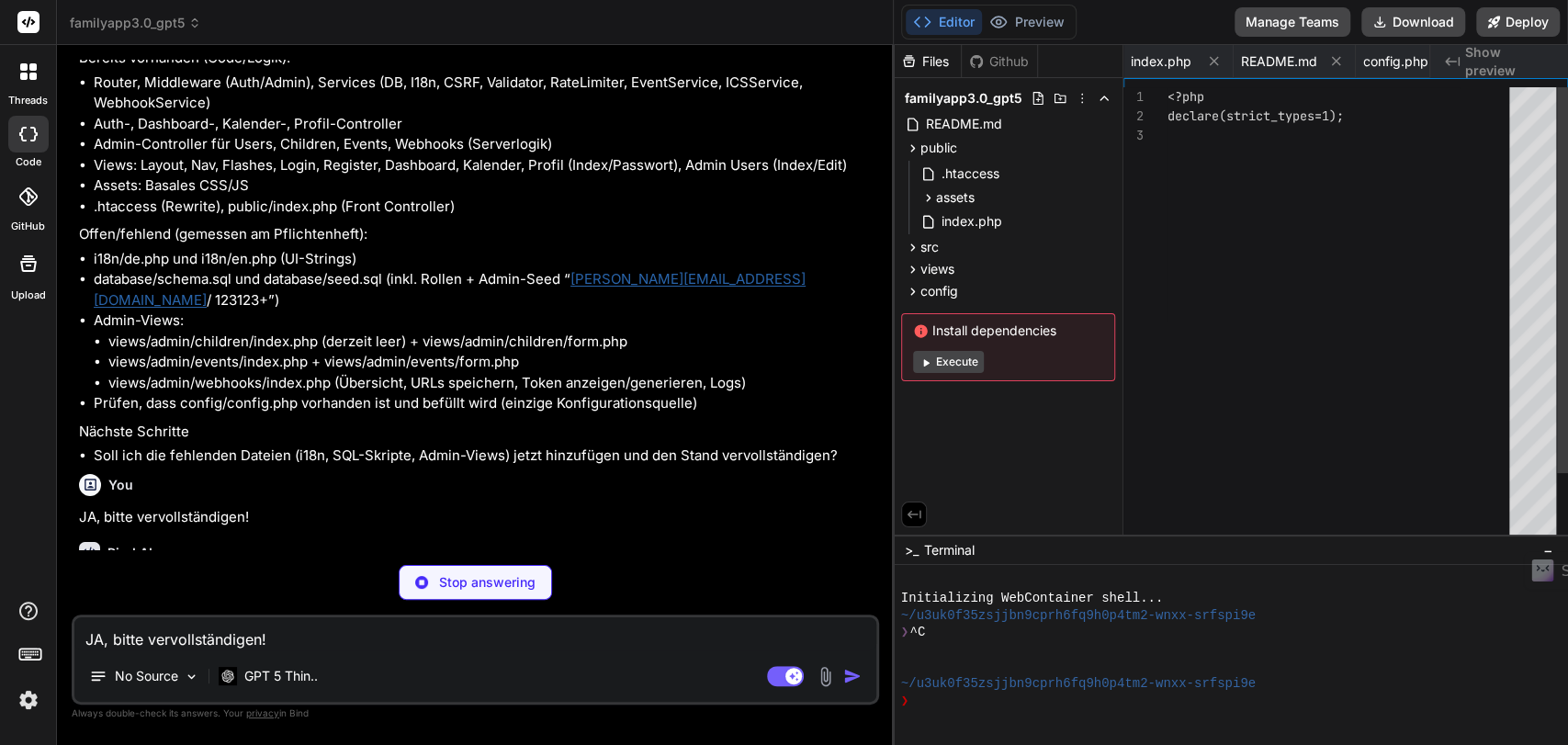
type textarea "x"
type textarea "type="submit"><?php echo h(t('generate_link')); ?></button> </div> </form> </di…"
type textarea "x"
type textarea "</form> </div>"
type textarea "x"
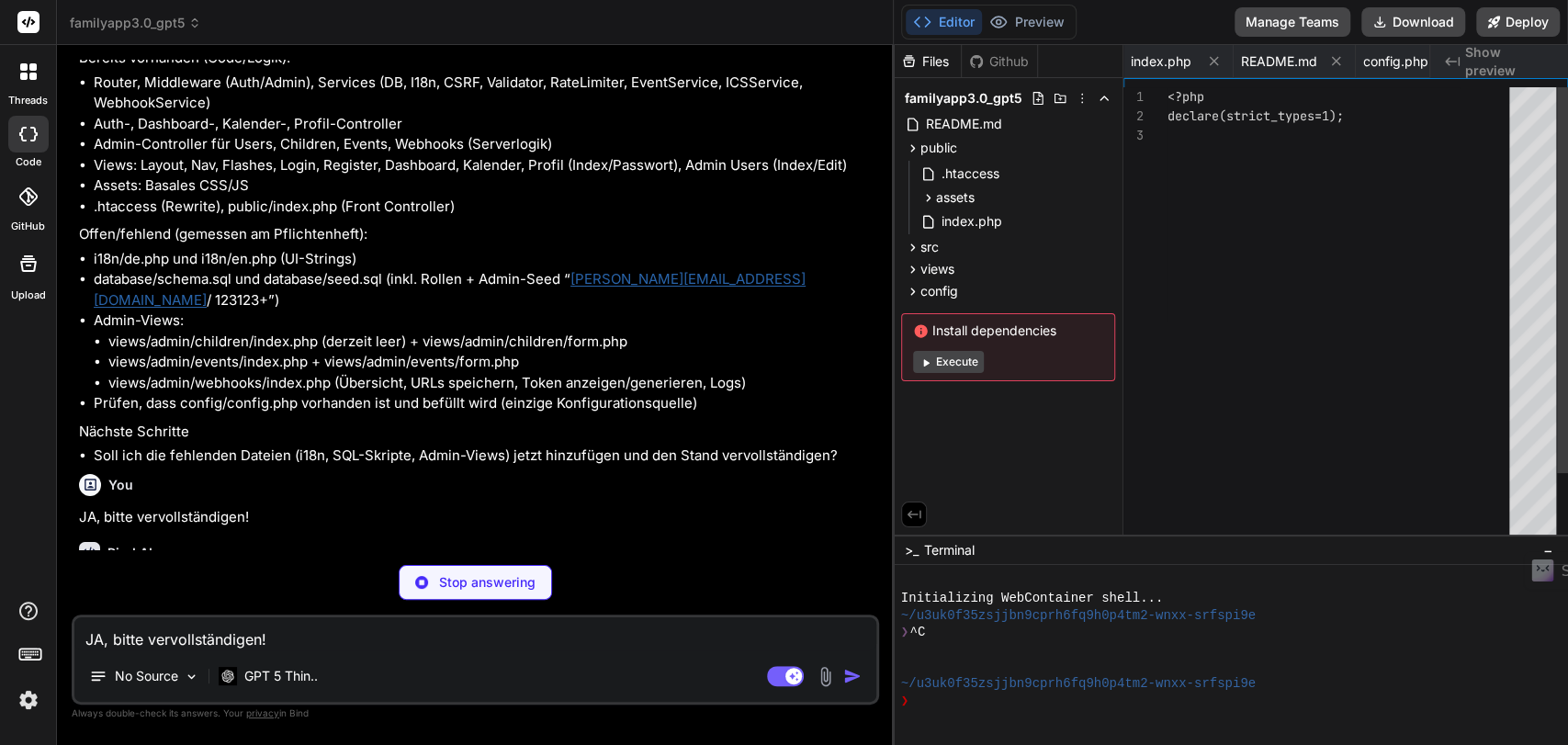
type textarea "<?php endforeach; ?> </tbody> </table> </div>"
type textarea "x"
type textarea "</form> </div>"
type textarea "x"
type textarea "</form> </td> </tr> <?php endforeach; ?> </tbody> </table> </div>"
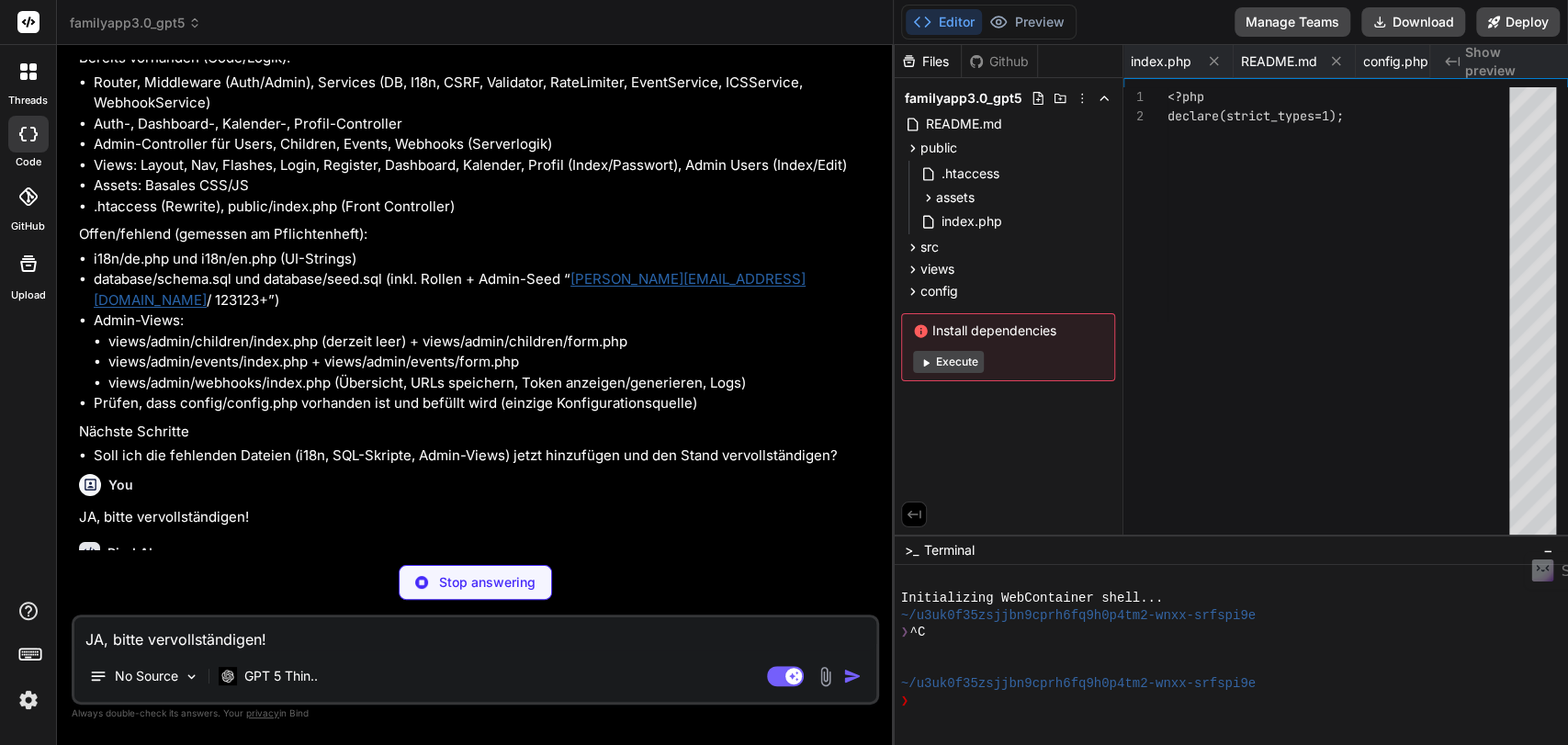
type textarea "x"
type textarea "<div style="margin-top:8px;"> <button class="btn" type="submit"><?php echo h(t(…"
type textarea "x"
type textarea "</table> </div>"
type textarea "x"
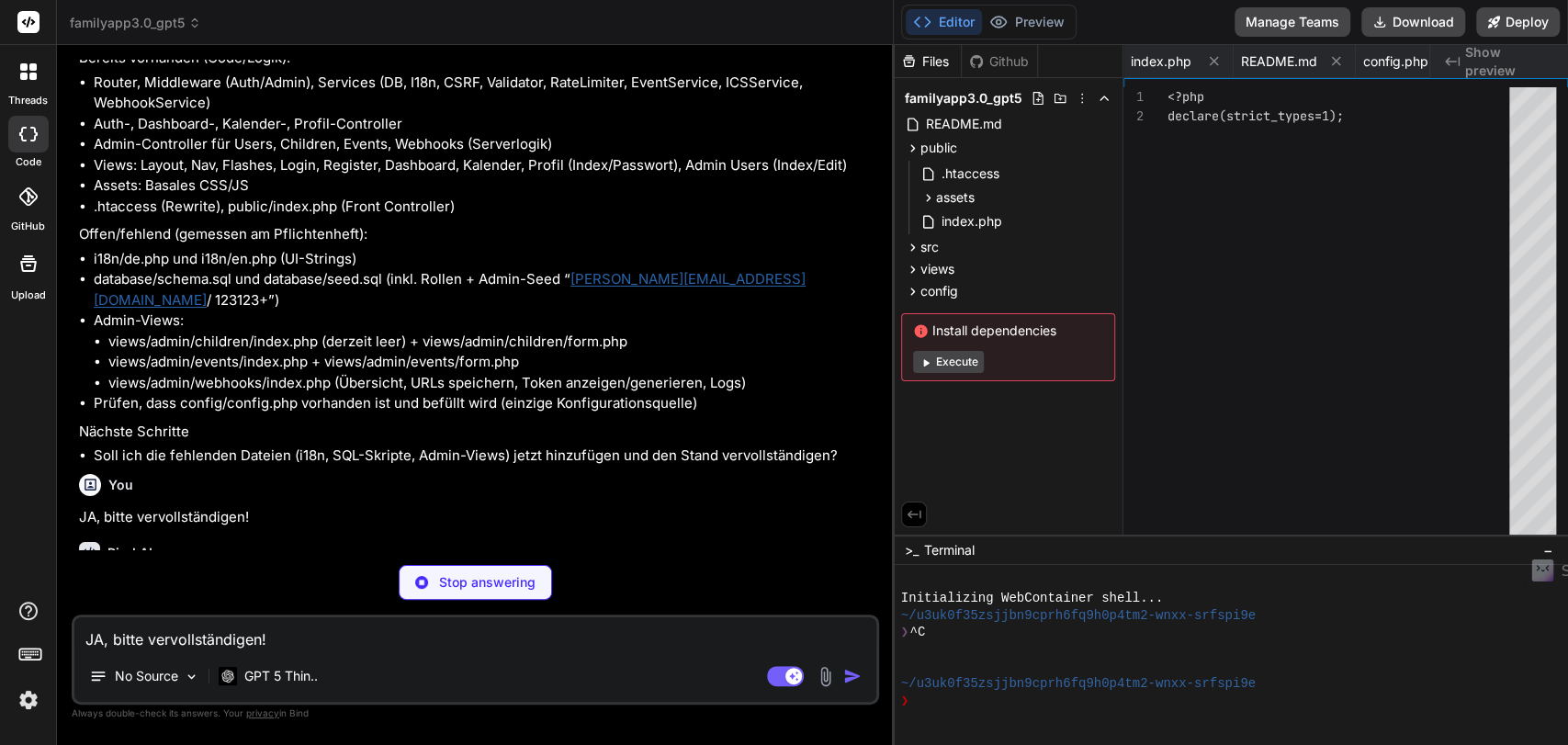
type textarea "type="submit"><?php echo h(t('decline')); ?></button> </form> </div> </form> </…"
type textarea "x"
type textarea "</div>"
type textarea "x"
type textarea "'decline' => 'Ablehnen', 'webhooks' => 'Webhooks', 'webhook_logs' => 'Webhook-L…"
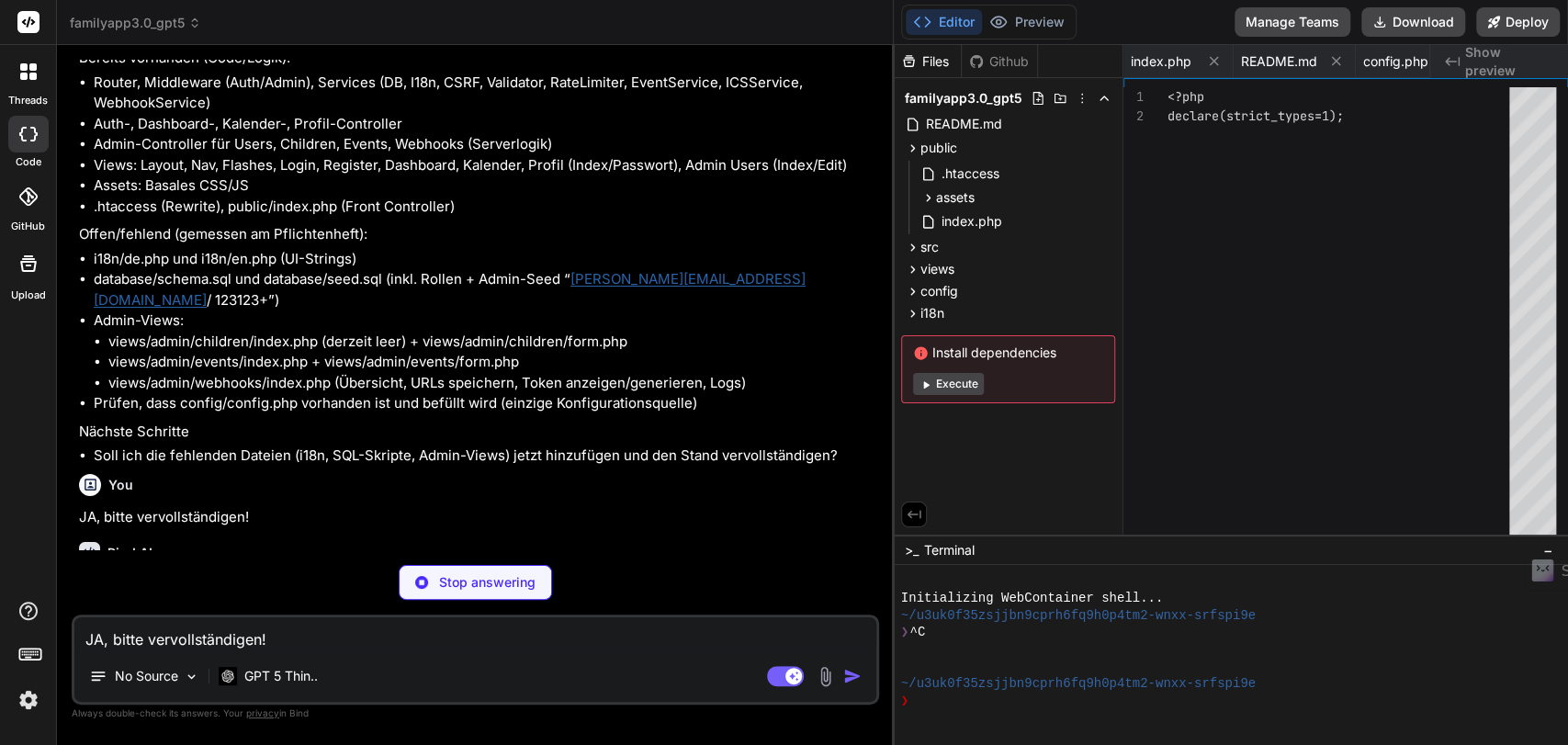
type textarea "x"
type textarea "'webhooks' => 'Webhooks', 'webhook_logs' => 'Webhook logs', 'generate_bearer' =…"
type textarea "x"
type textarea "created_at DATETIME NOT NULL, CONSTRAINT fk_calendar_tokens_user FOREIGN KEY (u…"
type textarea "x"
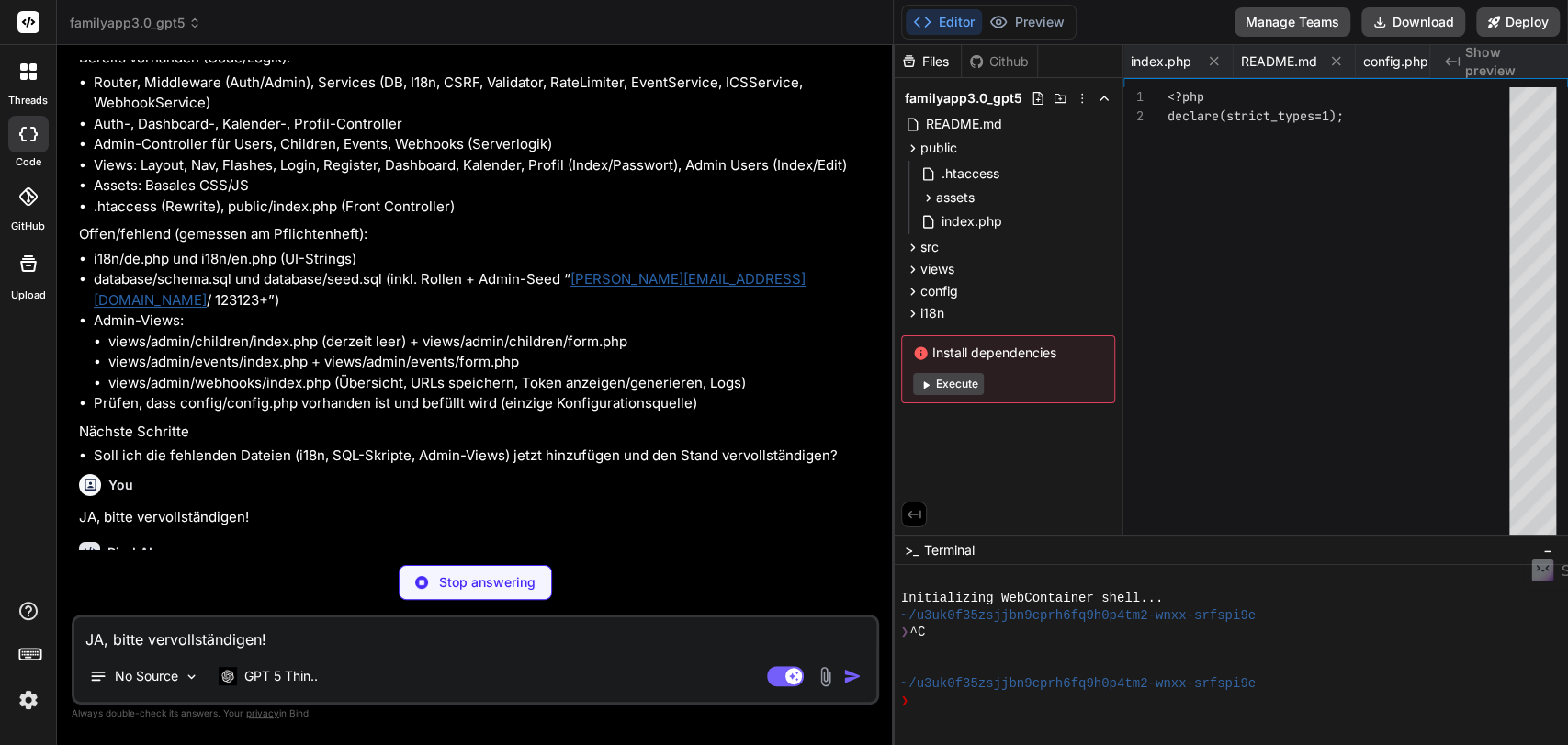
type textarea "('123123+', 256), (SELECT id FROM roles WHERE slug='admin'), 'de', NOW(), NOW()…"
type textarea "x"
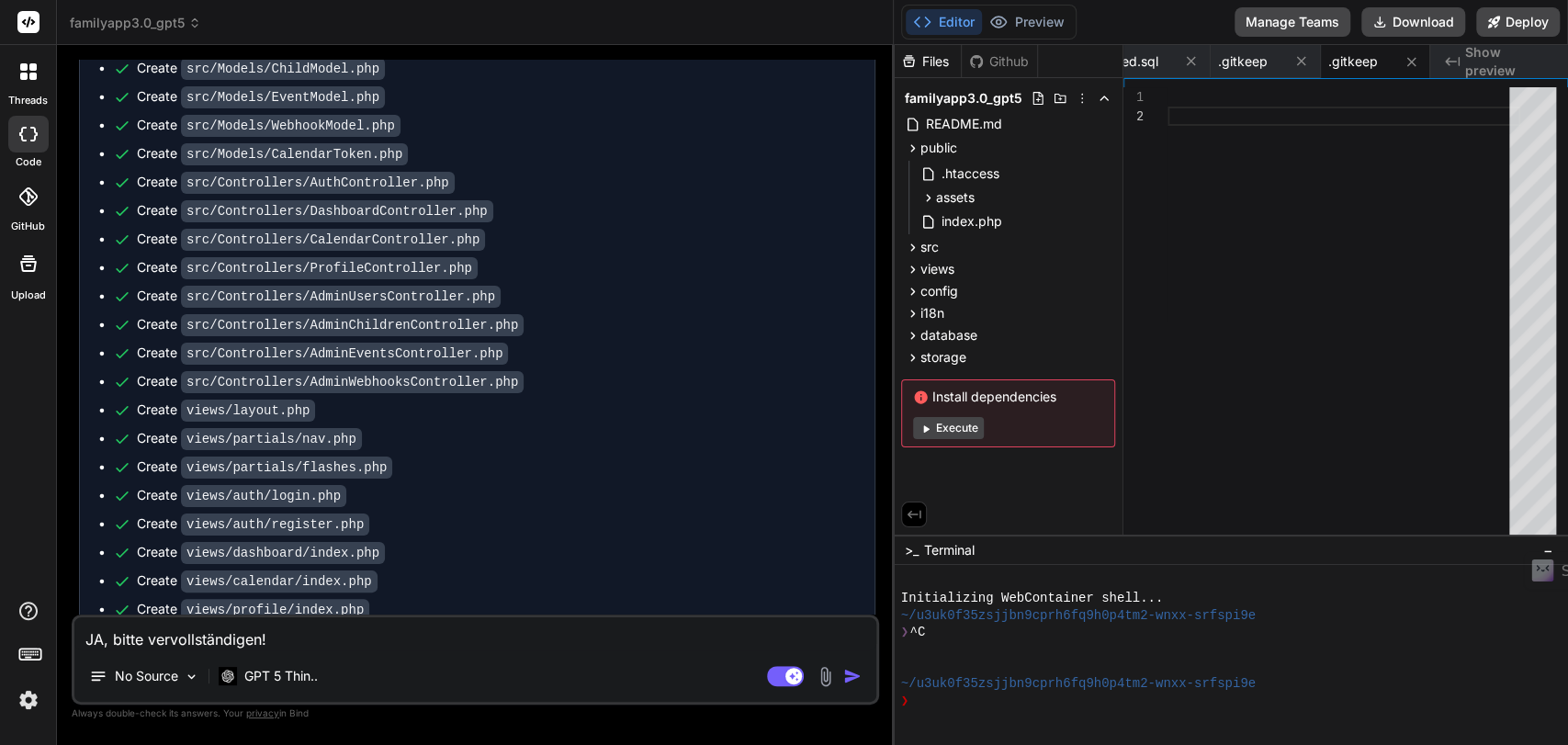
scroll to position [6138, 0]
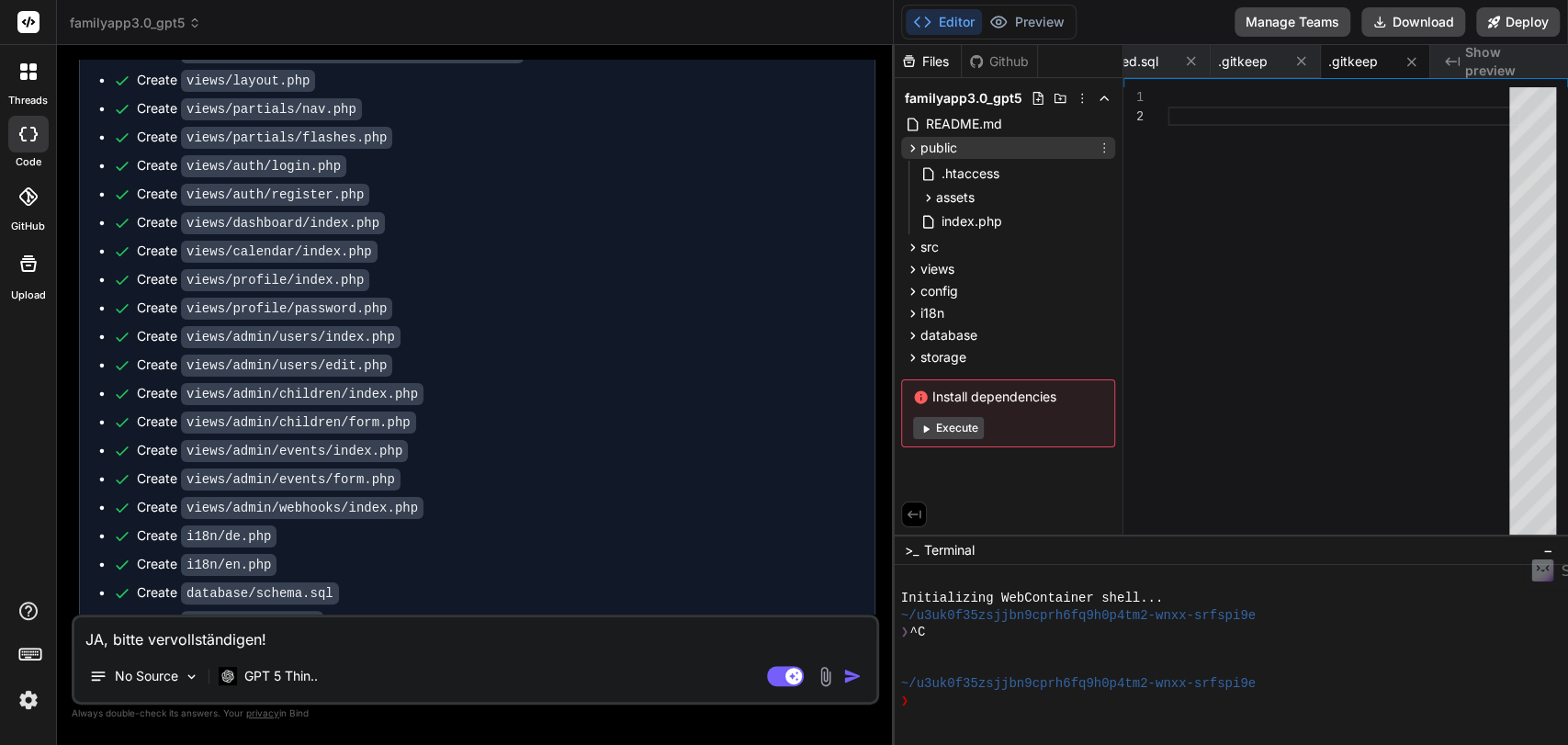
click at [910, 146] on icon at bounding box center [913, 148] width 15 height 15
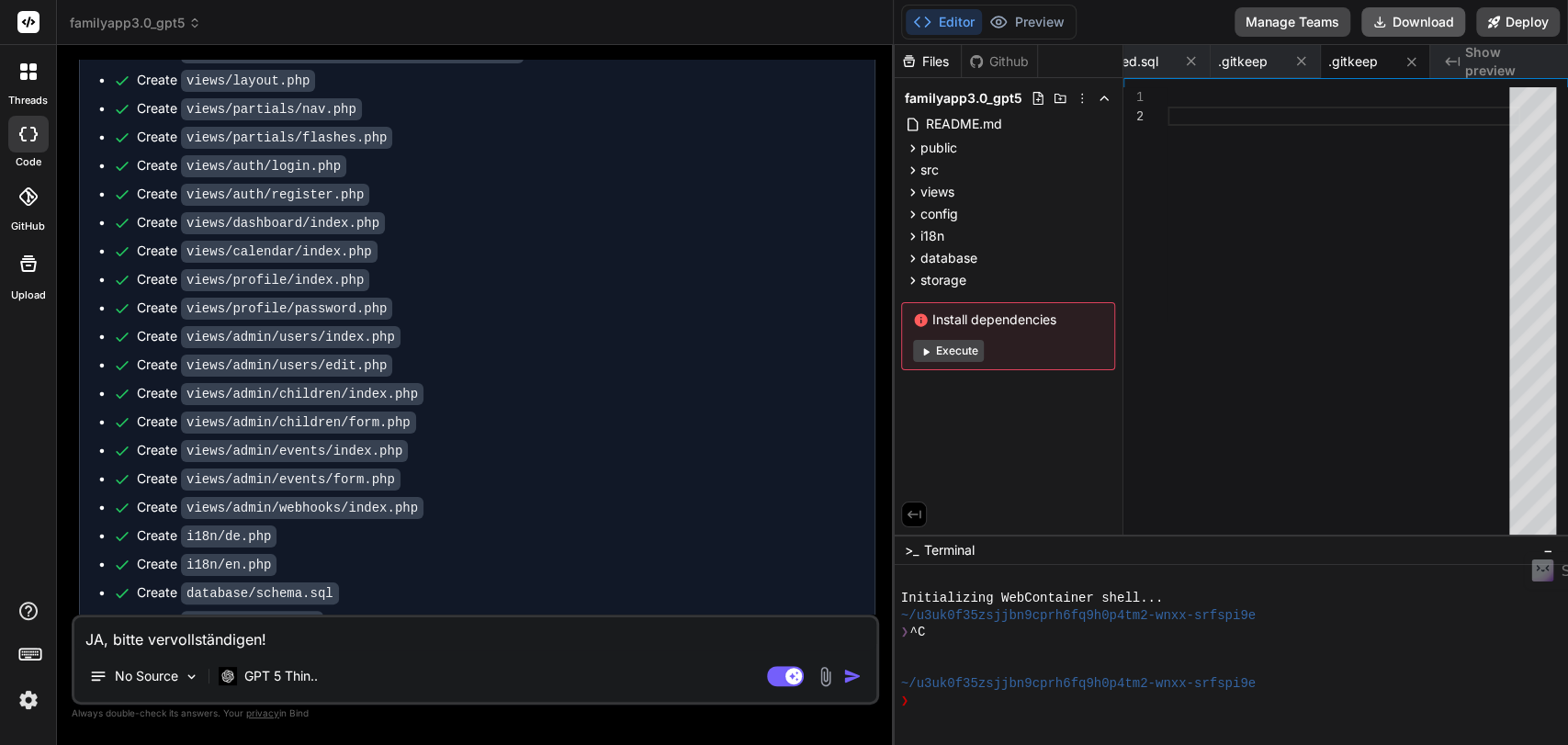
click at [1432, 18] on button "Download" at bounding box center [1413, 22] width 104 height 30
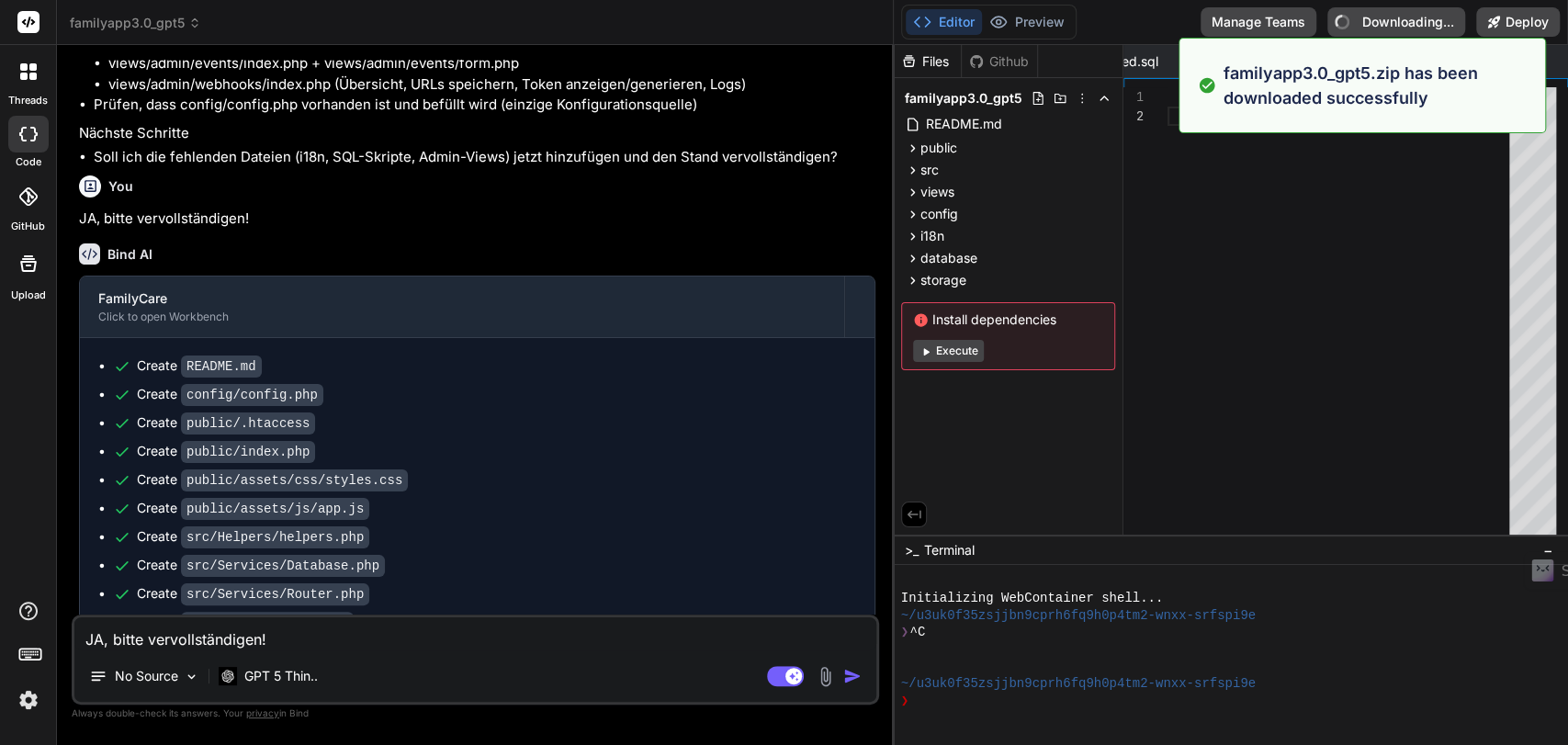
type textarea "x"
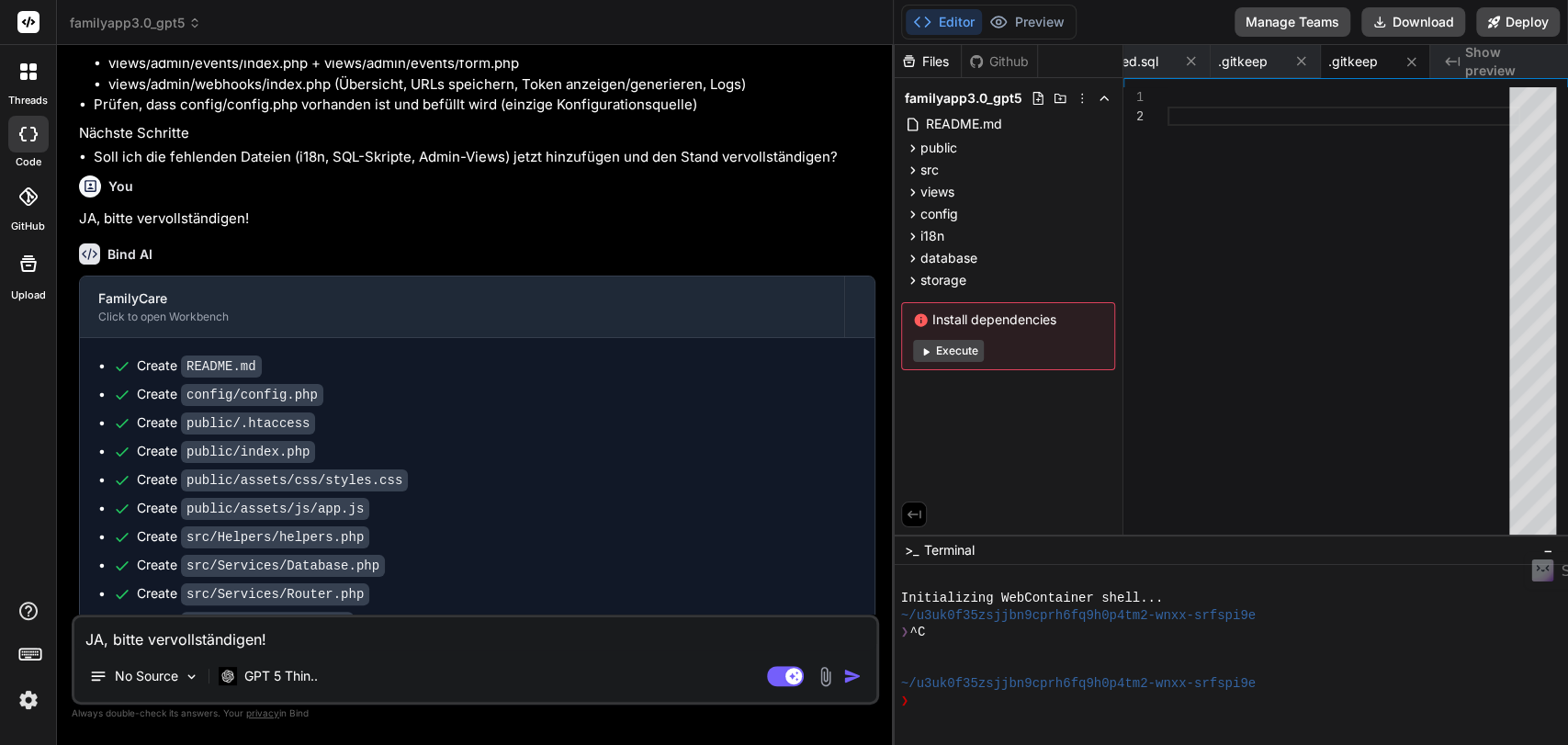
scroll to position [5013, 0]
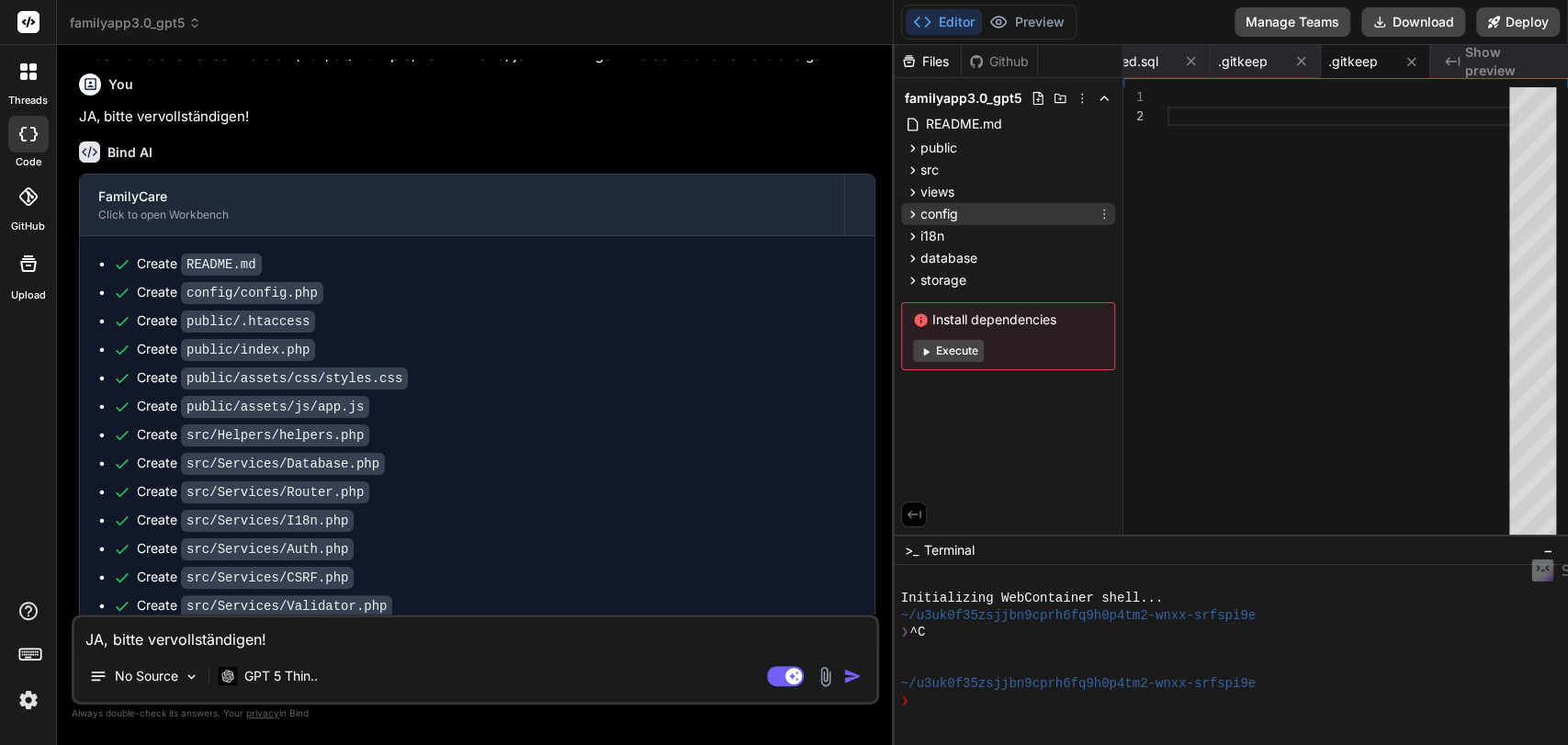
click at [950, 214] on span "config" at bounding box center [939, 214] width 37 height 18
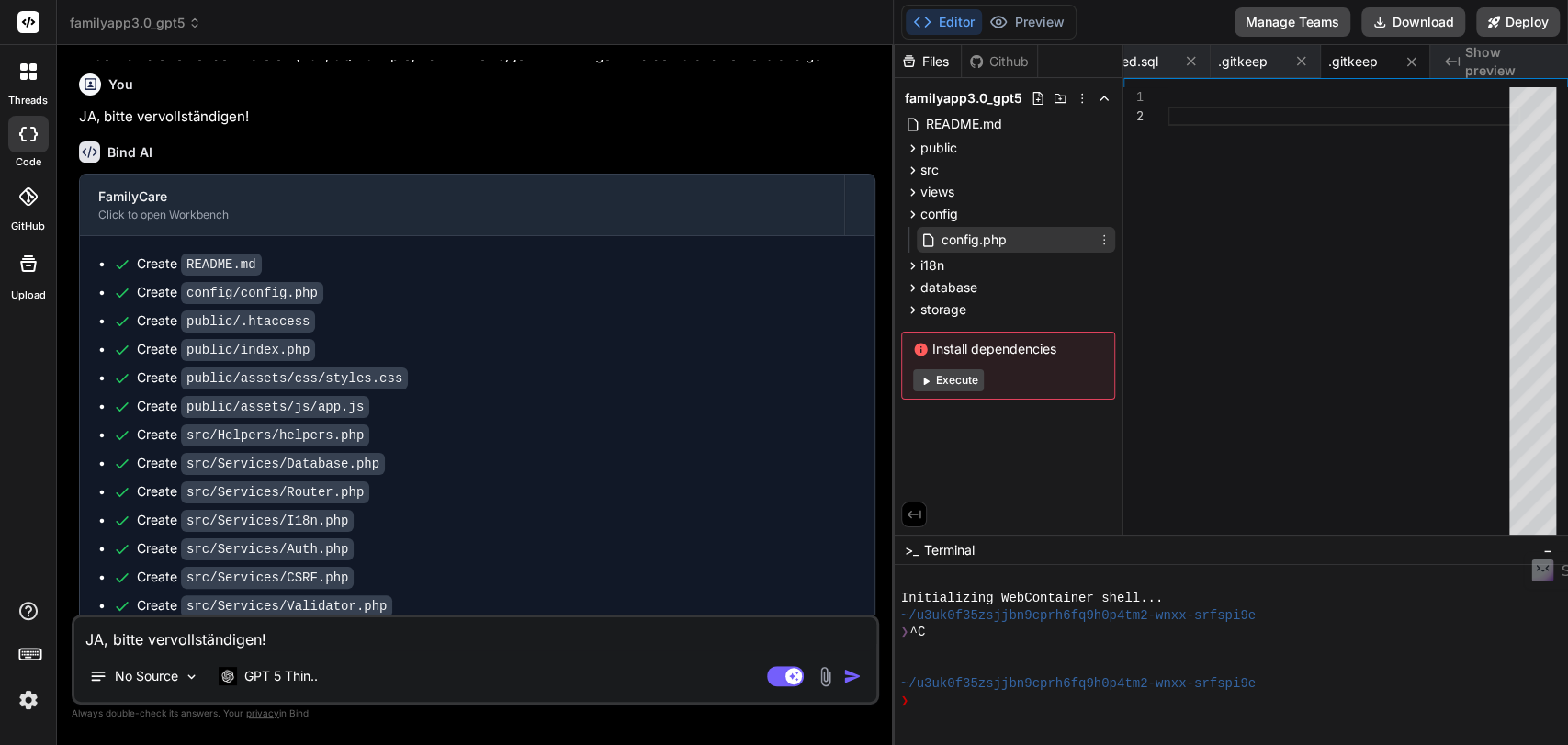
click at [972, 242] on span "config.php" at bounding box center [974, 240] width 69 height 22
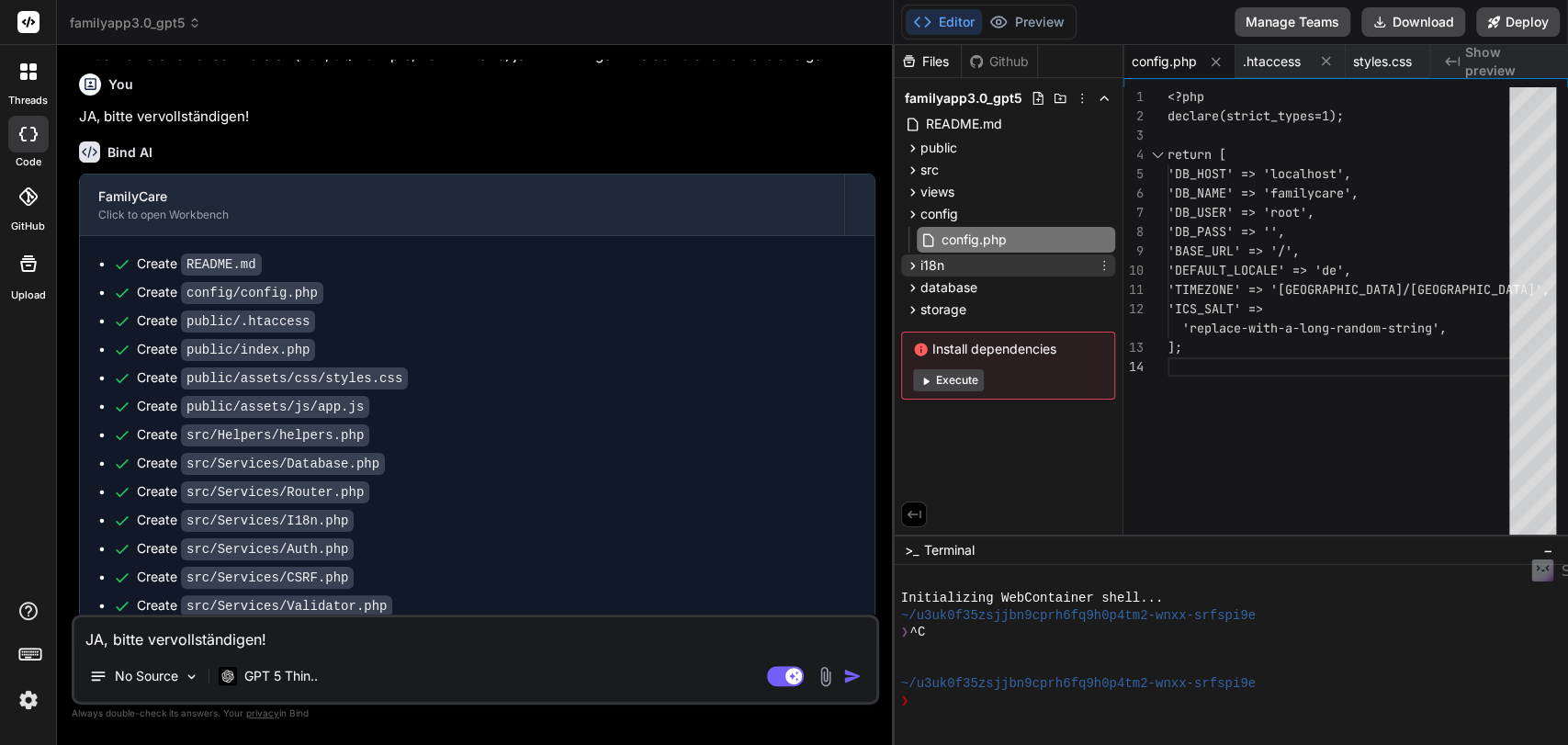
click at [909, 266] on icon at bounding box center [913, 266] width 15 height 15
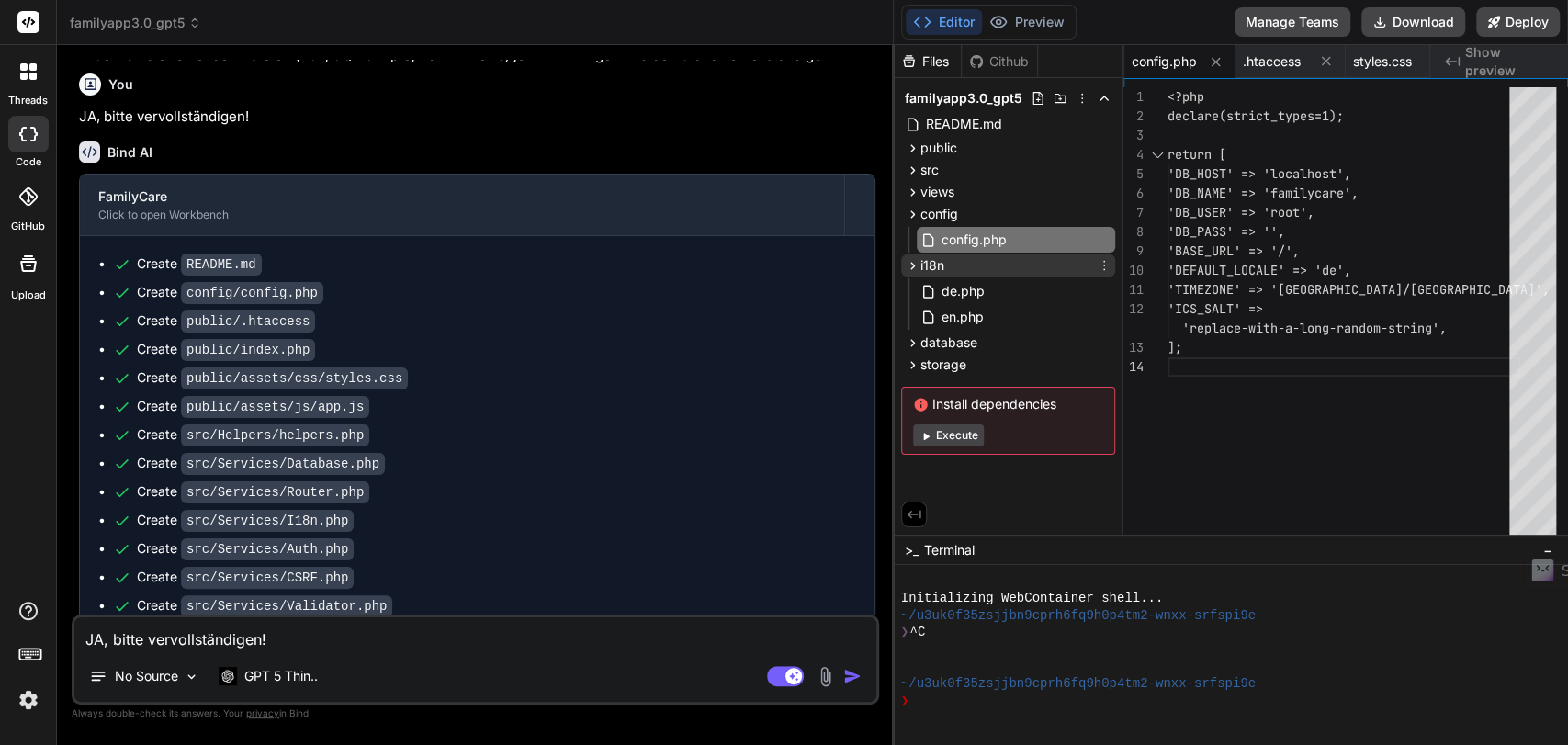
click at [909, 266] on icon at bounding box center [913, 266] width 15 height 15
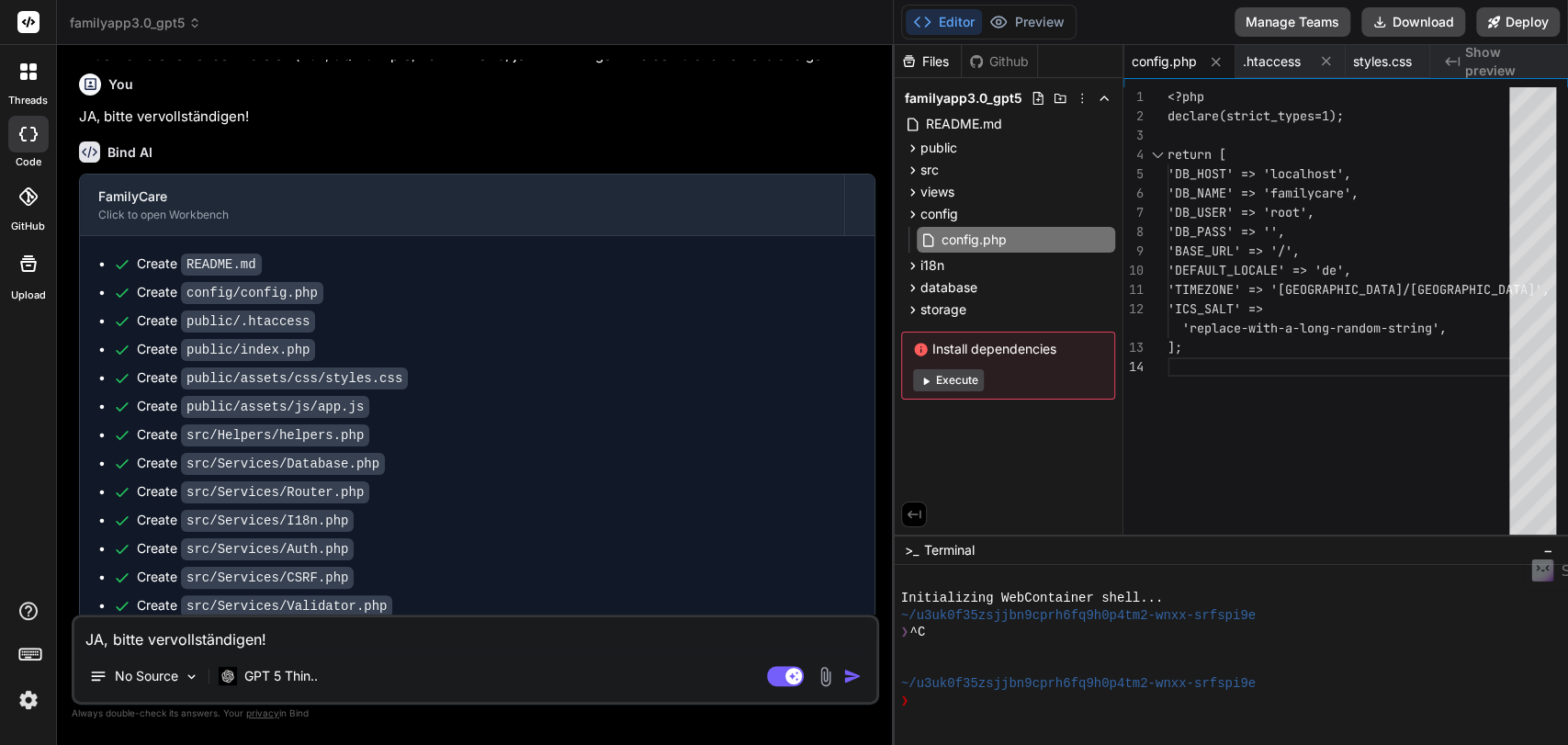
click at [27, 708] on img at bounding box center [28, 700] width 32 height 32
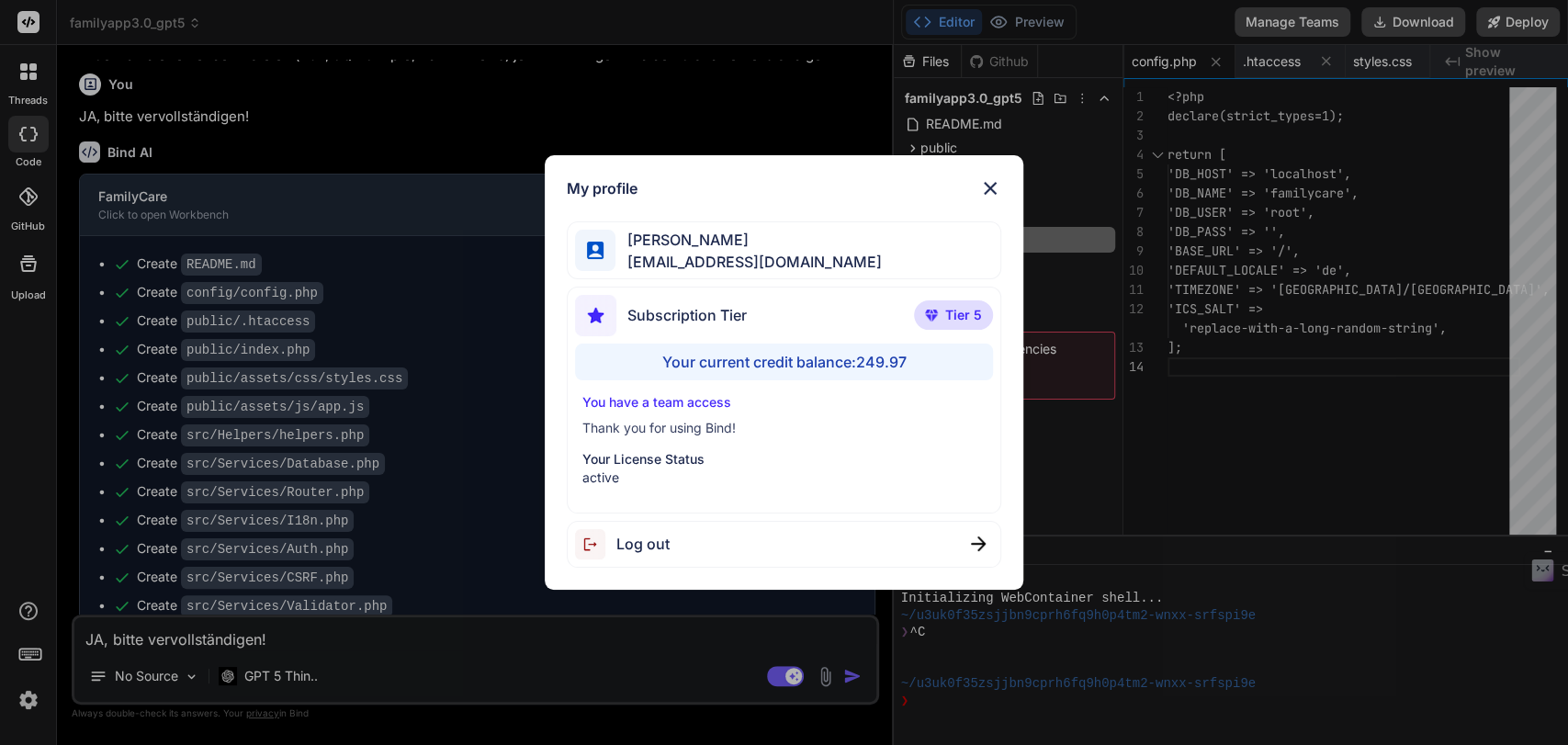
click at [157, 641] on div "My profile [PERSON_NAME] [EMAIL_ADDRESS][DOMAIN_NAME] Subscription Tier Tier 5 …" at bounding box center [784, 372] width 1568 height 745
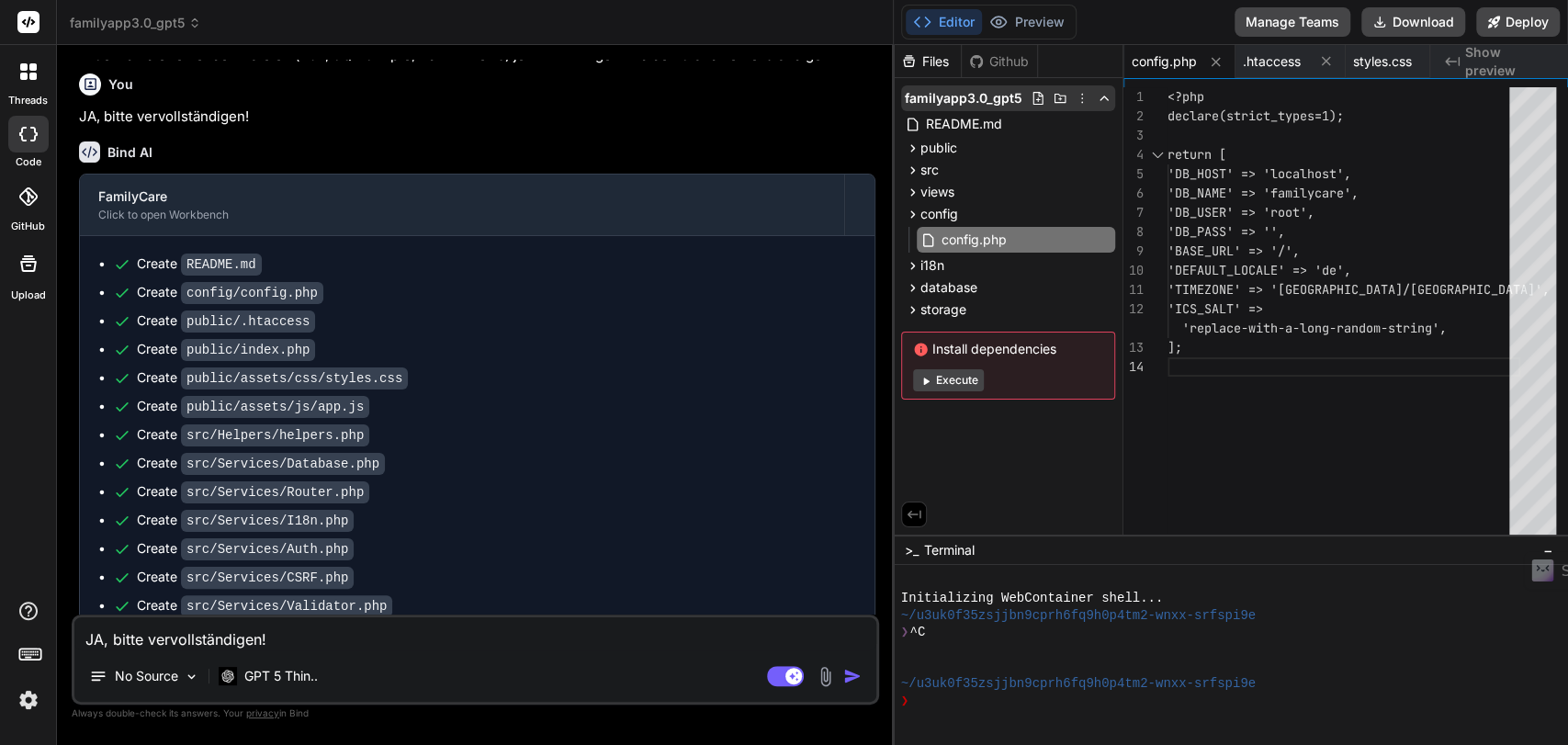
click at [1080, 96] on icon at bounding box center [1082, 97] width 14 height 14
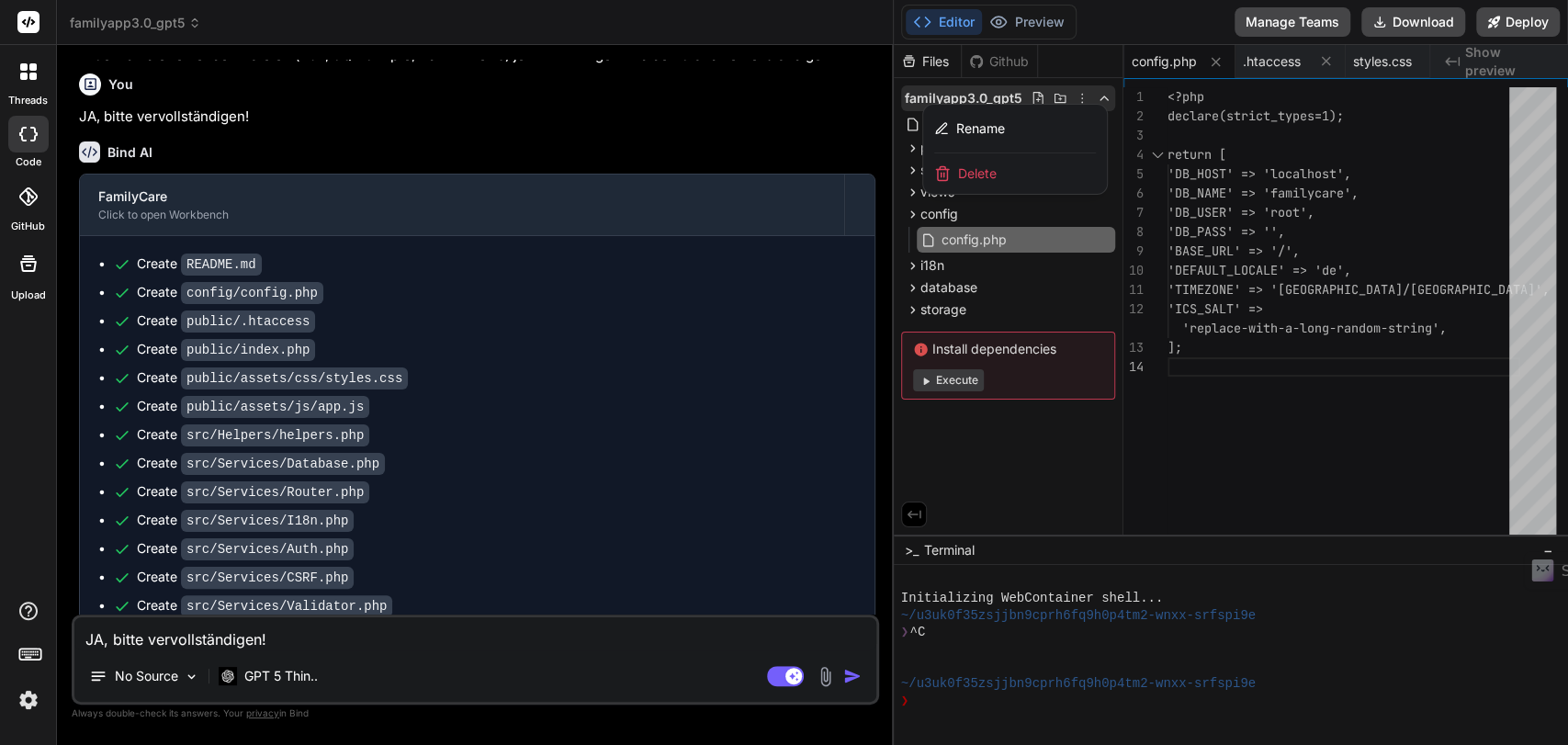
click at [1080, 96] on div at bounding box center [1231, 394] width 674 height 700
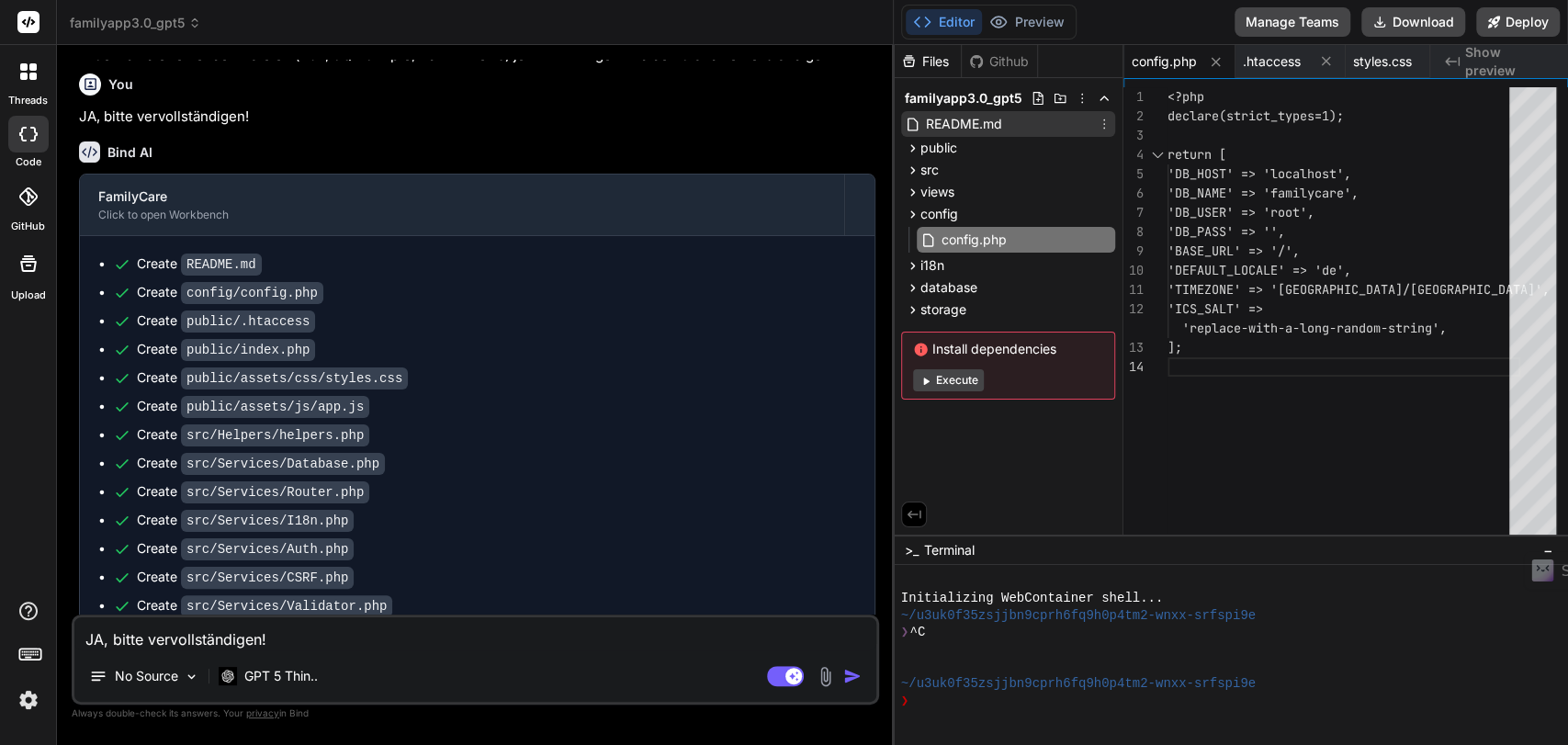
click at [993, 121] on span "README.md" at bounding box center [964, 123] width 80 height 22
type textarea "'TIMEZONE' => '[GEOGRAPHIC_DATA]/[GEOGRAPHIC_DATA]', 'ICS_SALT' => 'change-this…"
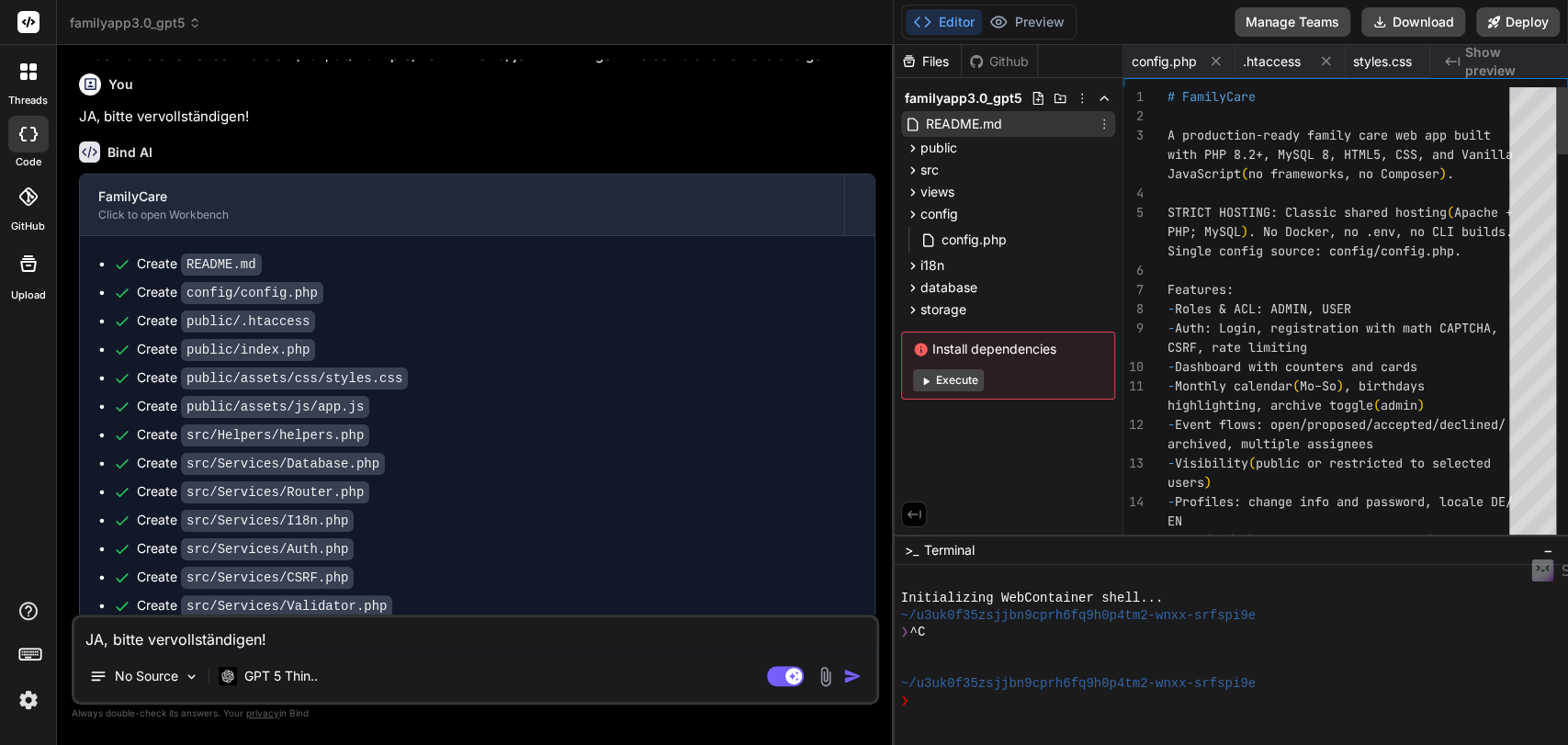
scroll to position [0, 110]
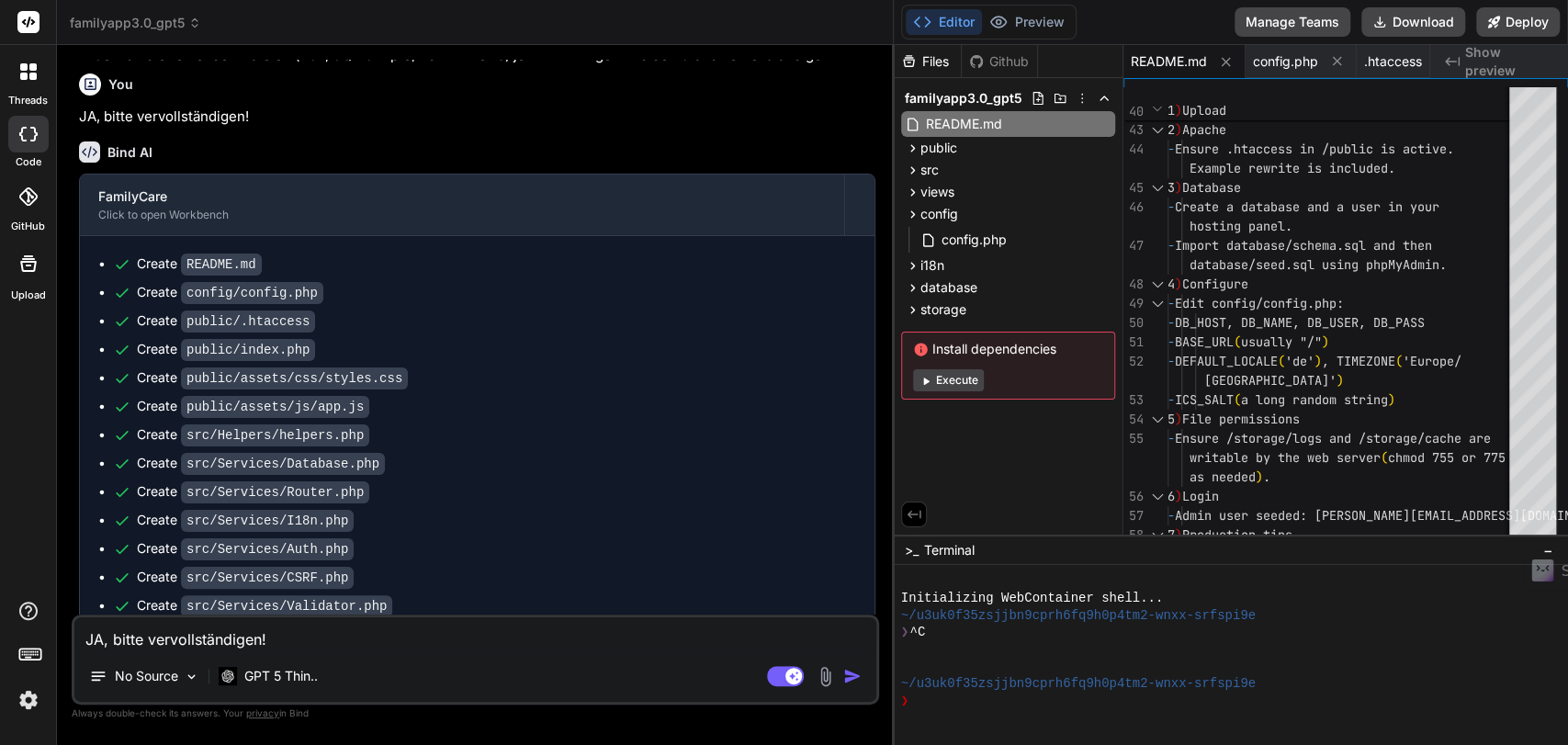
click at [28, 700] on img at bounding box center [28, 700] width 32 height 32
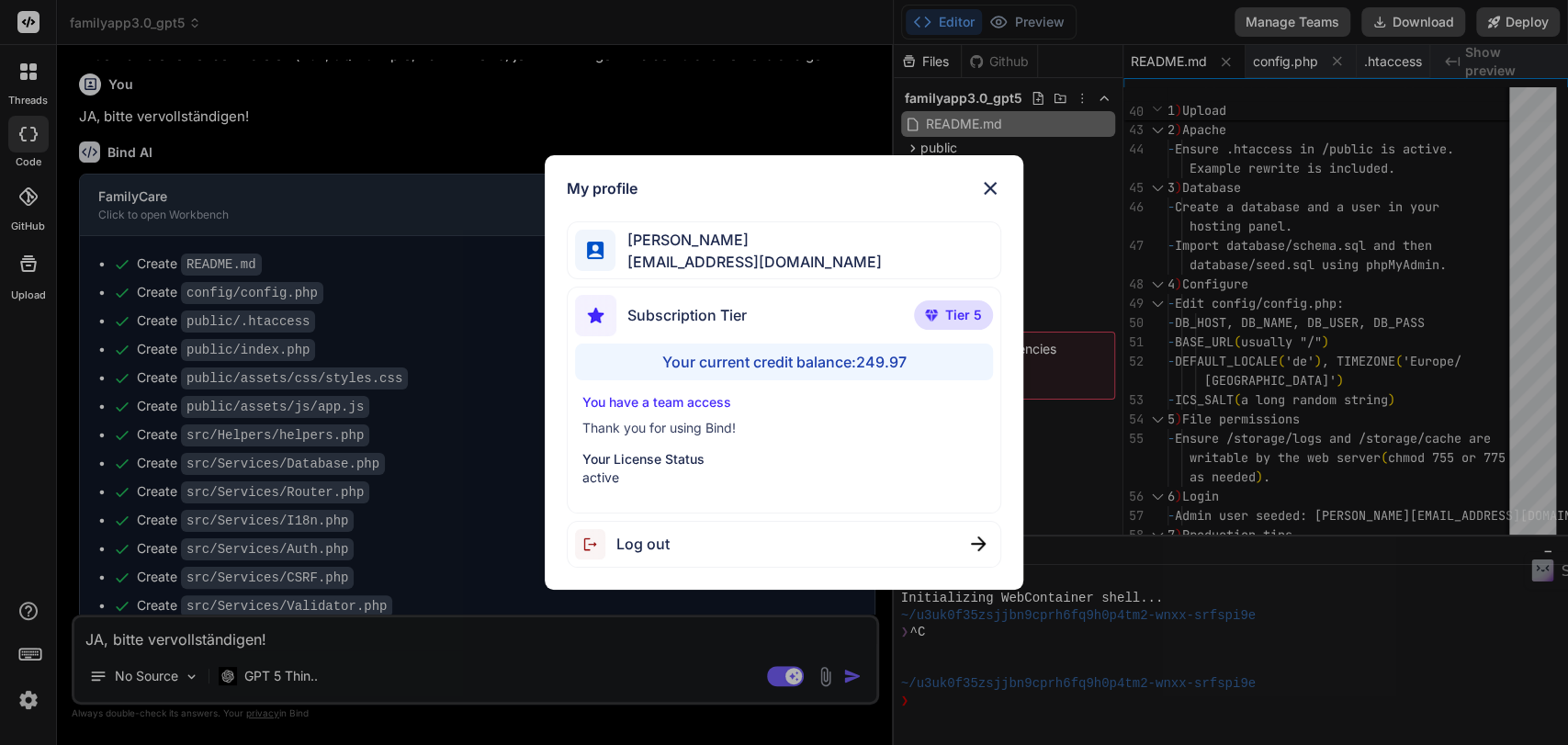
click at [393, 141] on div "My profile [PERSON_NAME] [EMAIL_ADDRESS][DOMAIN_NAME] Subscription Tier Tier 5 …" at bounding box center [784, 372] width 1568 height 745
